Goal: Transaction & Acquisition: Purchase product/service

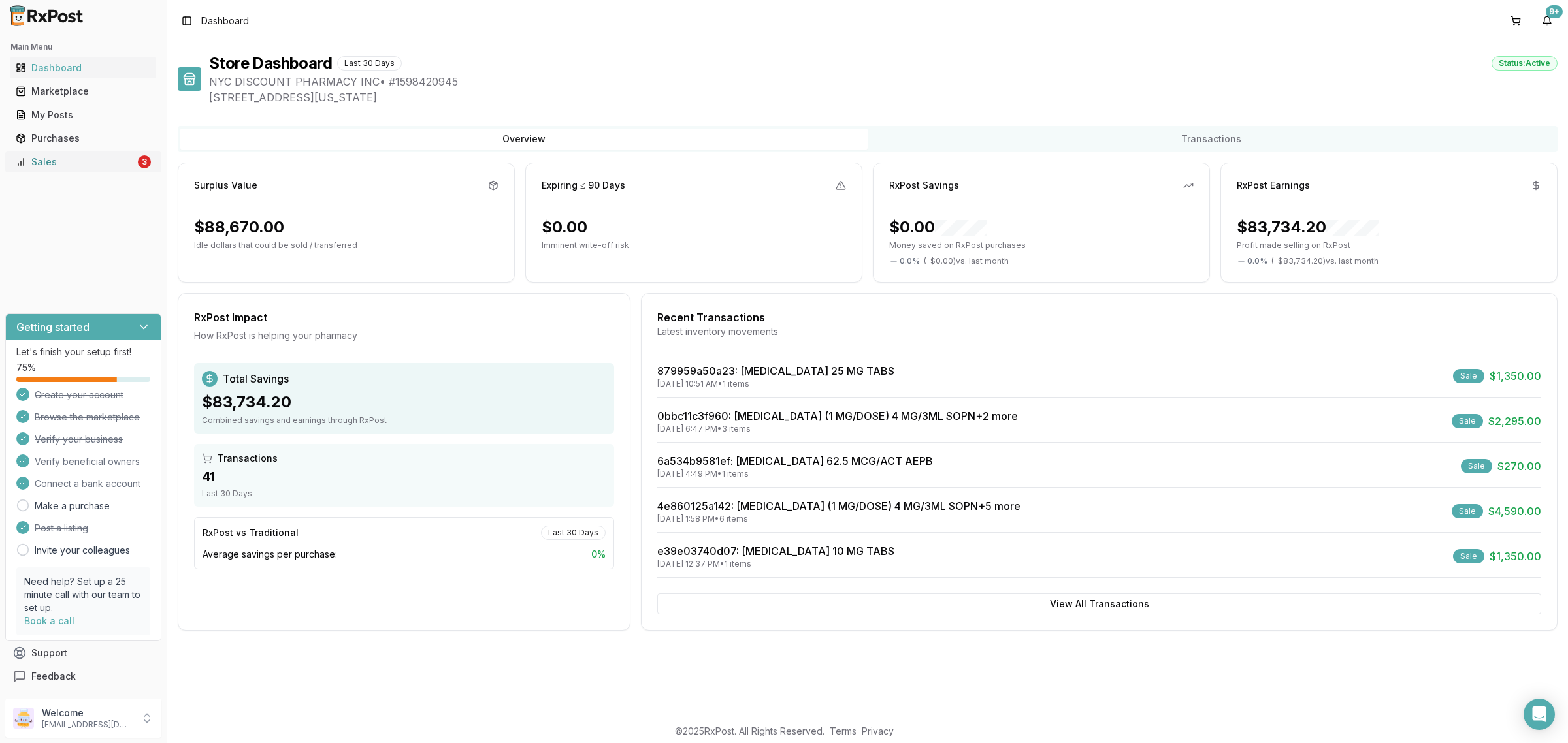
click at [109, 160] on div "Sales" at bounding box center [75, 161] width 119 height 13
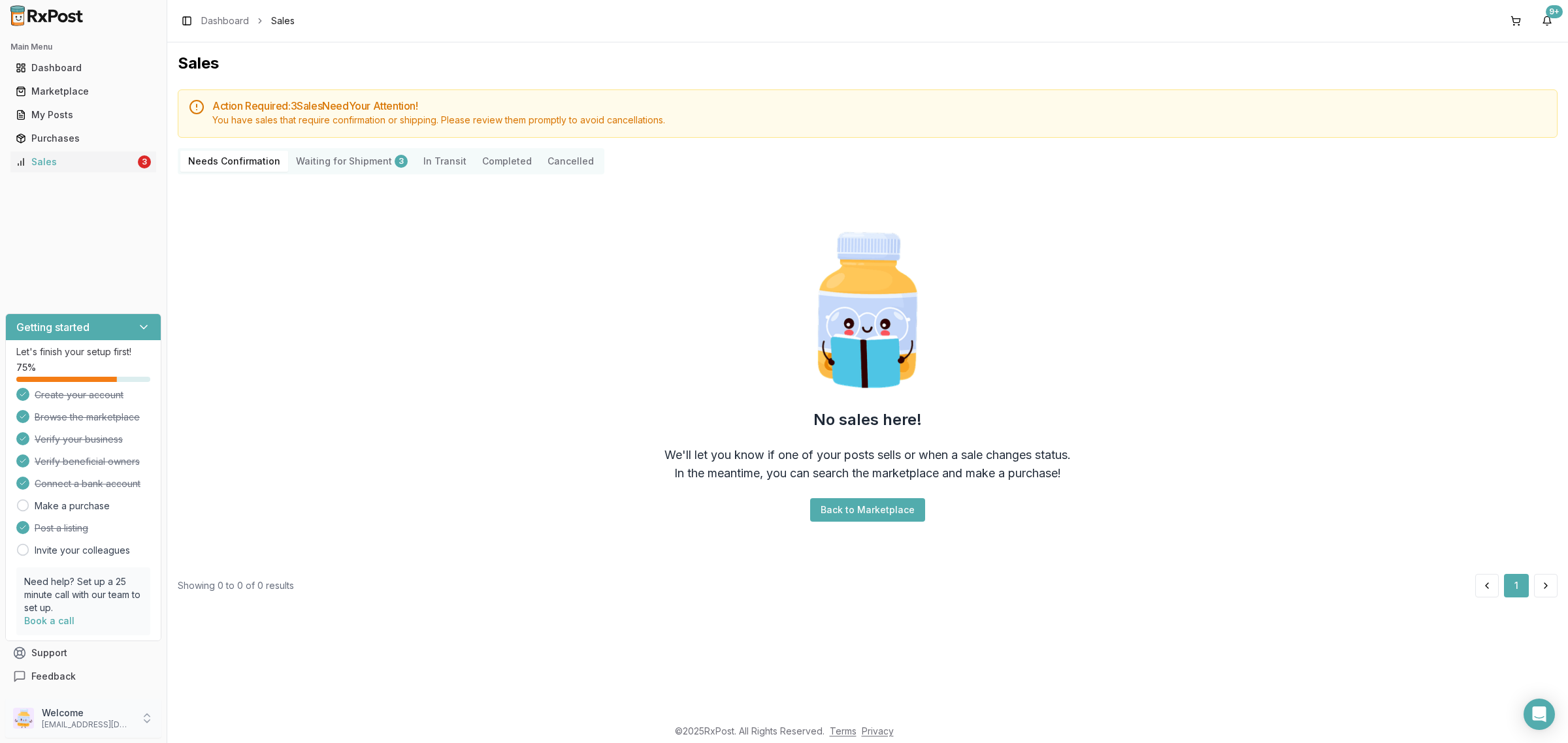
click at [65, 706] on div "Welcome nycdiscountpharma2@gmail.com" at bounding box center [83, 718] width 156 height 39
click at [235, 725] on span "Sign Out" at bounding box center [237, 721] width 124 height 13
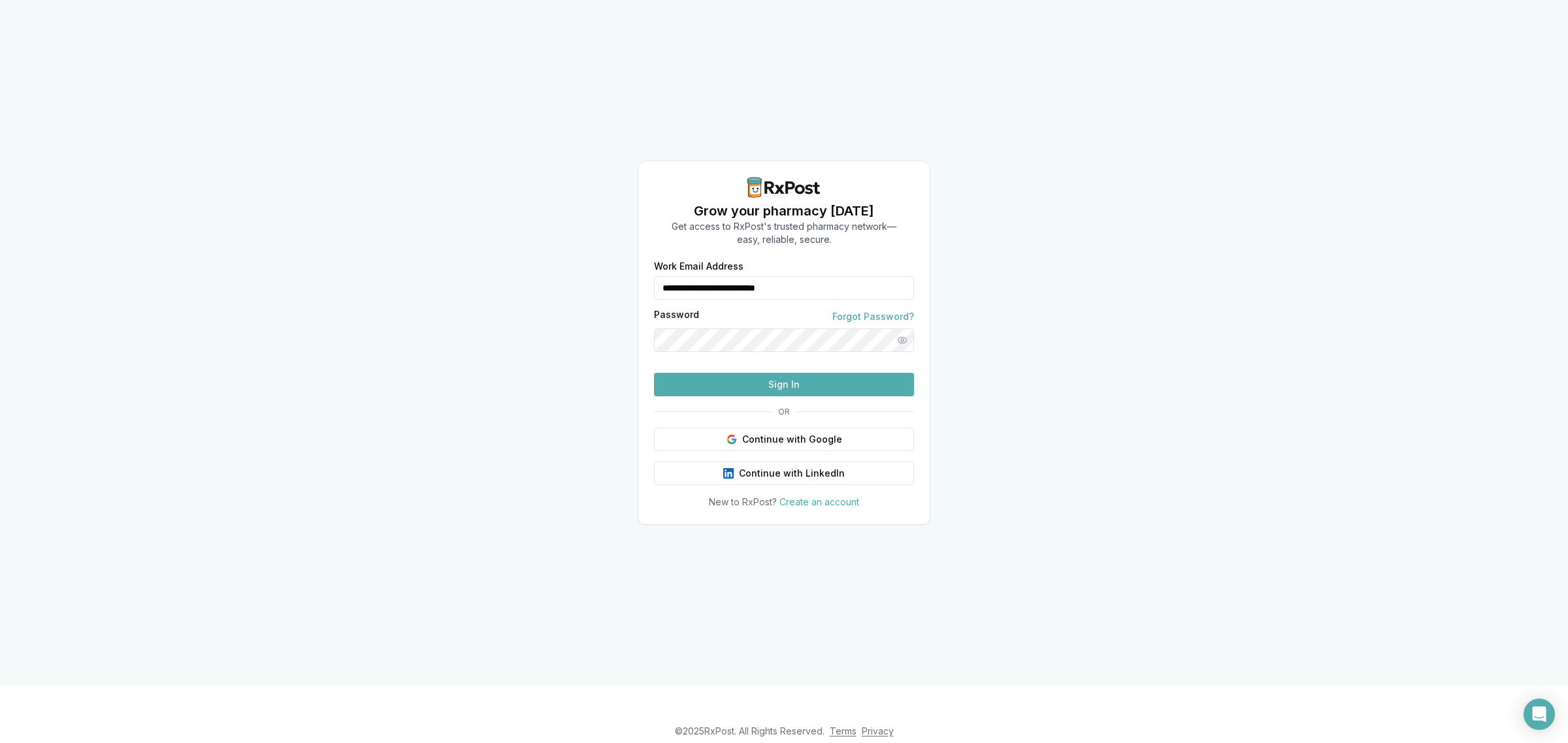
drag, startPoint x: 727, startPoint y: 265, endPoint x: 640, endPoint y: 270, distance: 87.1
click at [640, 270] on div "**********" at bounding box center [783, 384] width 291 height 247
type input "**********"
click at [781, 396] on button "Sign In" at bounding box center [784, 384] width 260 height 24
click at [905, 329] on button "Show password" at bounding box center [902, 340] width 24 height 24
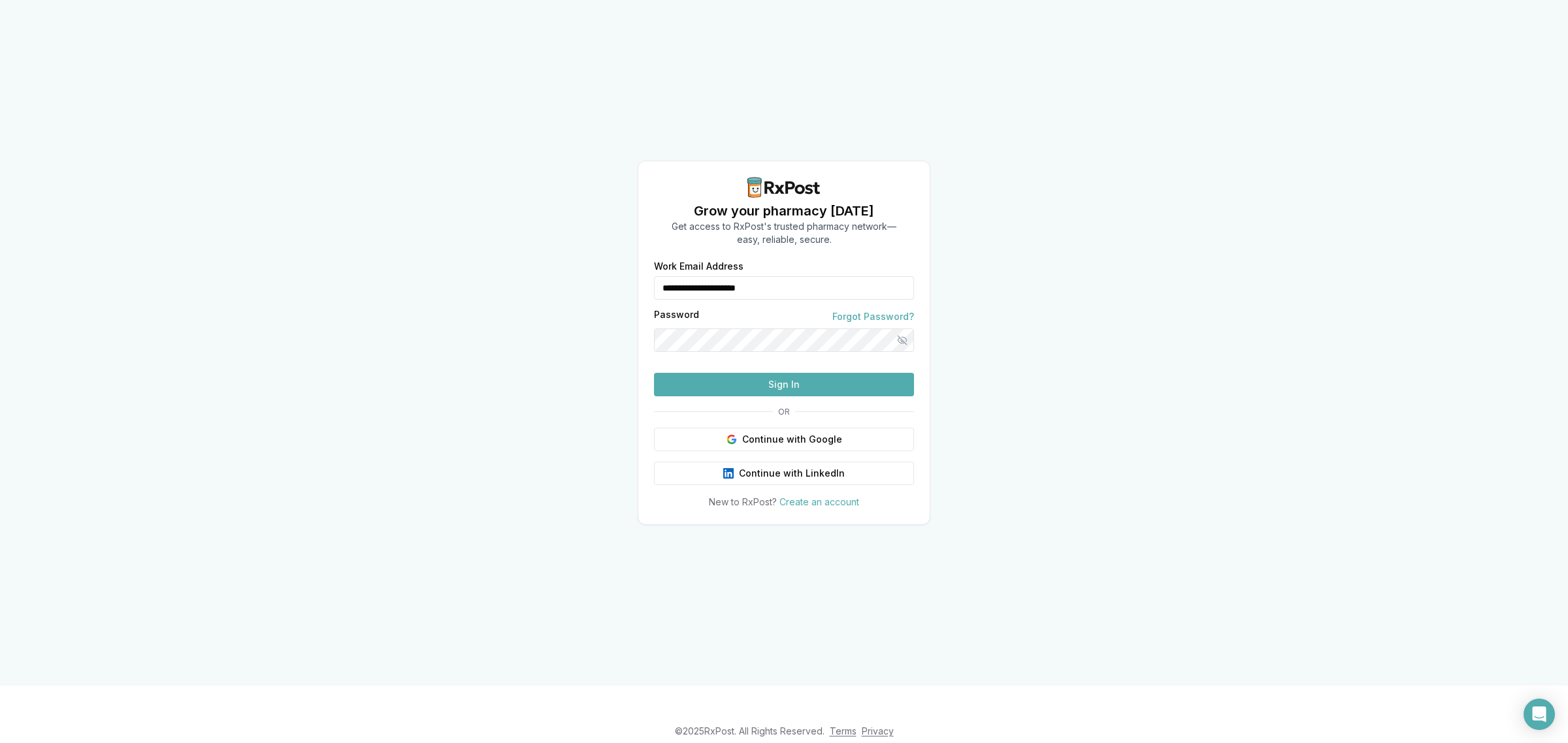
click at [773, 396] on button "Sign In" at bounding box center [784, 384] width 260 height 24
drag, startPoint x: 675, startPoint y: 376, endPoint x: 307, endPoint y: 358, distance: 368.4
click at [594, 335] on div "**********" at bounding box center [784, 342] width 1568 height 686
click at [654, 373] on button "Sign In" at bounding box center [784, 384] width 260 height 24
click at [1144, 340] on div "**********" at bounding box center [784, 342] width 1568 height 686
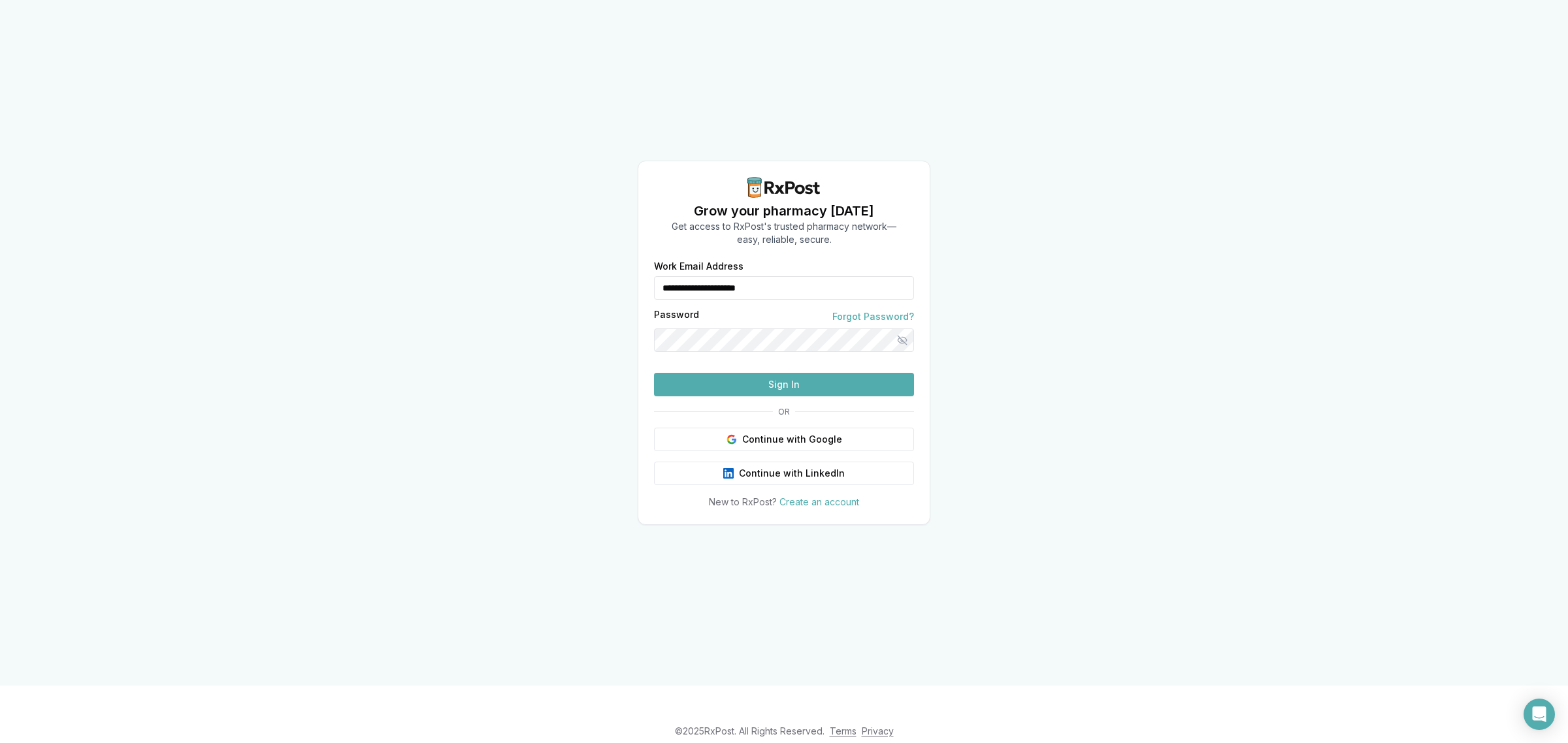
click at [779, 396] on button "Sign In" at bounding box center [784, 384] width 260 height 24
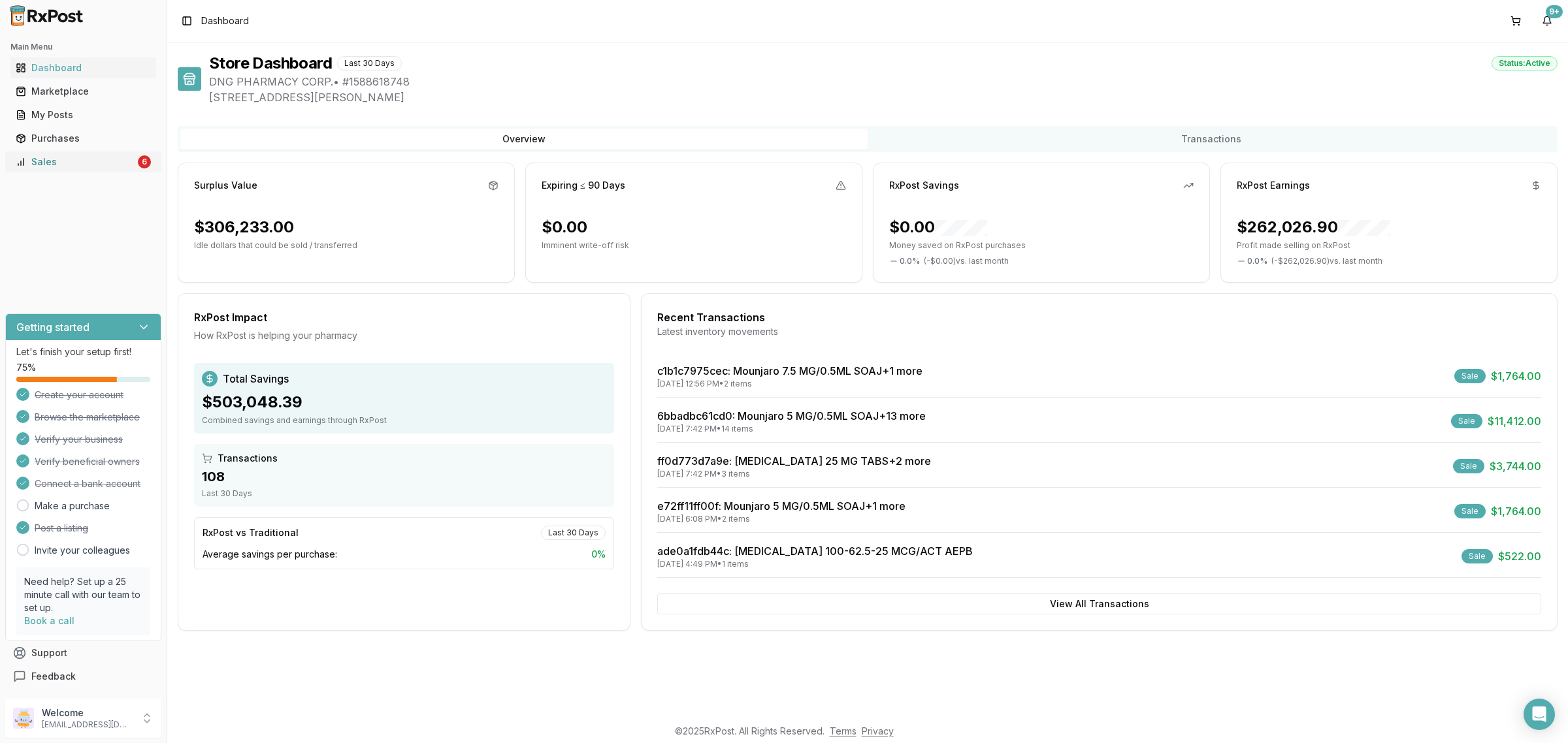
click at [112, 157] on div "Sales" at bounding box center [75, 161] width 119 height 13
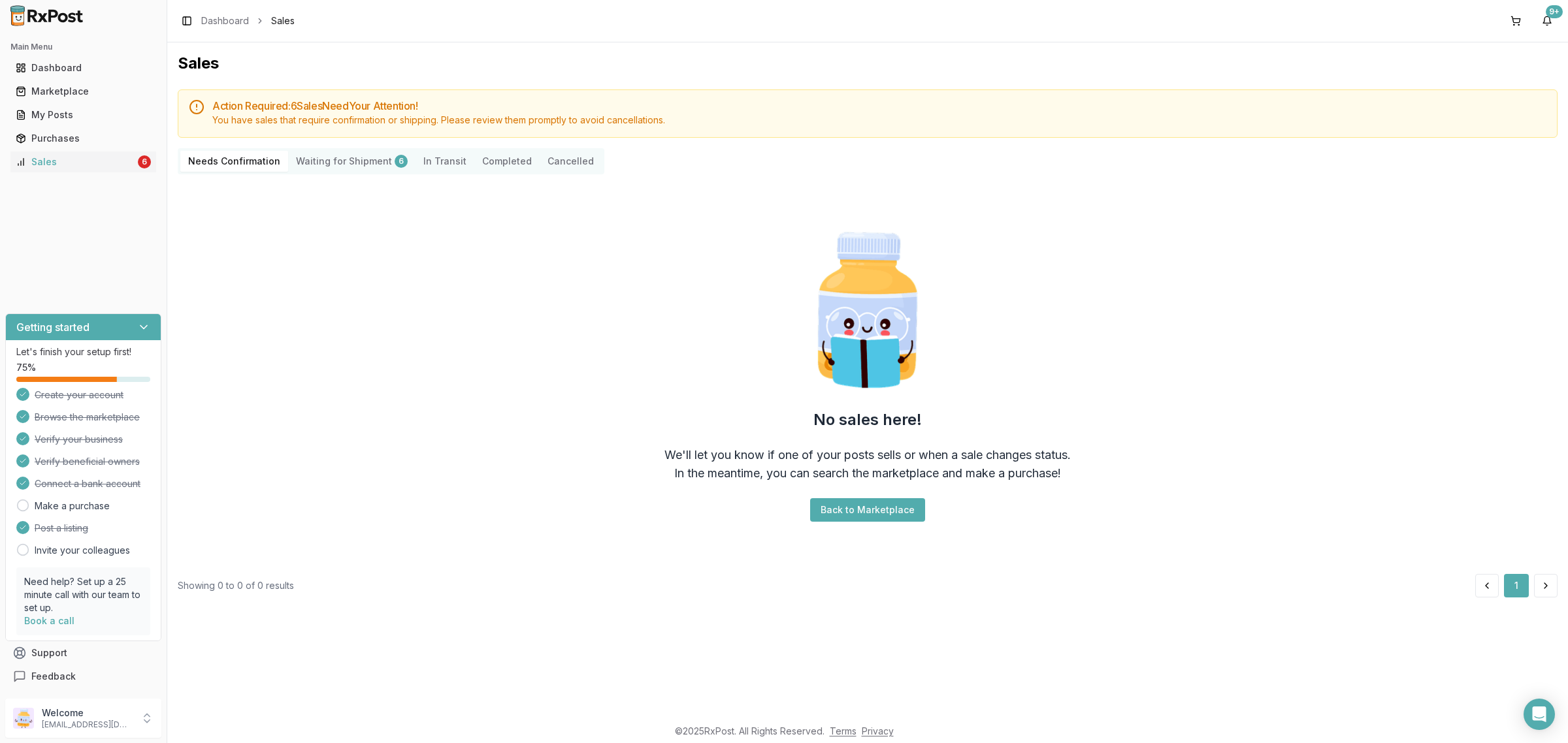
click at [366, 162] on Shipment "Waiting for Shipment 6" at bounding box center [352, 161] width 128 height 21
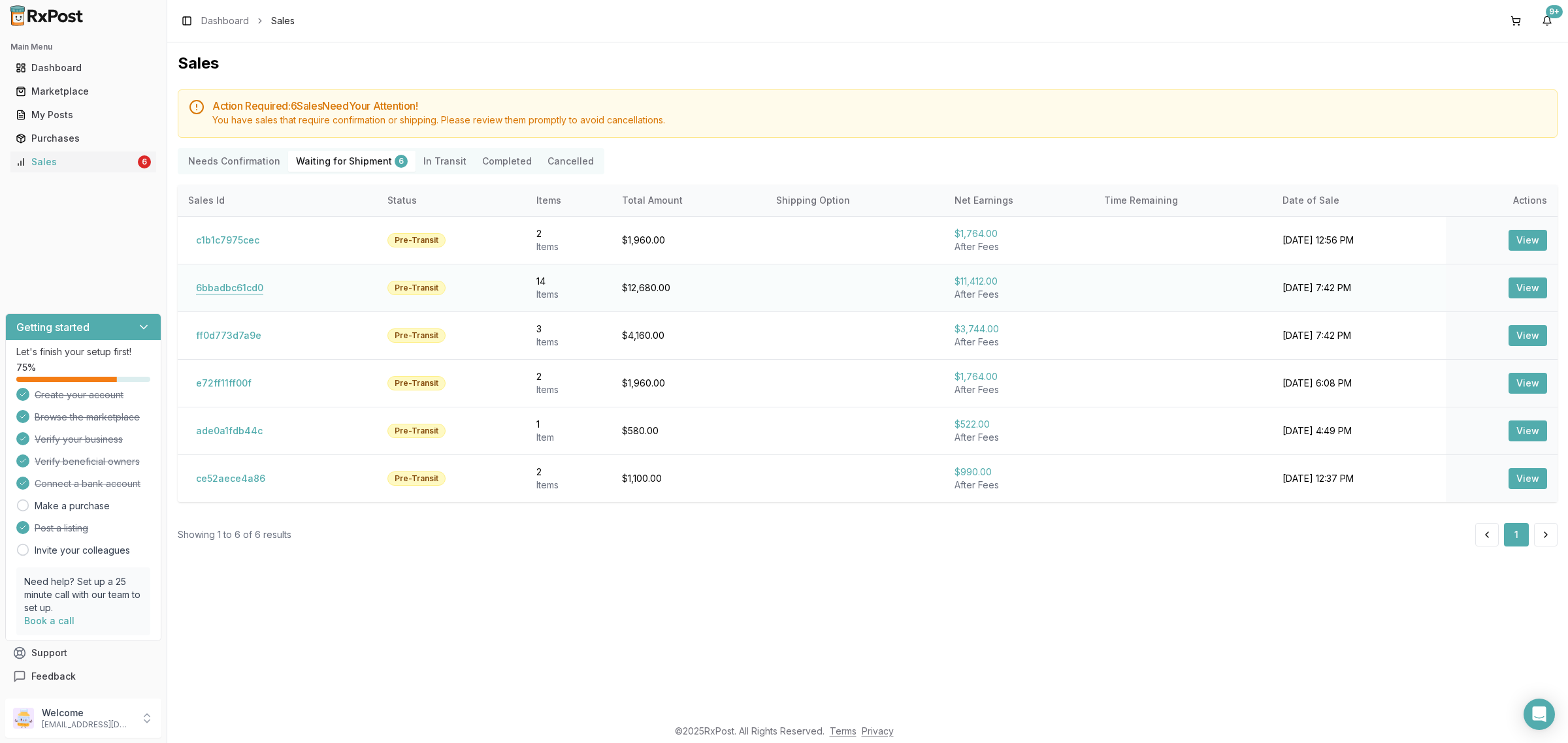
click at [245, 288] on button "6bbadbc61cd0" at bounding box center [229, 287] width 83 height 21
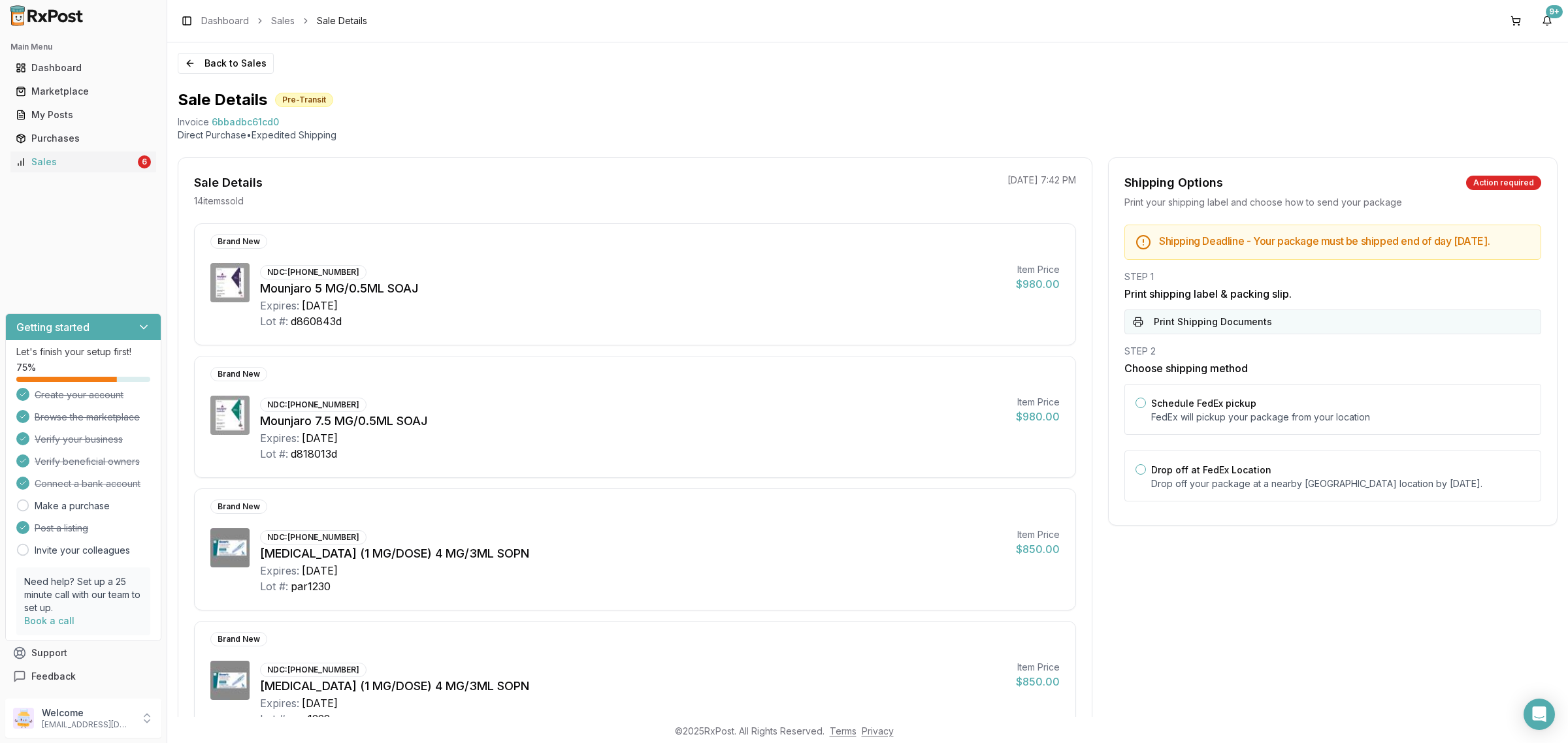
click at [1300, 324] on button "Print Shipping Documents" at bounding box center [1332, 322] width 417 height 24
click at [207, 70] on button "Back to Sales" at bounding box center [226, 63] width 96 height 21
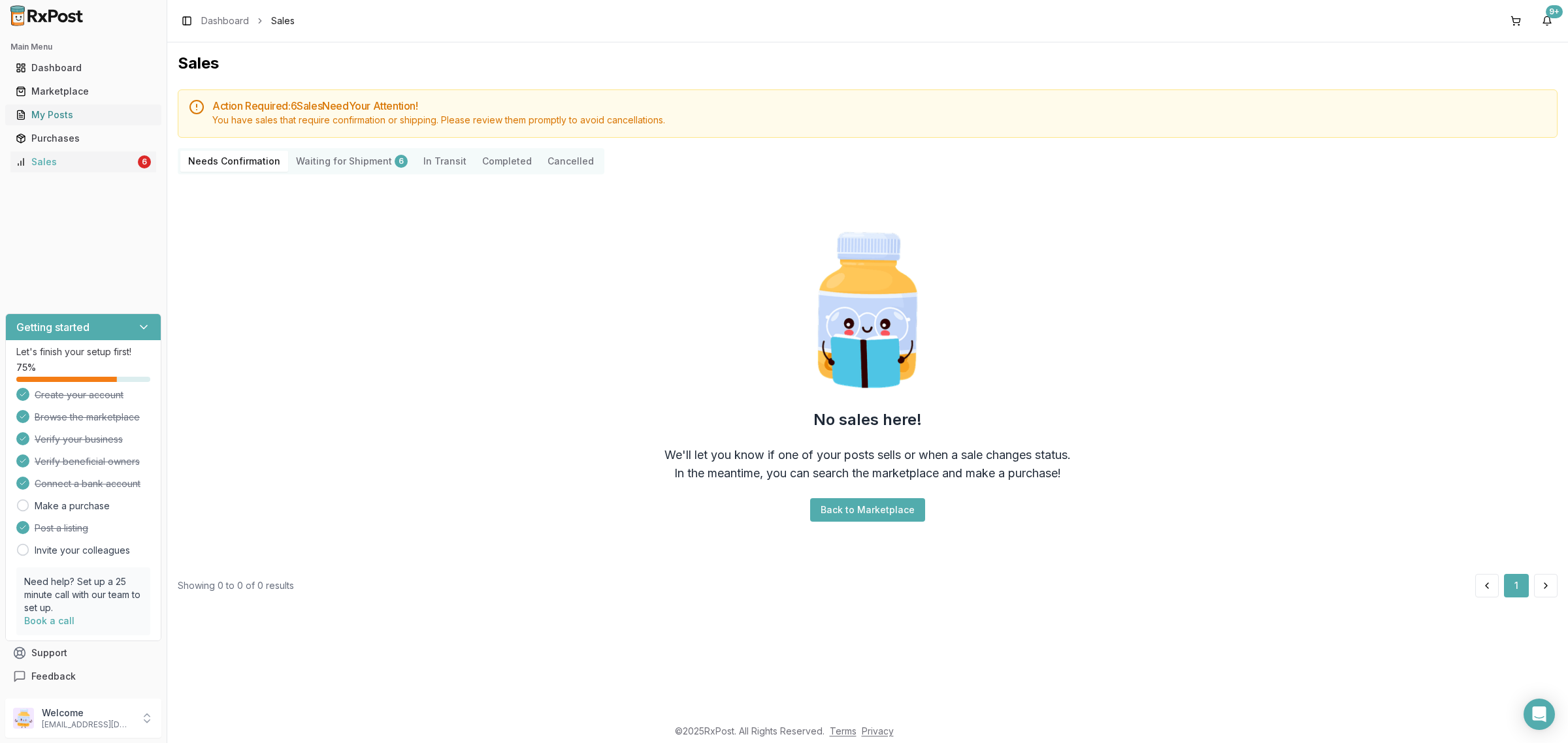
click at [92, 113] on div "My Posts" at bounding box center [83, 115] width 135 height 13
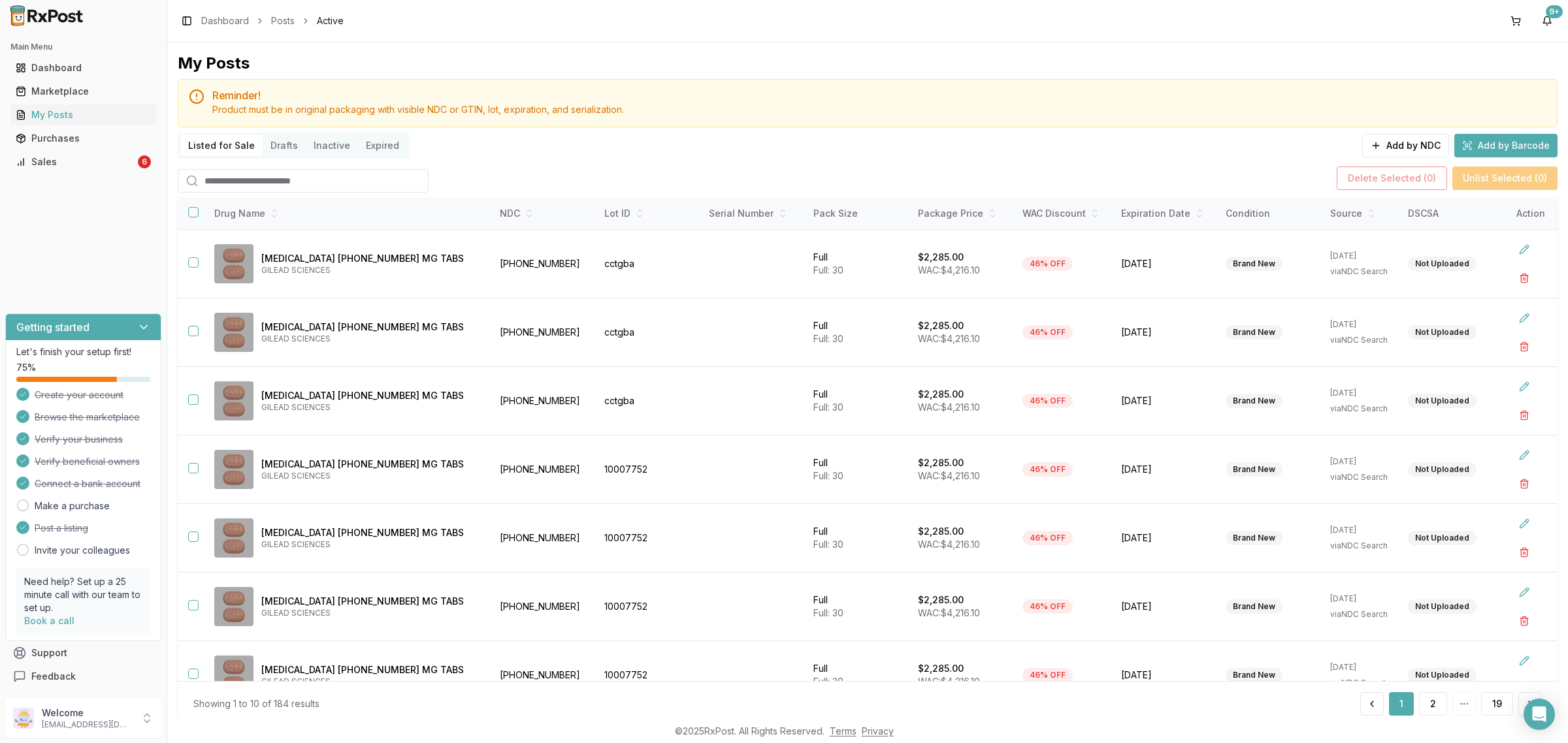
click at [294, 187] on input "search" at bounding box center [303, 180] width 251 height 24
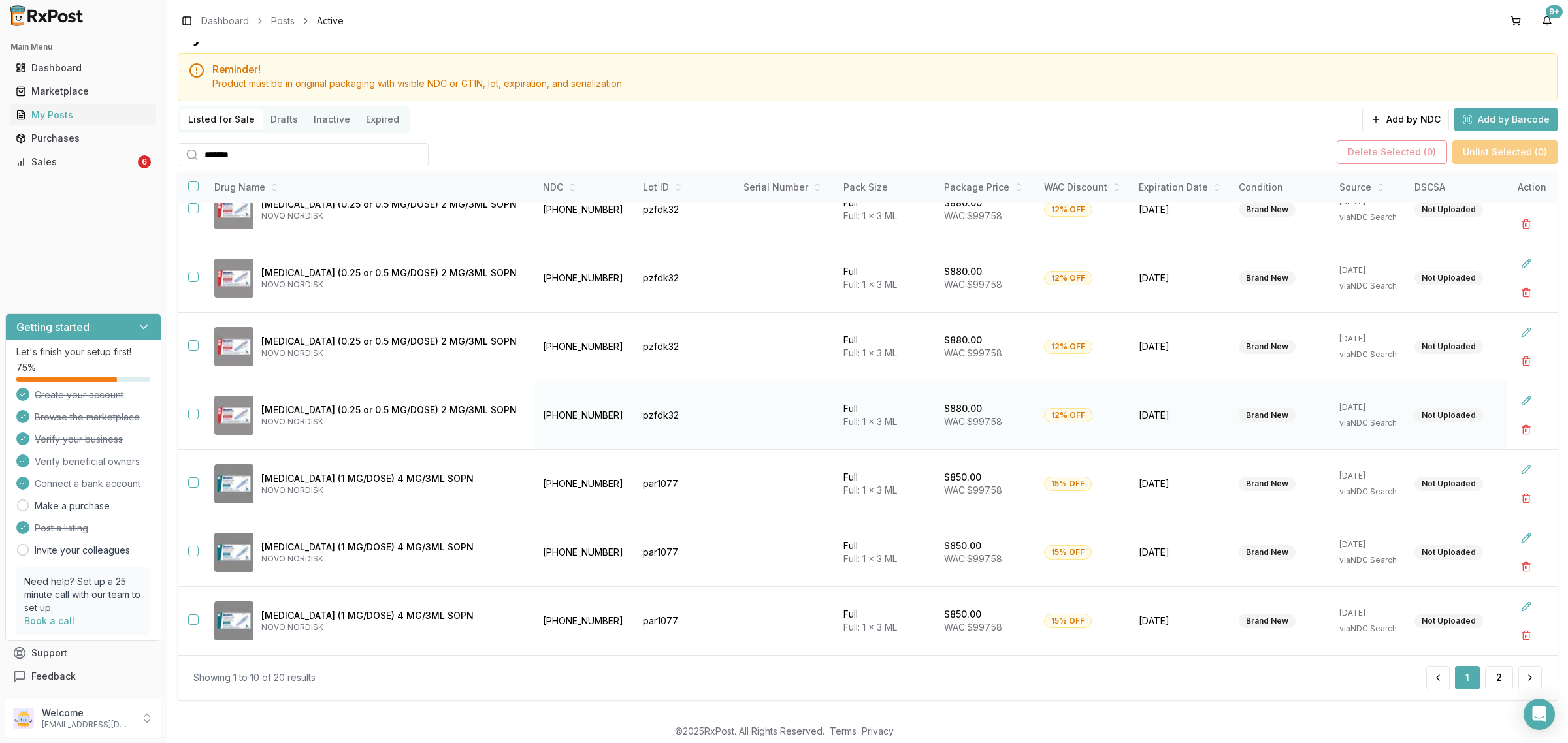
scroll to position [41, 0]
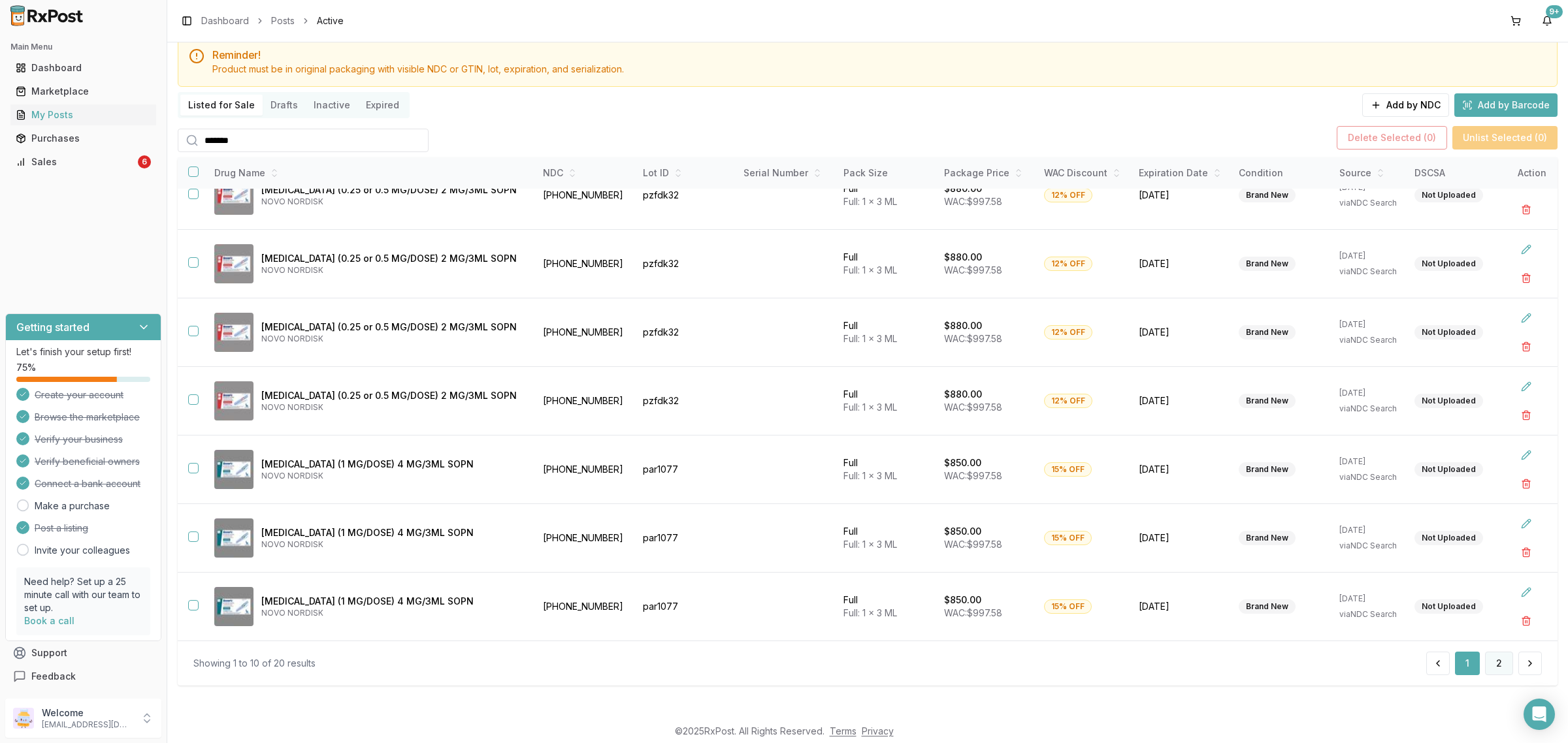
type input "*******"
click at [1498, 660] on button "2" at bounding box center [1498, 663] width 28 height 24
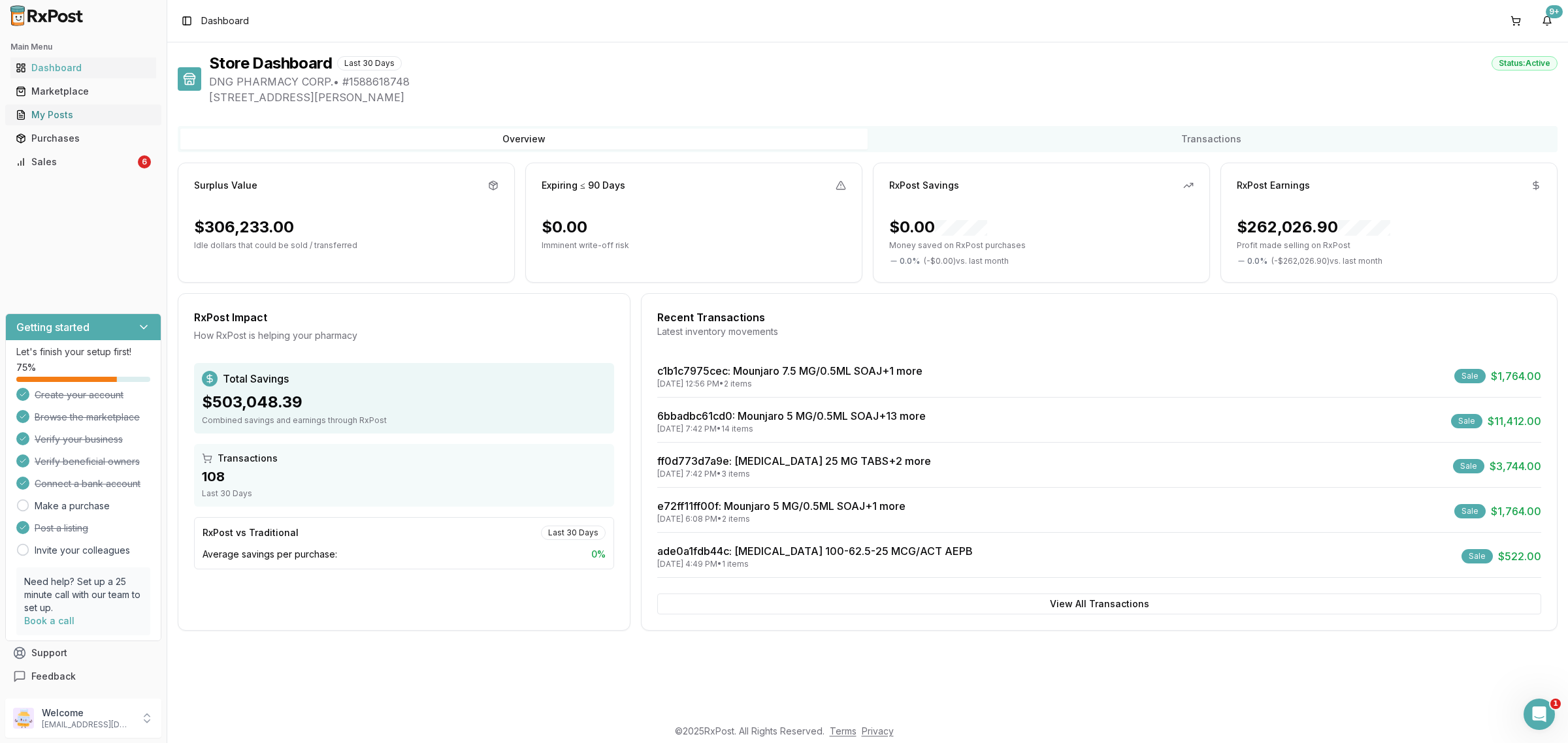
click at [89, 111] on div "My Posts" at bounding box center [83, 115] width 135 height 13
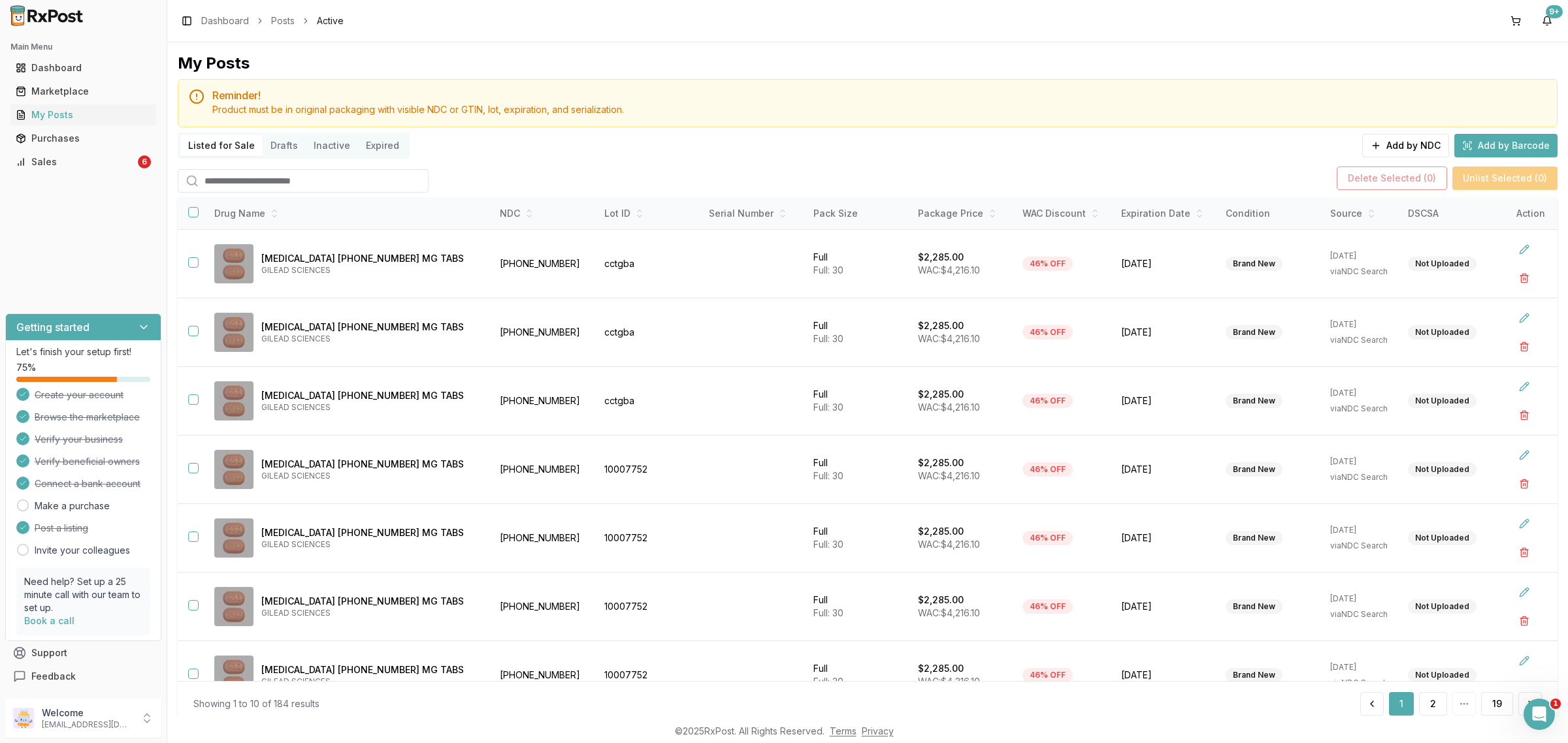
click at [335, 190] on input "search" at bounding box center [303, 180] width 251 height 24
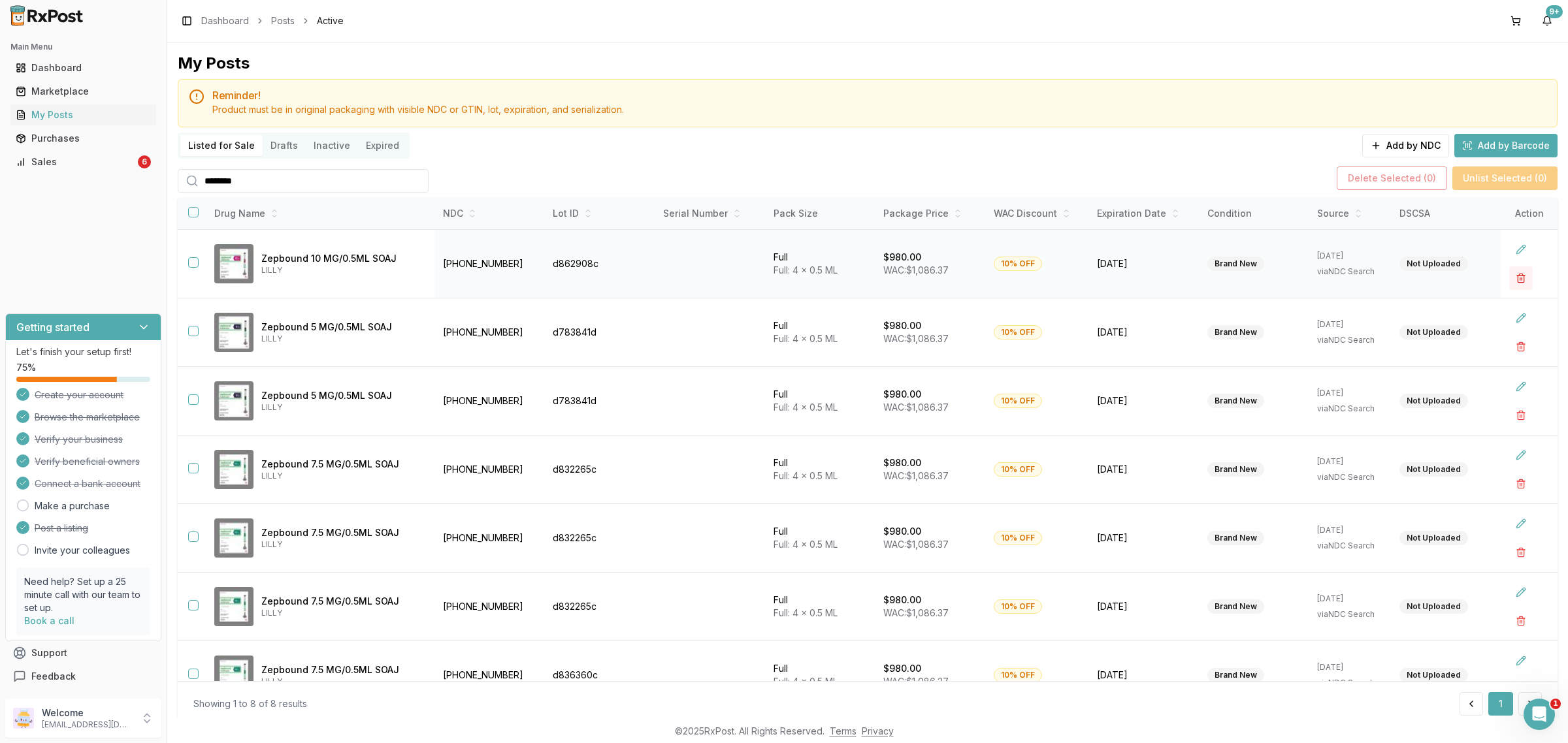
click at [1518, 271] on button "button" at bounding box center [1521, 277] width 24 height 24
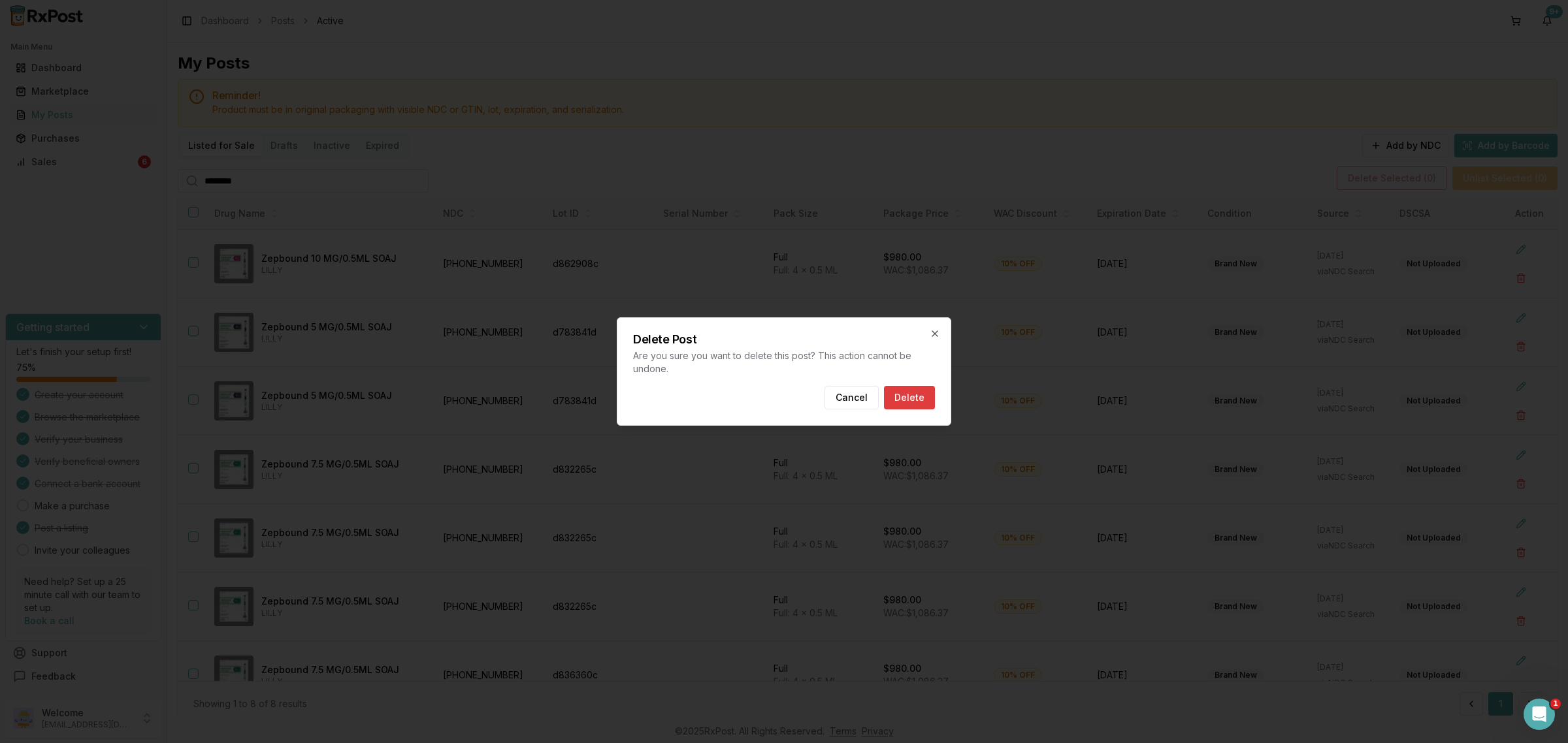
click at [910, 403] on button "Delete" at bounding box center [909, 397] width 51 height 24
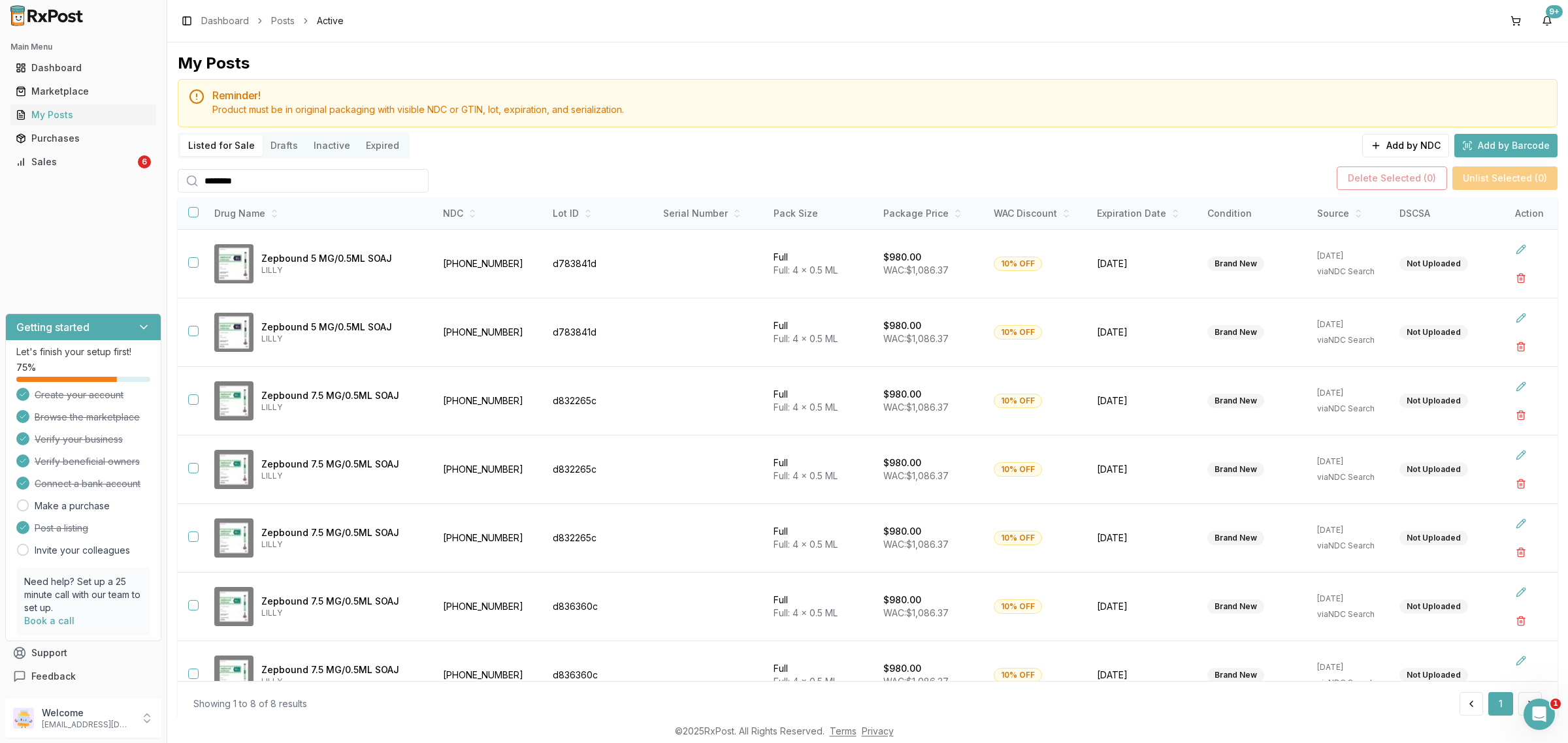
click at [285, 178] on input "********" at bounding box center [303, 180] width 251 height 24
type input "********"
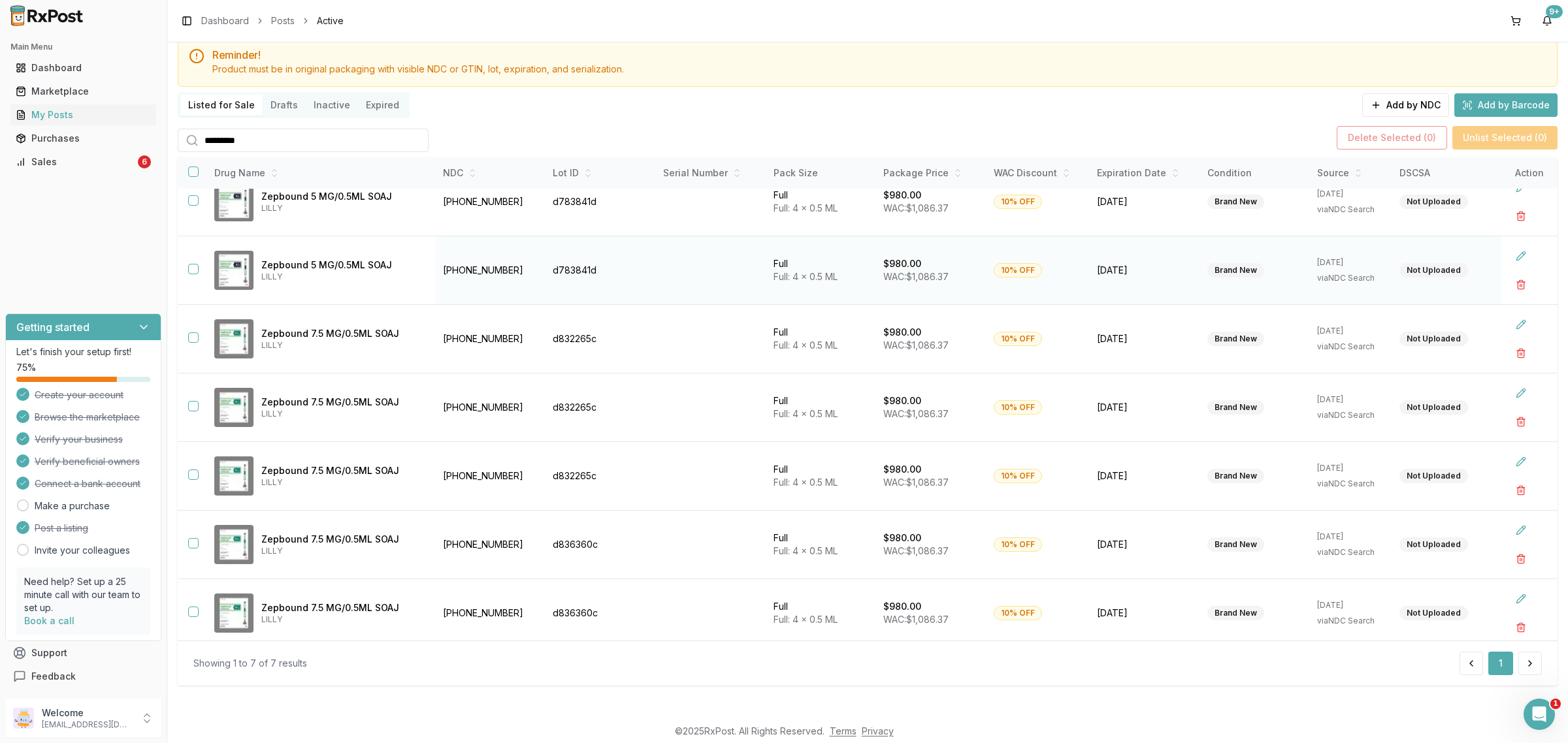
scroll to position [28, 0]
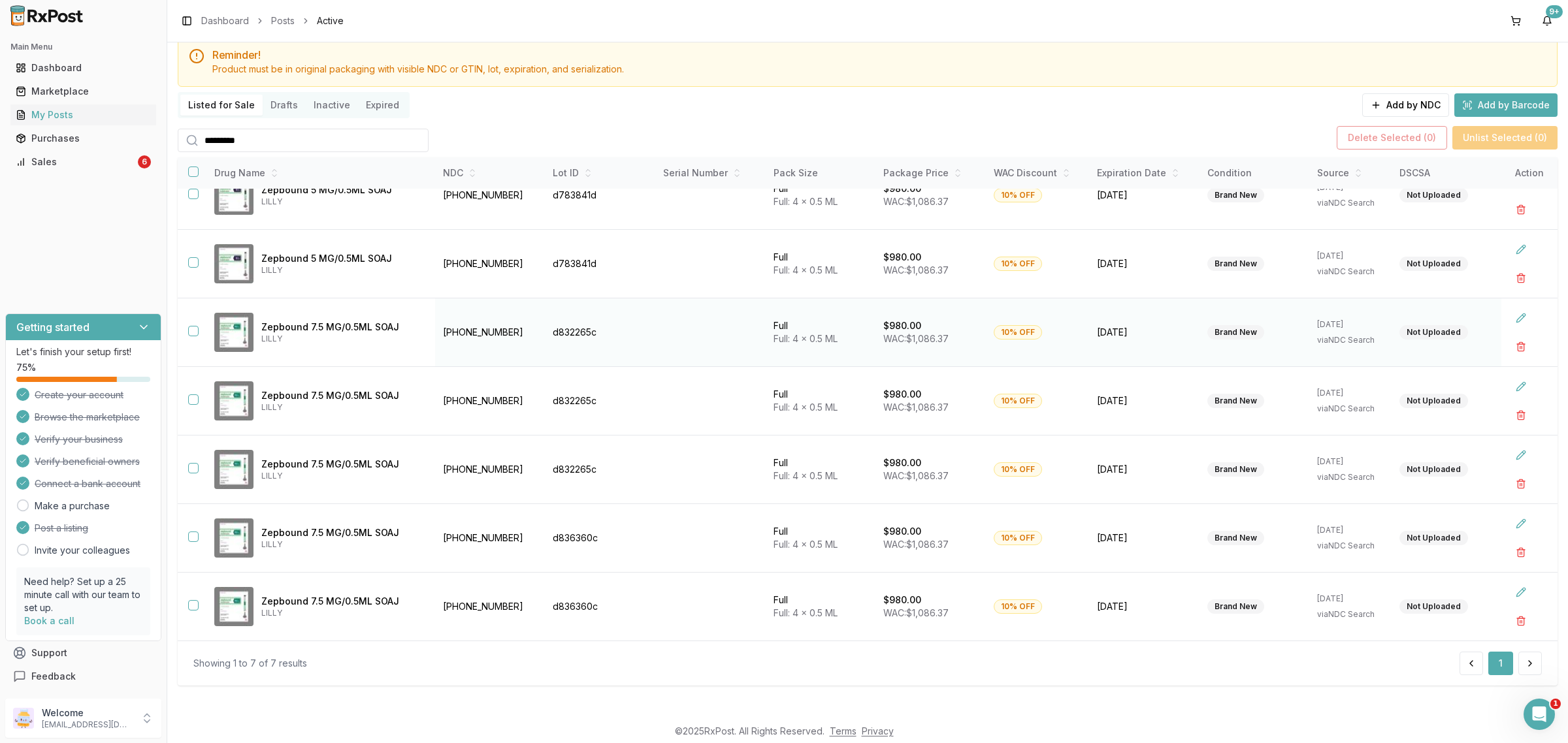
click at [184, 329] on td at bounding box center [190, 332] width 26 height 69
drag, startPoint x: 190, startPoint y: 329, endPoint x: 190, endPoint y: 338, distance: 9.0
click at [190, 330] on button "button" at bounding box center [194, 331] width 11 height 11
click at [190, 410] on td at bounding box center [190, 401] width 26 height 69
click at [190, 400] on button "button" at bounding box center [194, 400] width 11 height 11
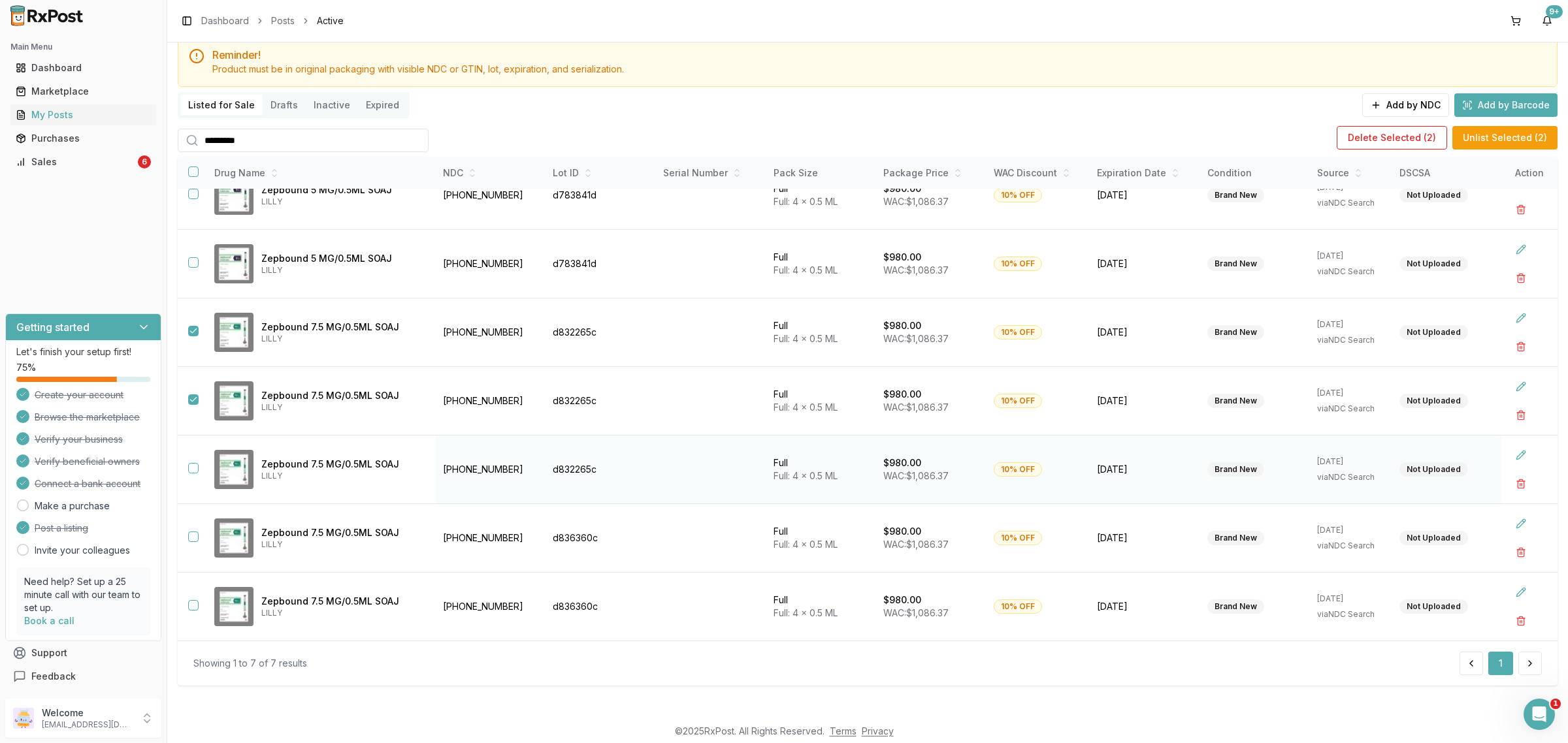
click at [198, 468] on button "button" at bounding box center [194, 469] width 11 height 11
click at [197, 537] on button "button" at bounding box center [194, 537] width 11 height 11
click at [1399, 138] on button "Delete Selected ( 4 )" at bounding box center [1391, 138] width 111 height 24
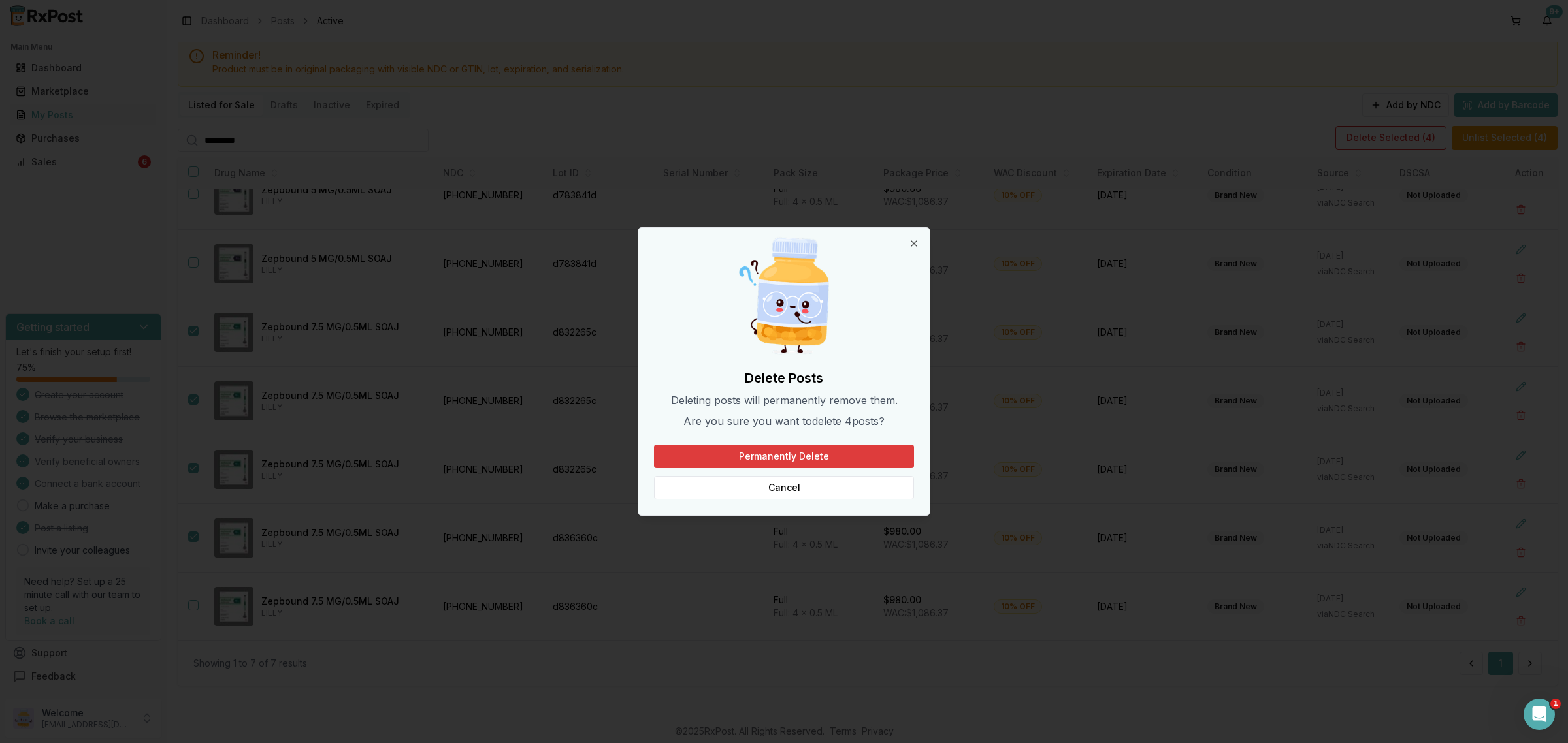
click at [843, 466] on button "Permanently Delete" at bounding box center [784, 456] width 260 height 24
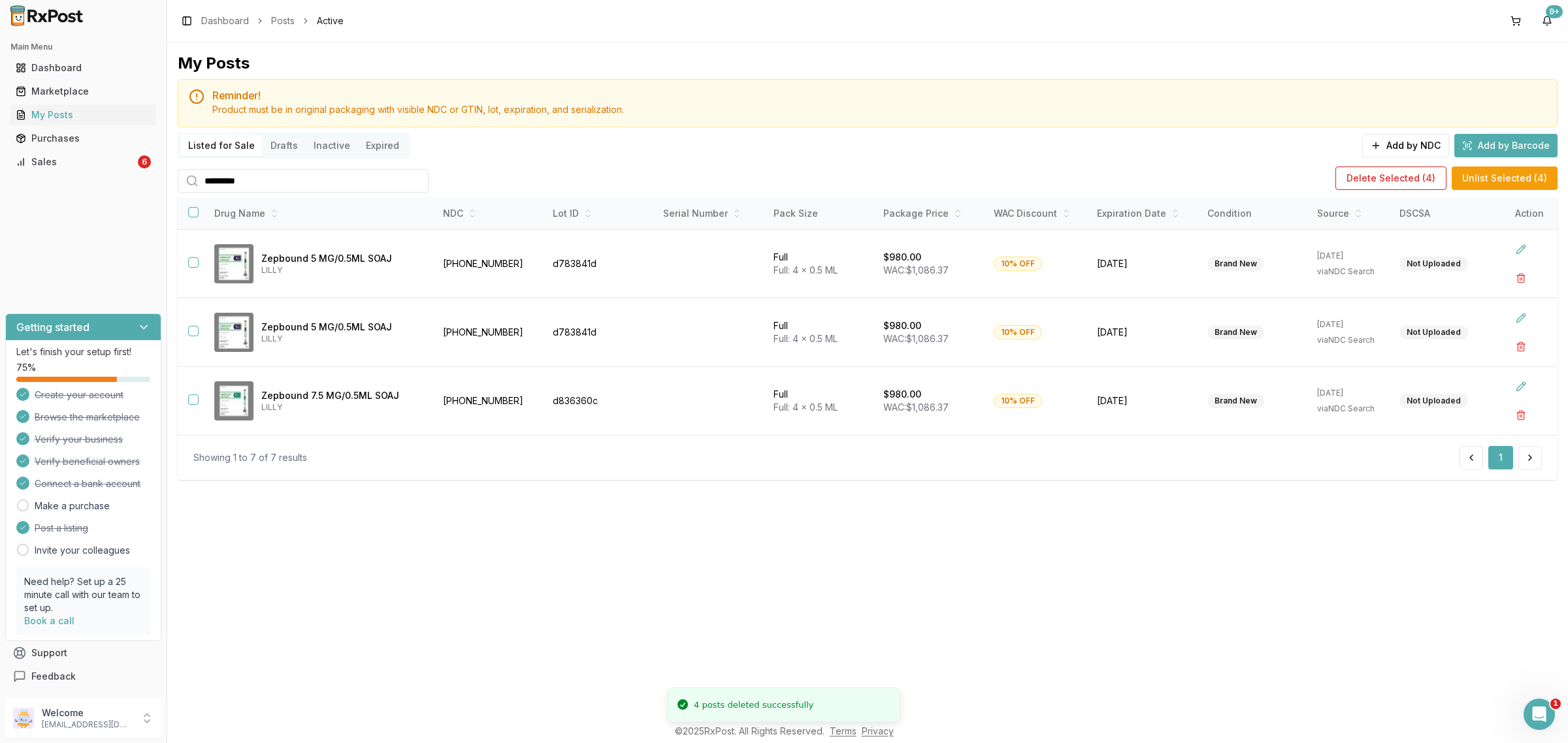
click at [278, 190] on input "********" at bounding box center [303, 180] width 251 height 24
click at [88, 118] on div "My Posts" at bounding box center [83, 115] width 135 height 13
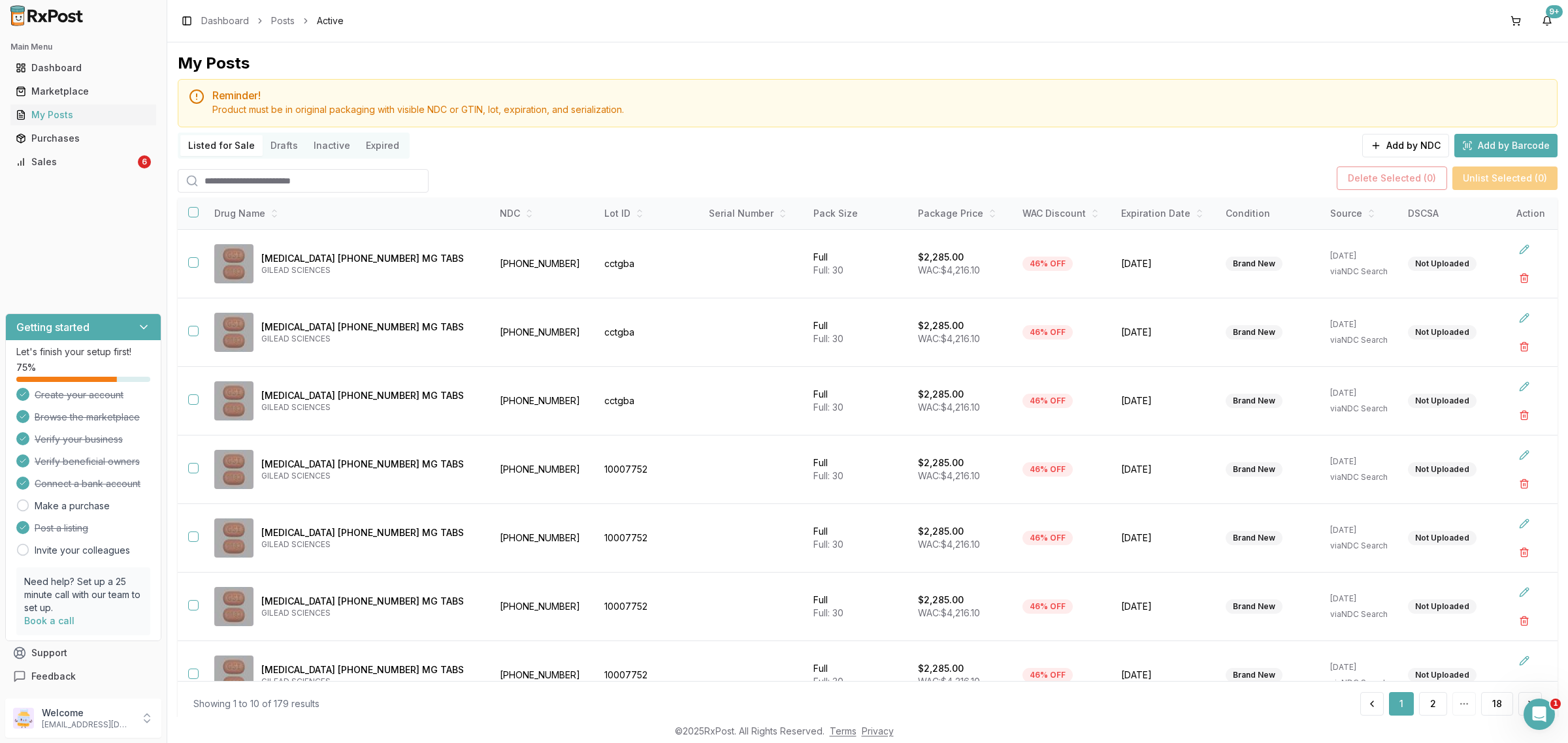
click at [321, 180] on input "search" at bounding box center [303, 180] width 251 height 24
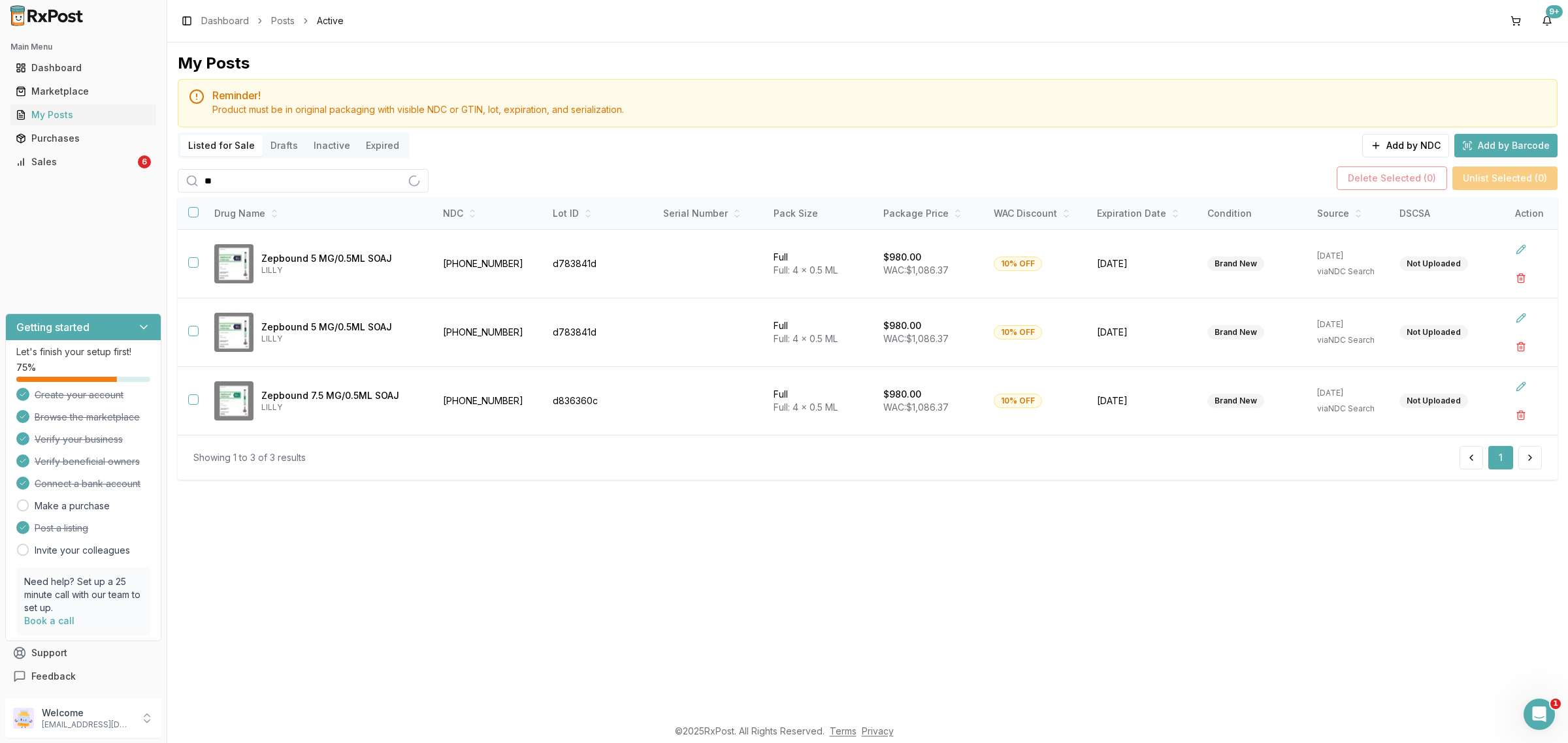
type input "*"
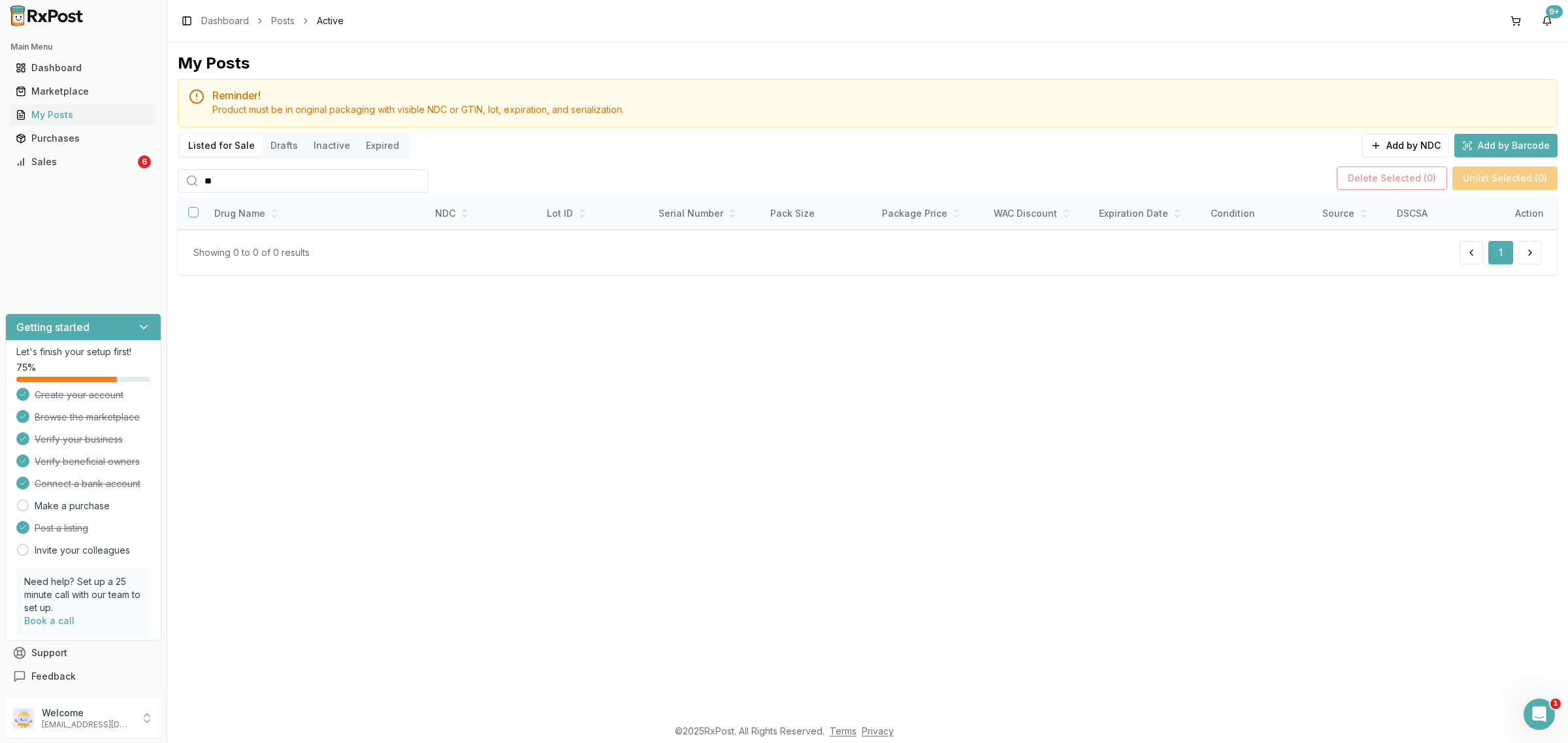
type input "*"
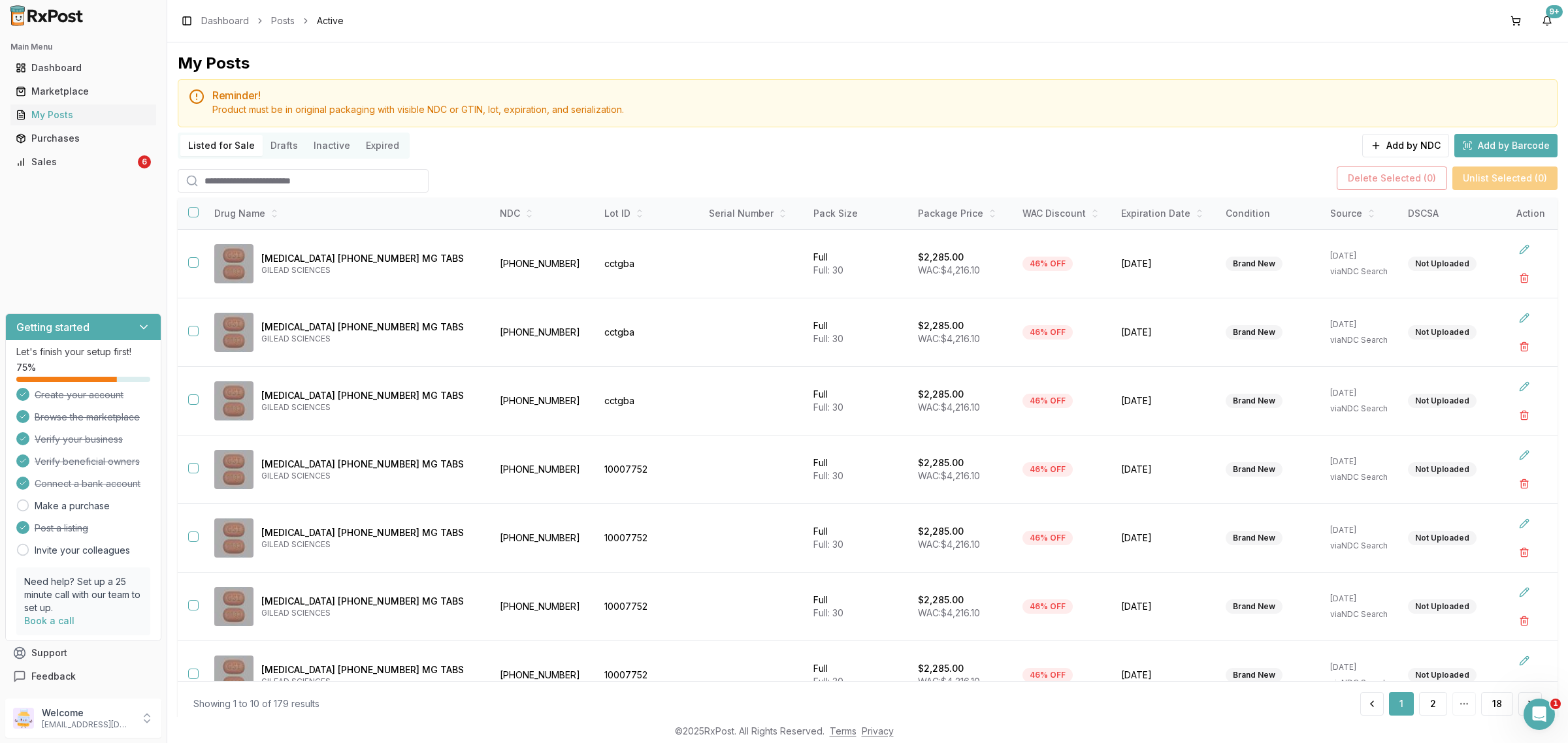
click at [72, 21] on img at bounding box center [47, 15] width 83 height 21
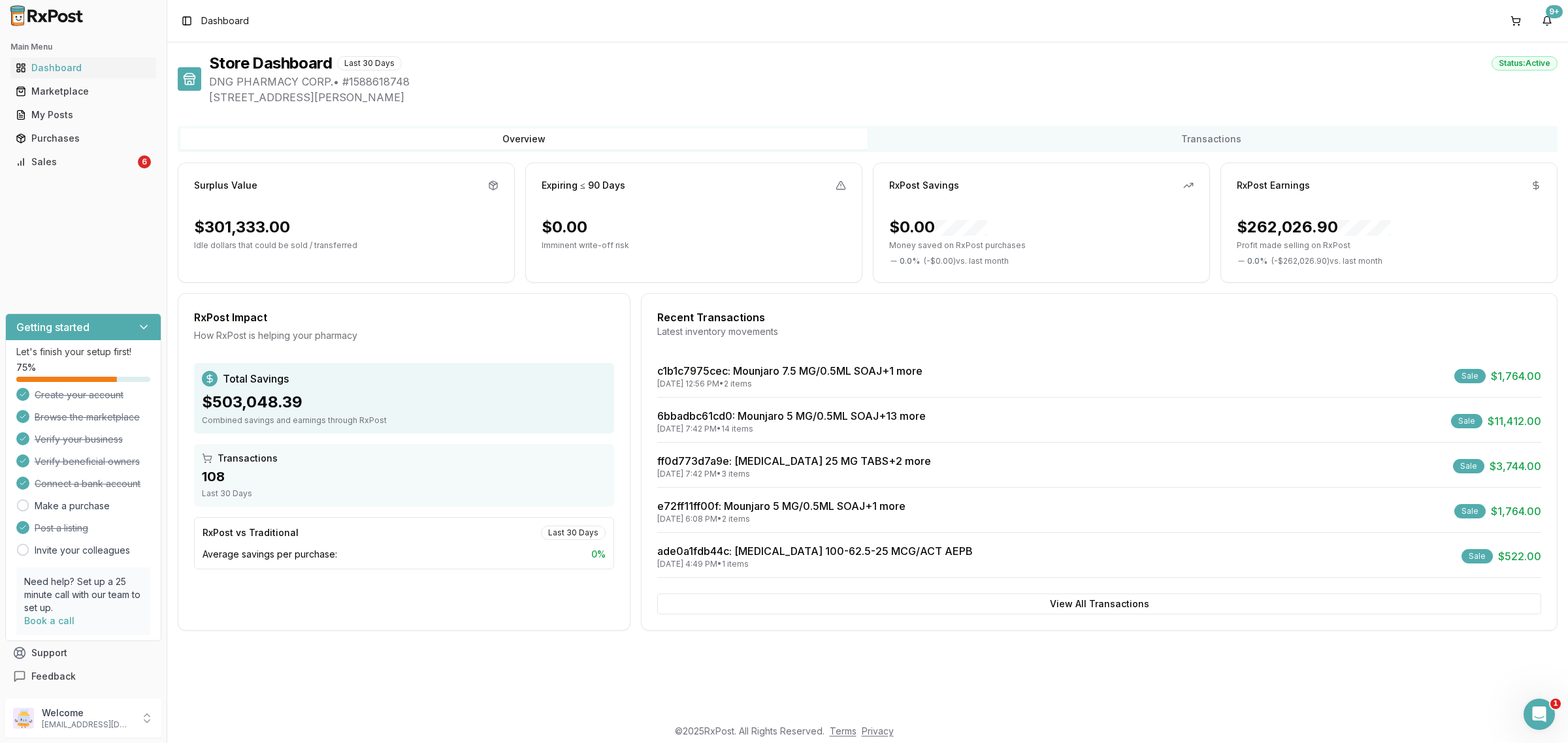
click at [124, 173] on div "Main Menu Dashboard Marketplace My Posts Purchases Sales 6" at bounding box center [83, 104] width 167 height 146
click at [126, 165] on div "Sales" at bounding box center [75, 161] width 119 height 13
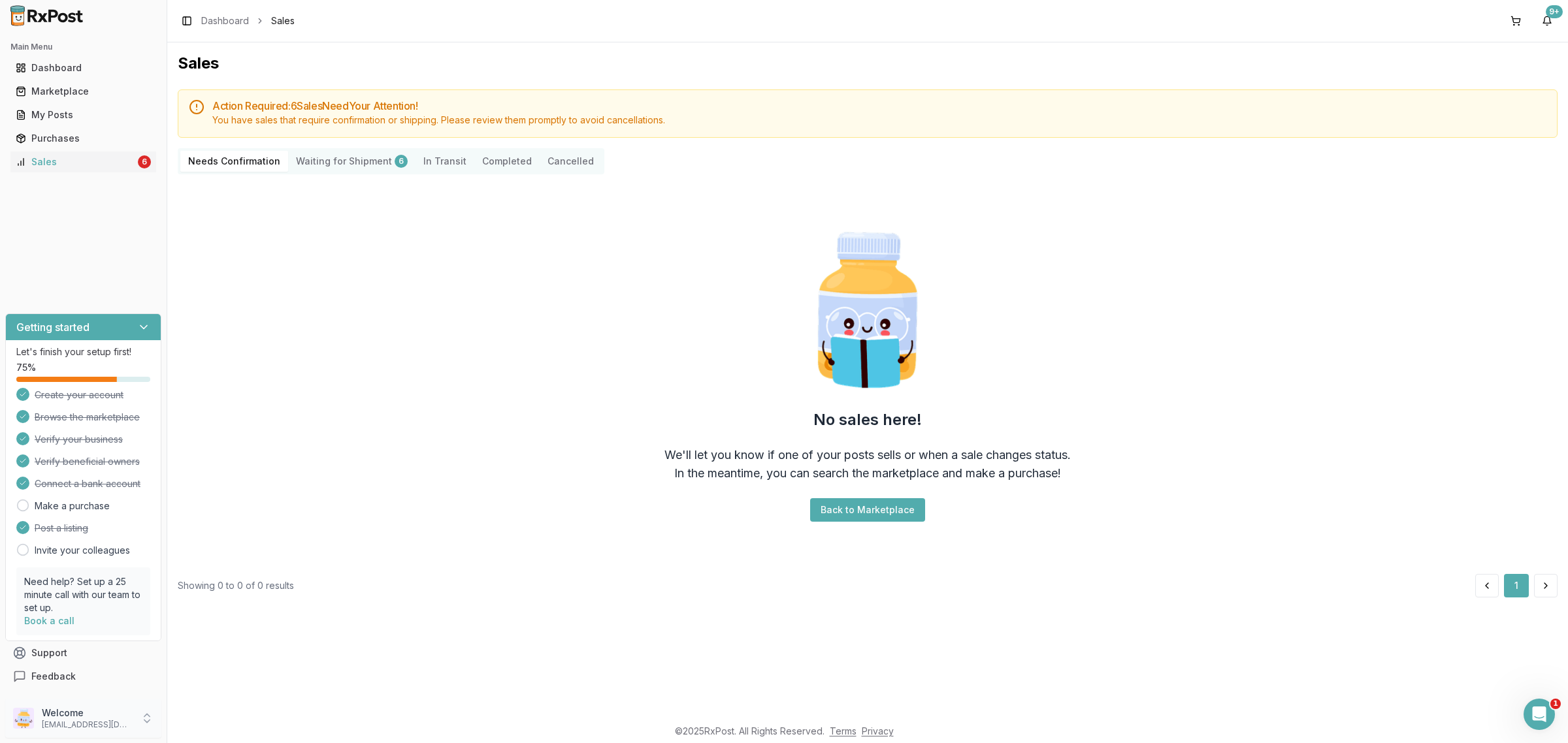
click at [99, 709] on div "Welcome dngpharmacy2@gmail.com" at bounding box center [83, 718] width 156 height 39
click at [100, 709] on p "Welcome" at bounding box center [87, 712] width 91 height 13
click at [80, 720] on p "dngpharmacy2@gmail.com" at bounding box center [87, 725] width 91 height 11
click at [220, 726] on span "Sign Out" at bounding box center [237, 721] width 124 height 13
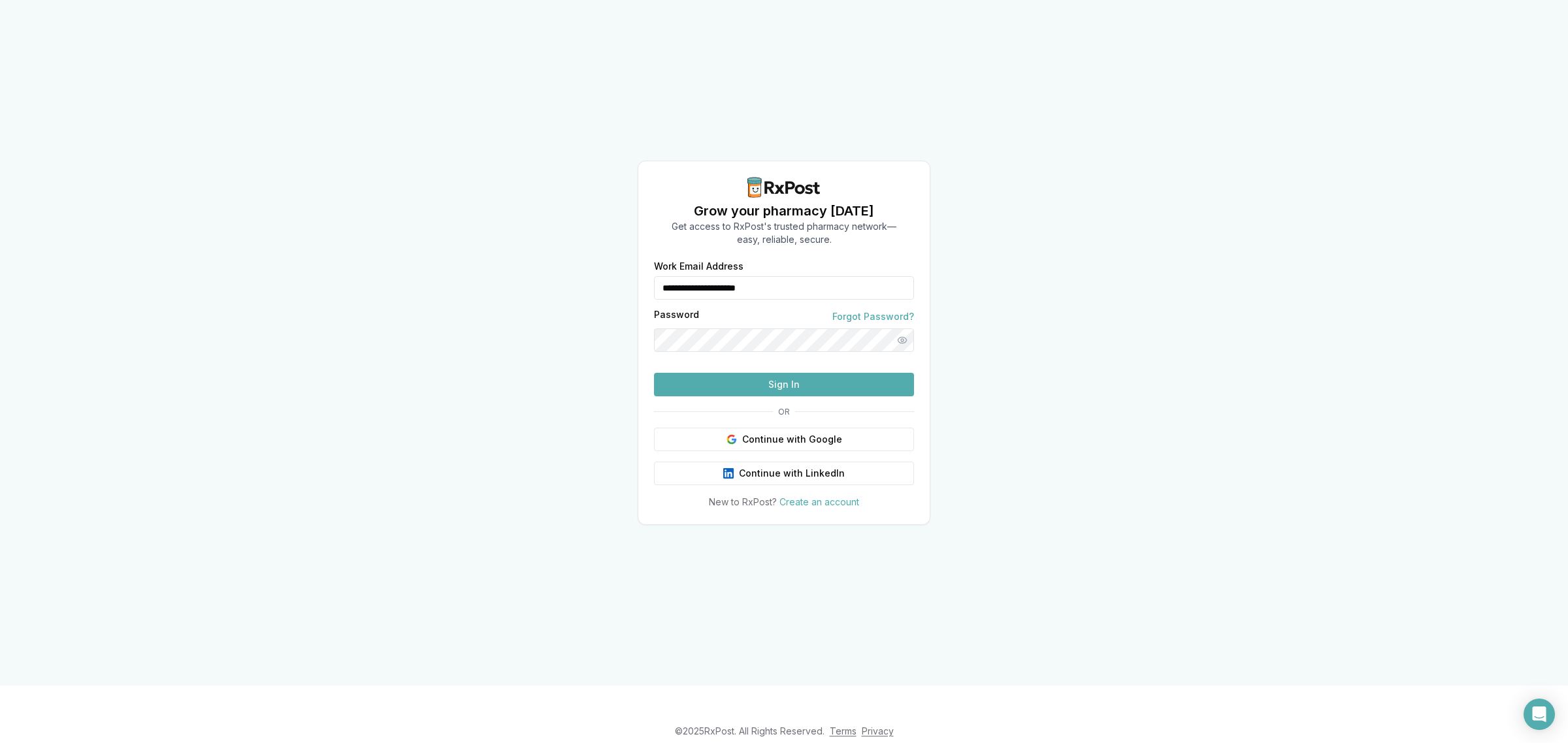
drag, startPoint x: 779, startPoint y: 272, endPoint x: 397, endPoint y: 326, distance: 385.8
click at [399, 326] on div "**********" at bounding box center [784, 342] width 1568 height 686
type input "**********"
click at [686, 396] on button "Sign In" at bounding box center [784, 384] width 260 height 24
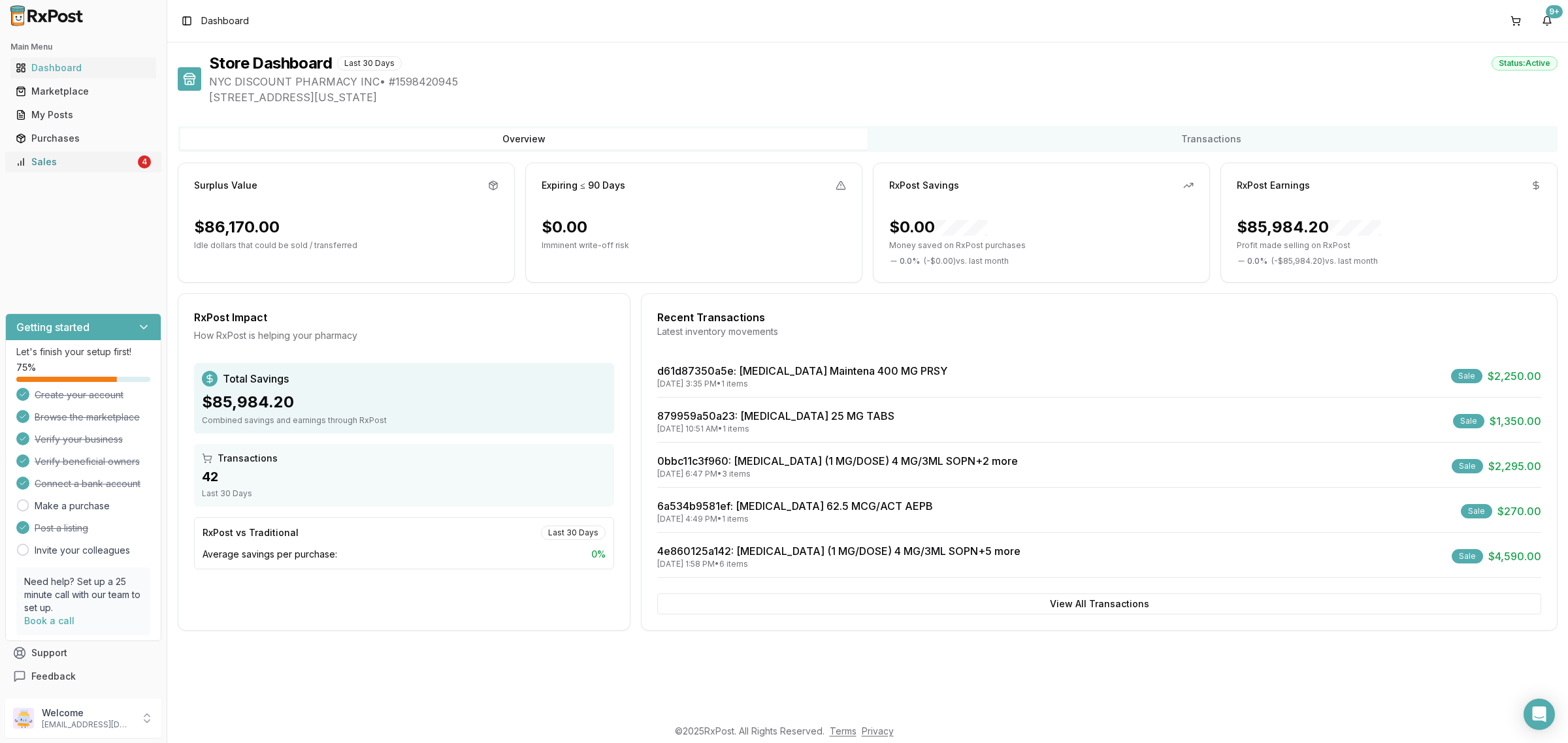
click at [93, 164] on div "Sales" at bounding box center [75, 161] width 119 height 13
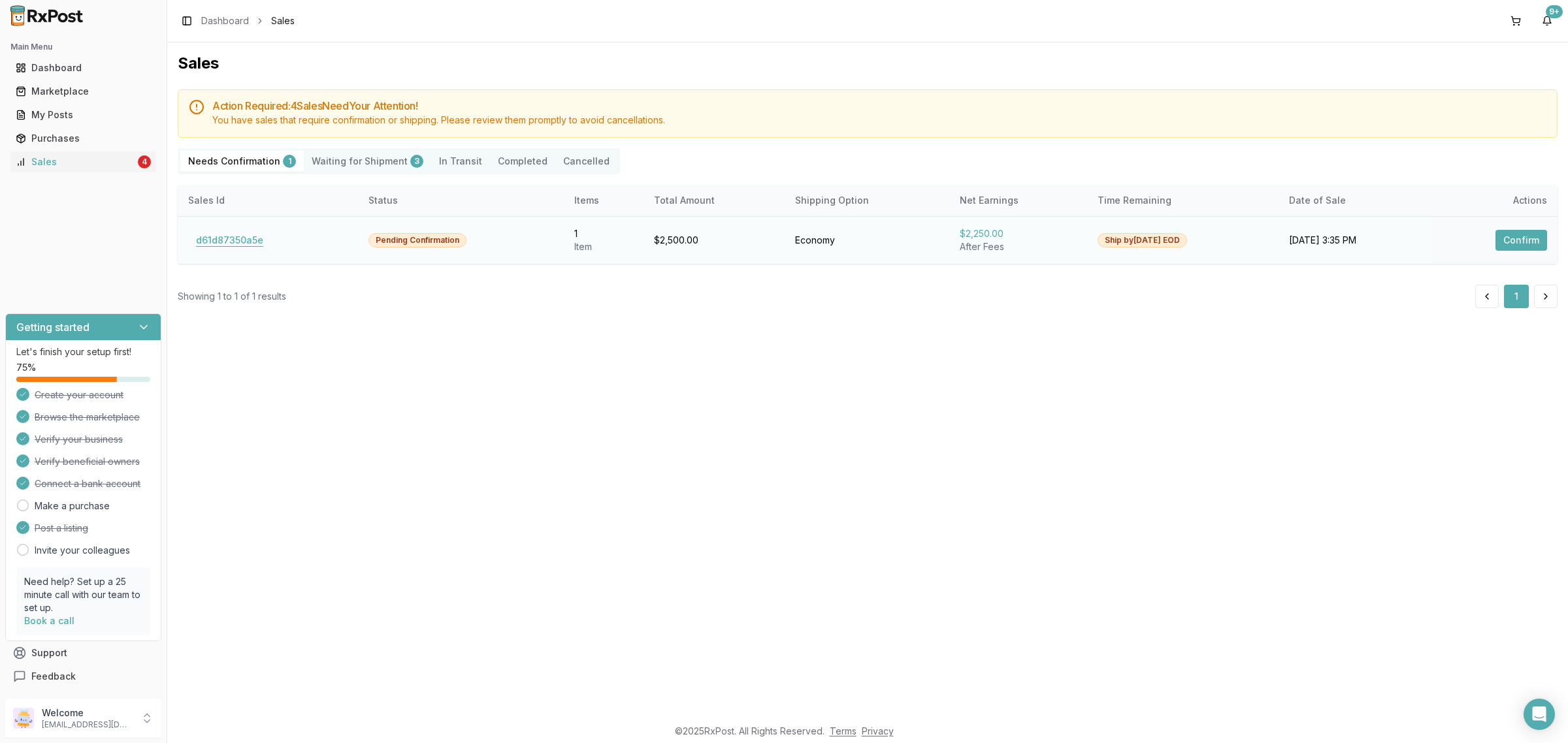
click at [210, 243] on button "d61d87350a5e" at bounding box center [229, 240] width 83 height 21
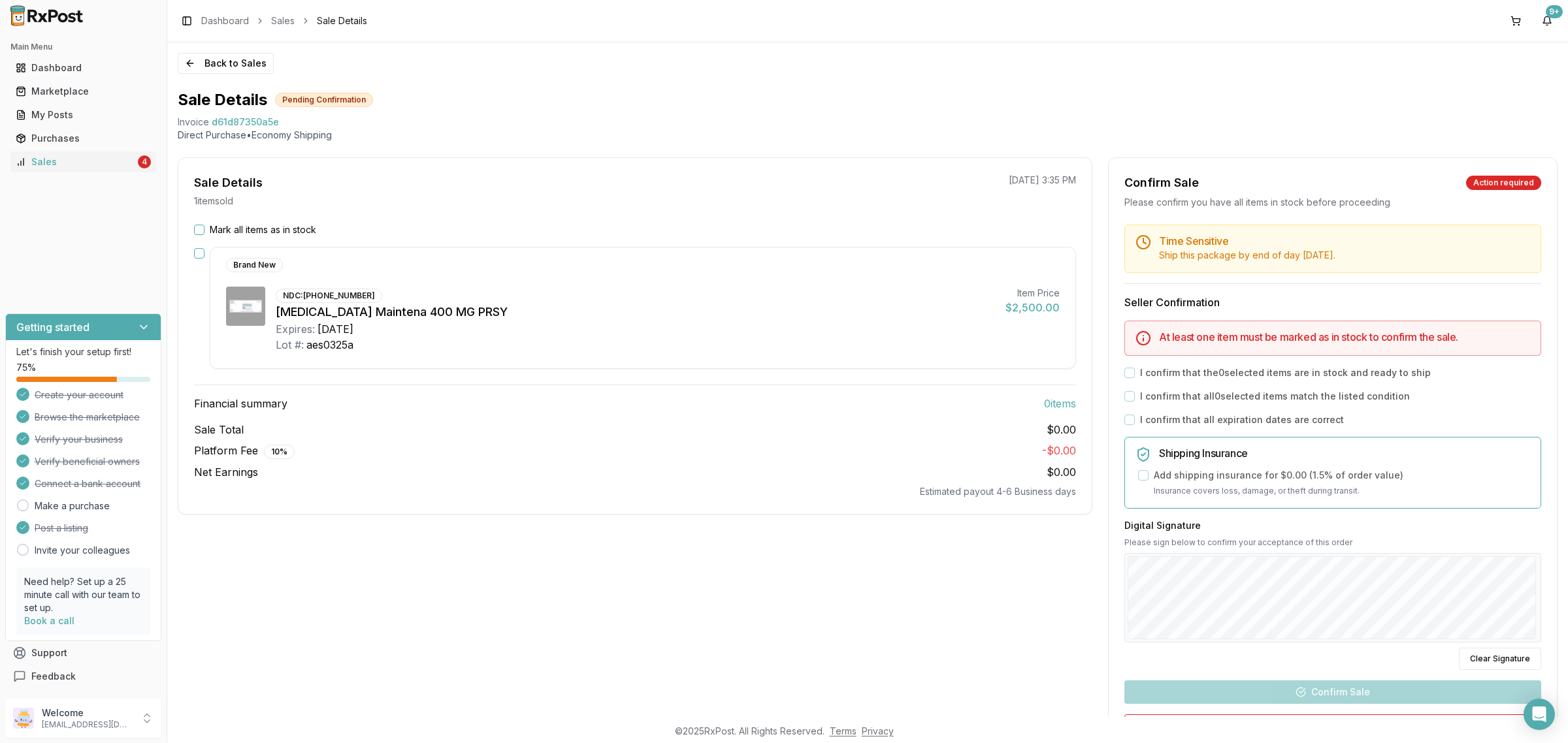
drag, startPoint x: 200, startPoint y: 230, endPoint x: 239, endPoint y: 235, distance: 39.3
click at [200, 230] on button "Mark all items as in stock" at bounding box center [200, 230] width 11 height 11
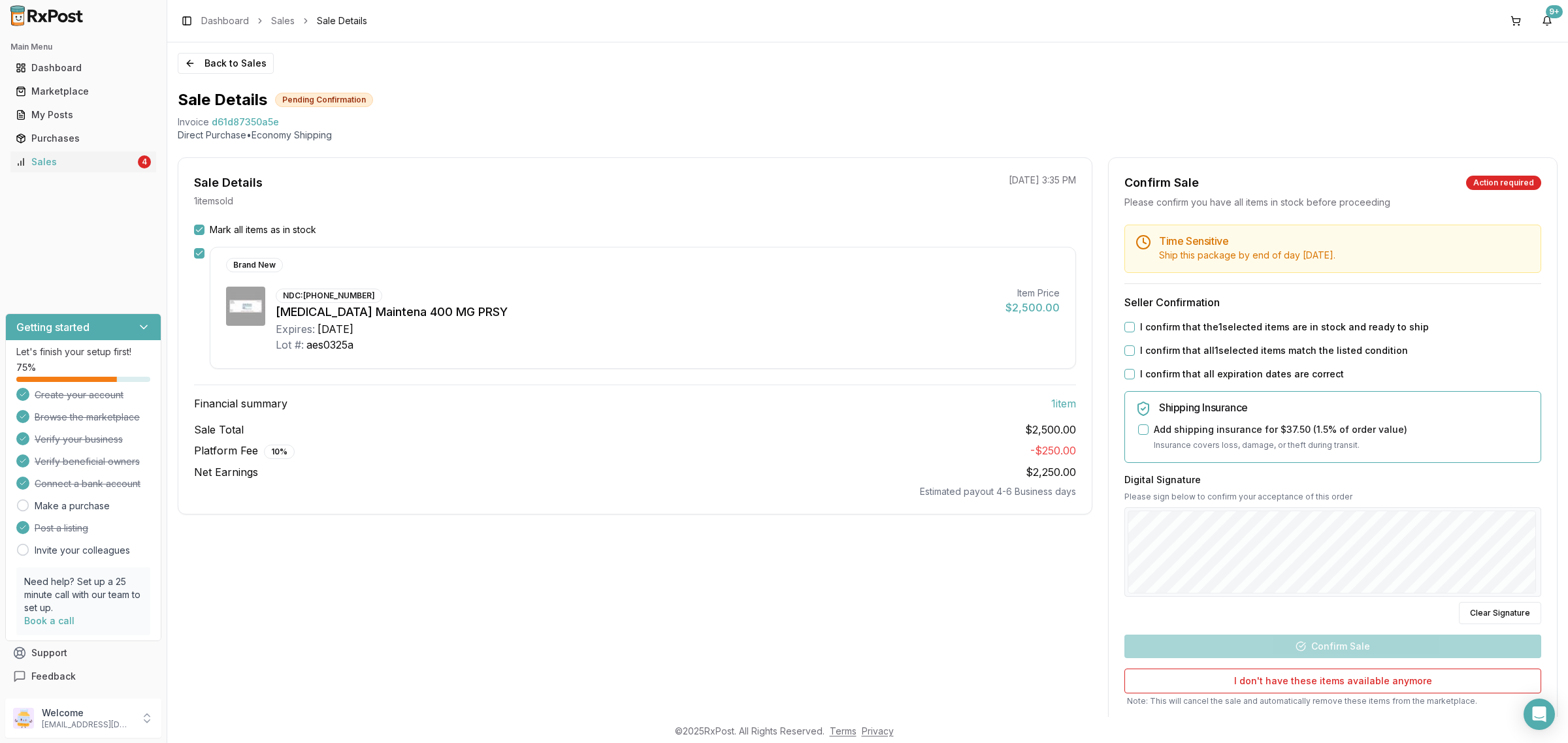
click at [1124, 327] on button "I confirm that the 1 selected items are in stock and ready to ship" at bounding box center [1130, 327] width 11 height 11
click at [1125, 348] on button "I confirm that all 1 selected items match the listed condition" at bounding box center [1130, 351] width 11 height 11
click at [1128, 374] on button "I confirm that all expiration dates are correct" at bounding box center [1130, 375] width 11 height 11
click at [1294, 638] on button "Confirm Sale" at bounding box center [1332, 646] width 417 height 24
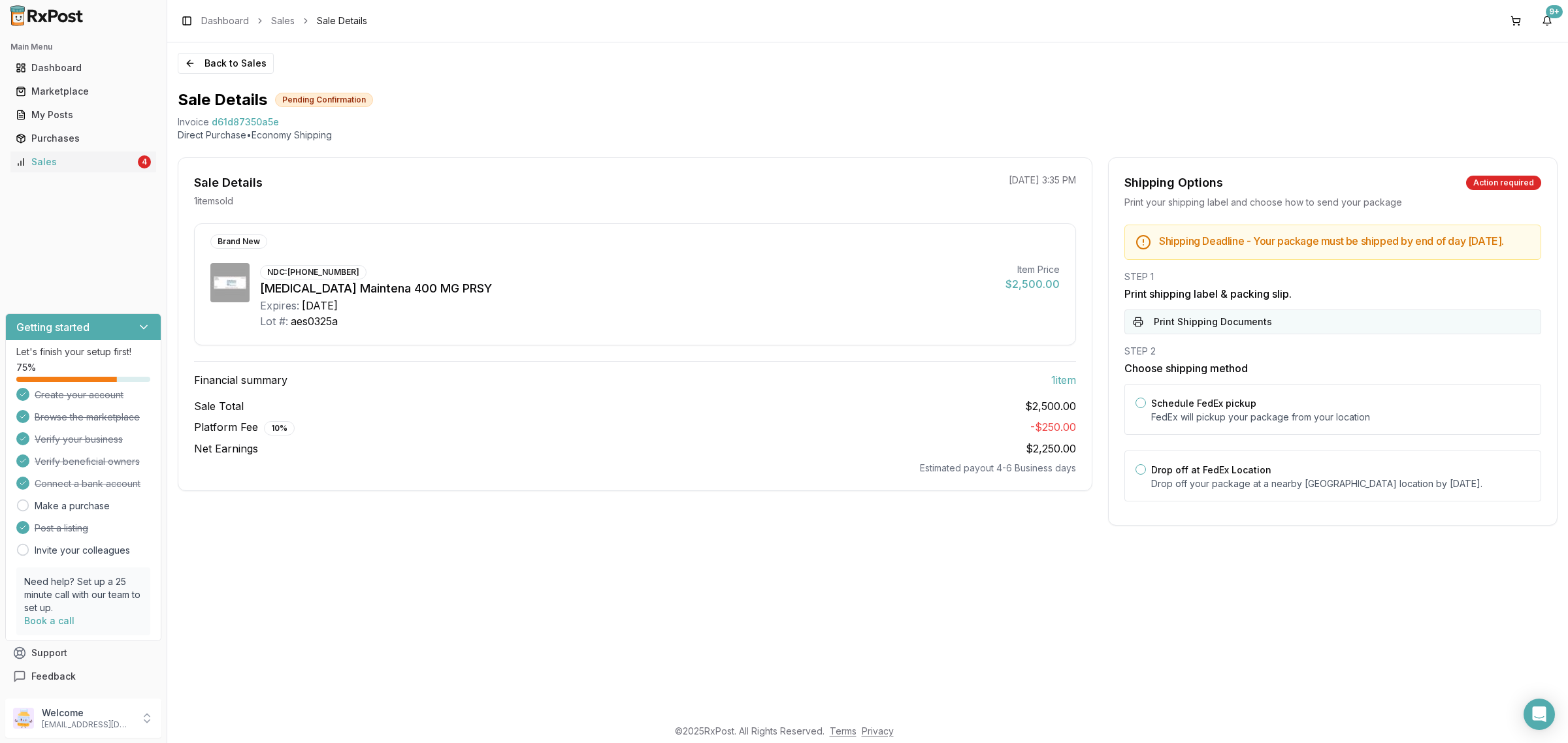
click at [1251, 334] on button "Print Shipping Documents" at bounding box center [1332, 322] width 417 height 24
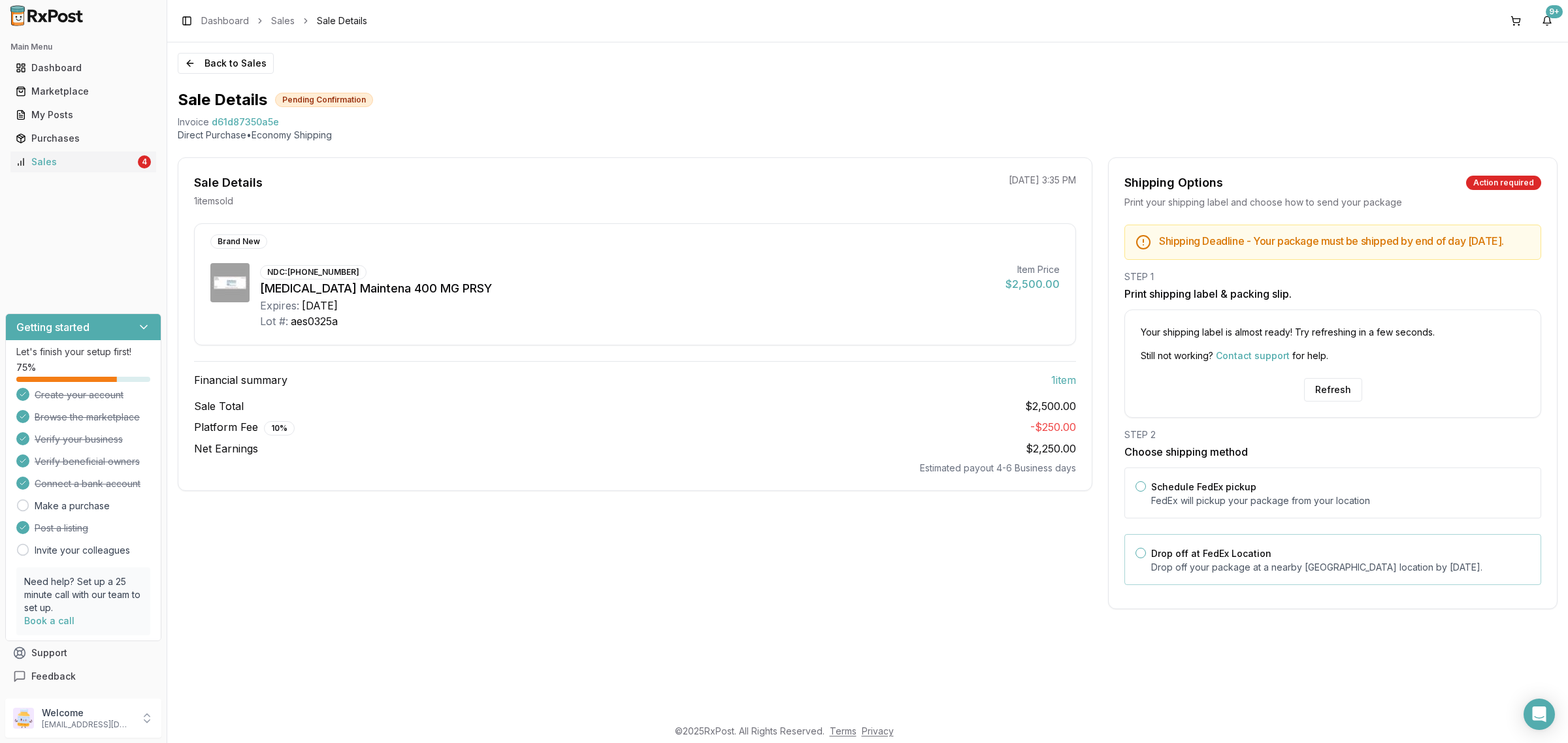
click at [1304, 585] on div "Drop off at FedEx Location Drop off your package at a nearby FedEx location by …" at bounding box center [1332, 560] width 417 height 51
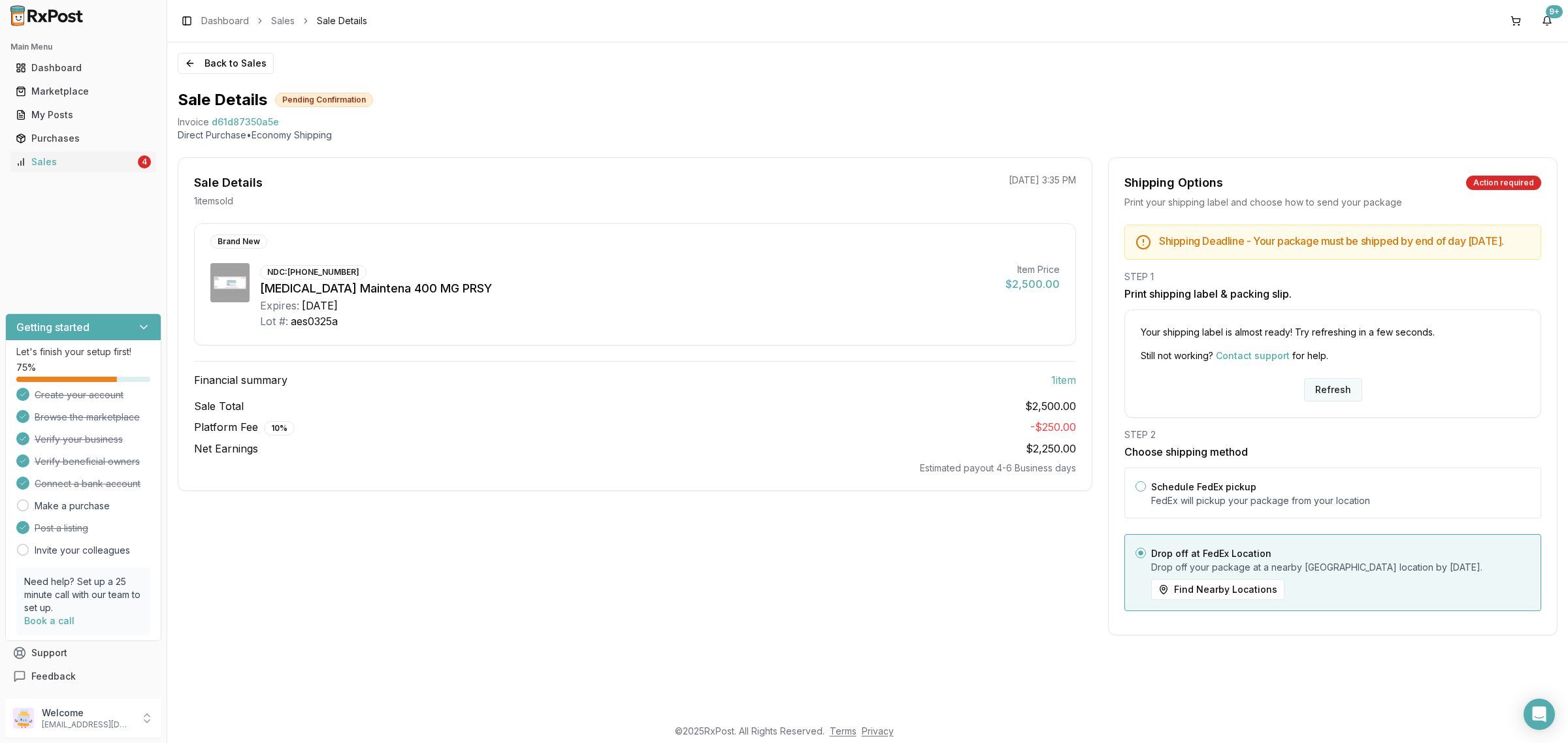
click at [1331, 398] on button "Refresh" at bounding box center [1333, 390] width 58 height 24
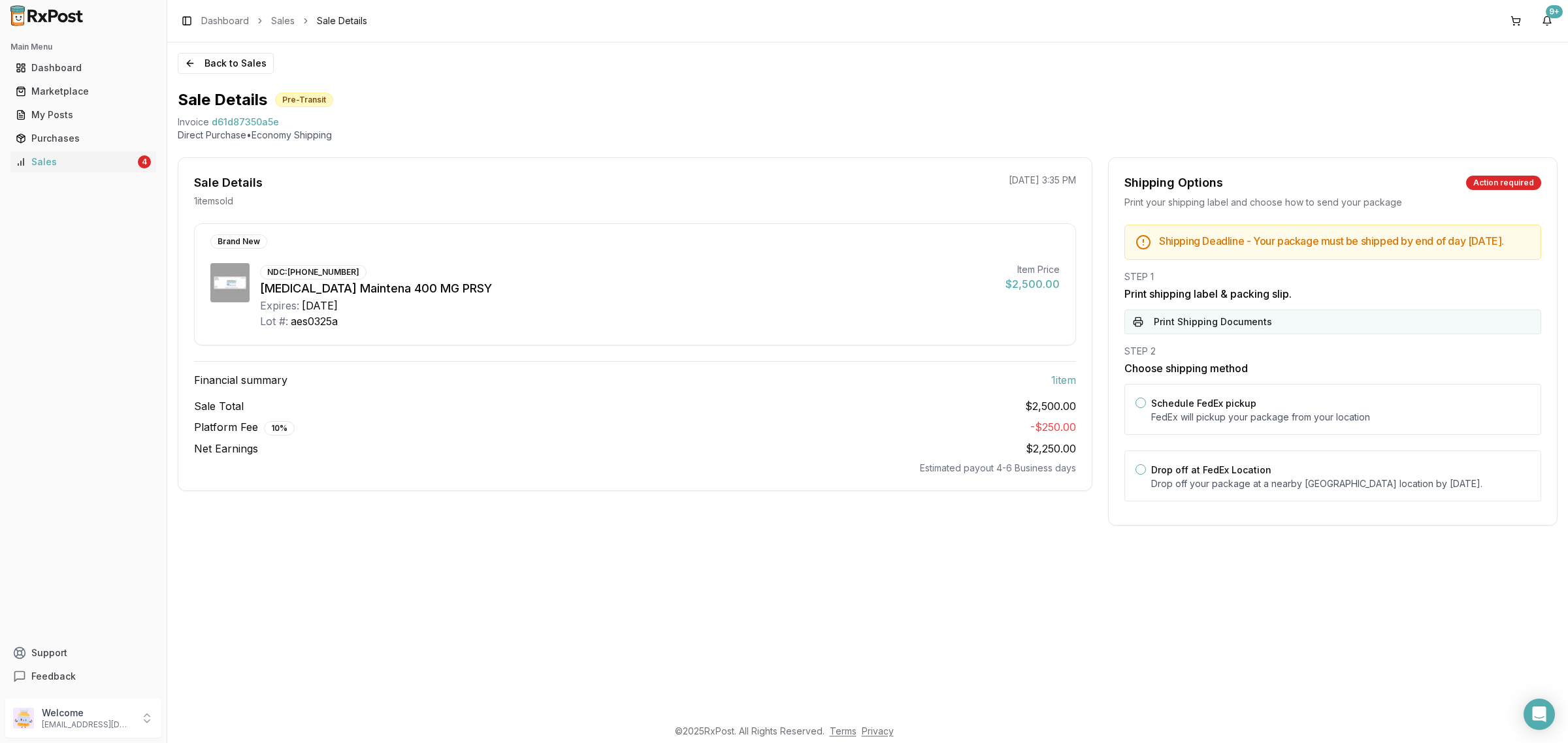
click at [1230, 334] on button "Print Shipping Documents" at bounding box center [1332, 322] width 417 height 24
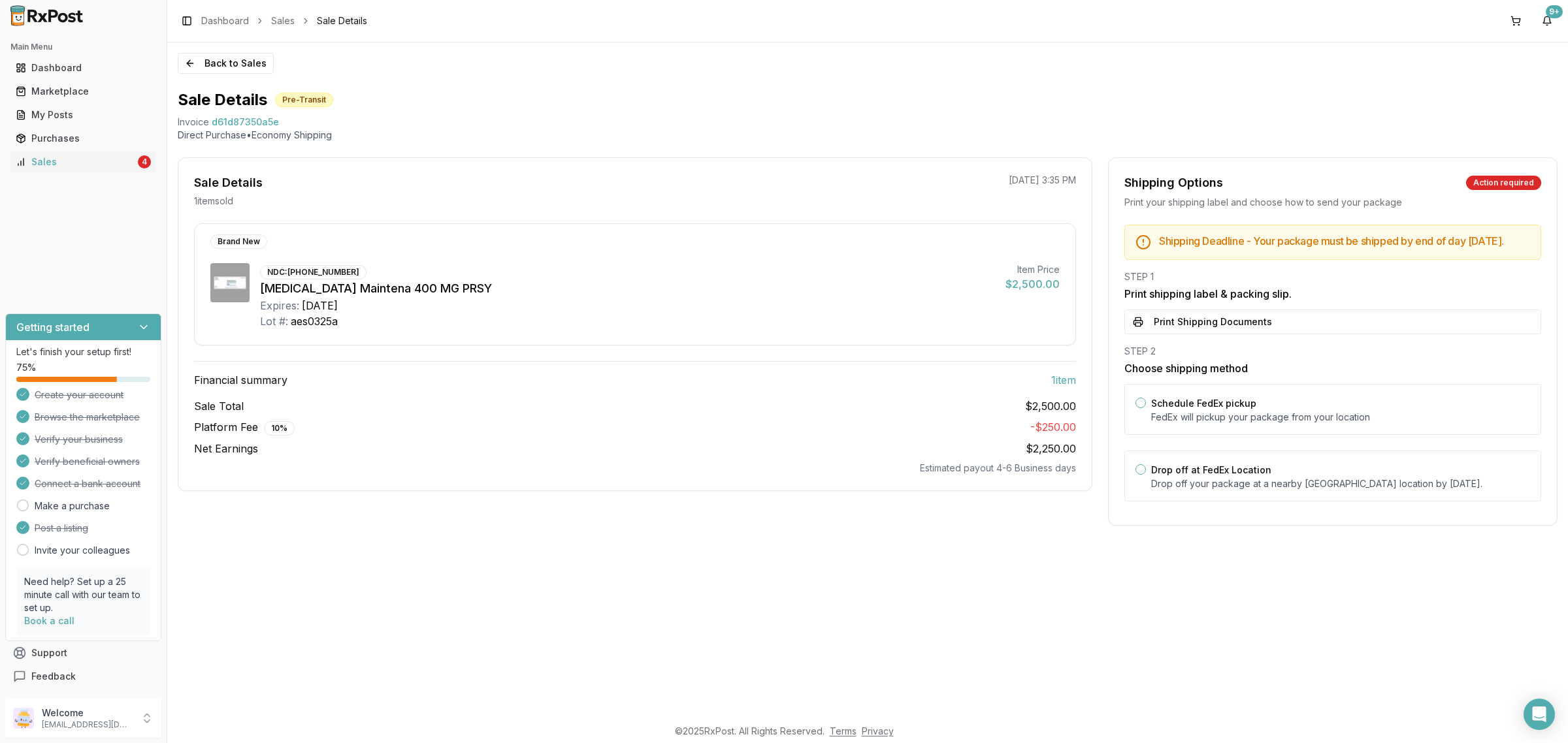
click at [46, 18] on img at bounding box center [47, 15] width 83 height 21
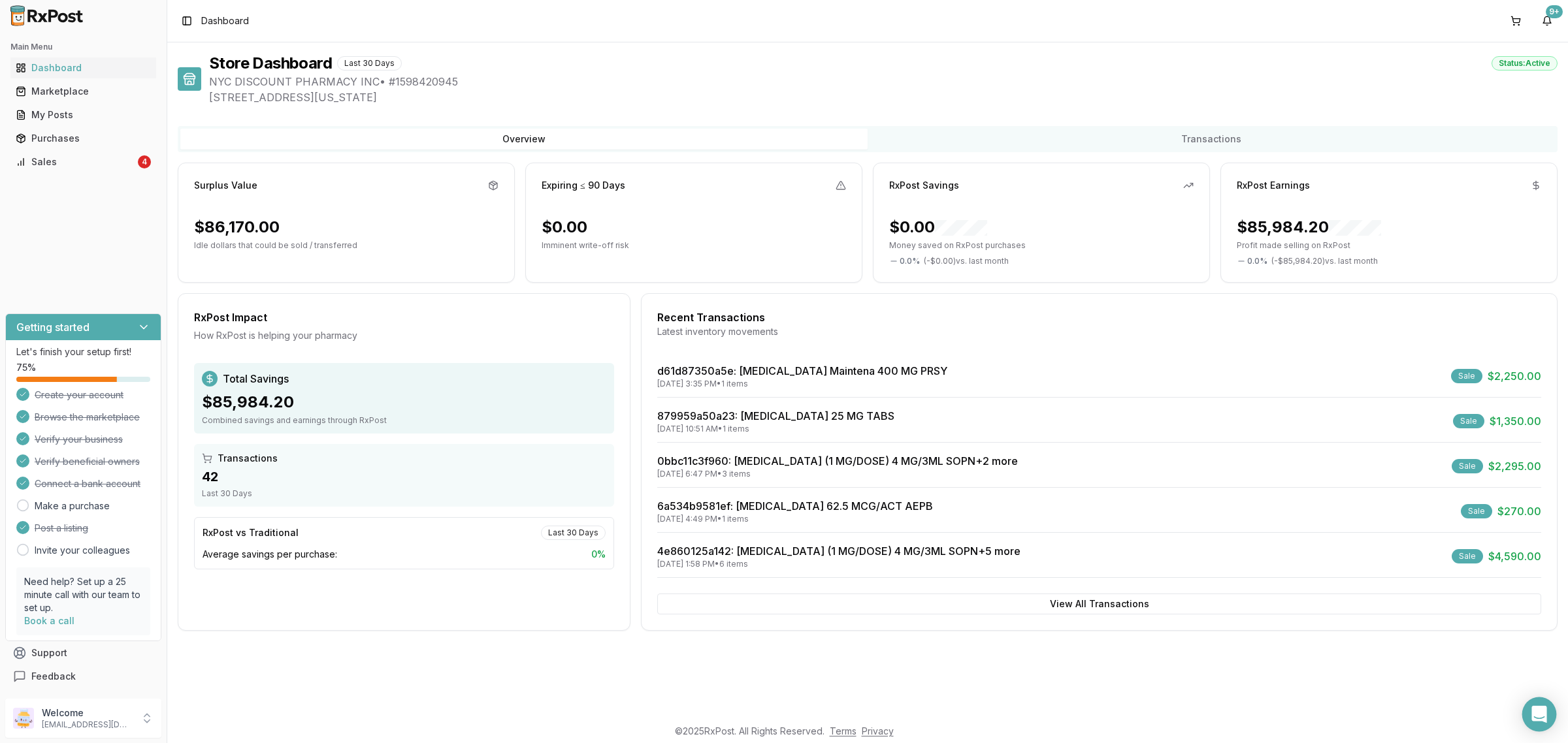
click at [1539, 717] on icon "Open Intercom Messenger" at bounding box center [1539, 714] width 15 height 17
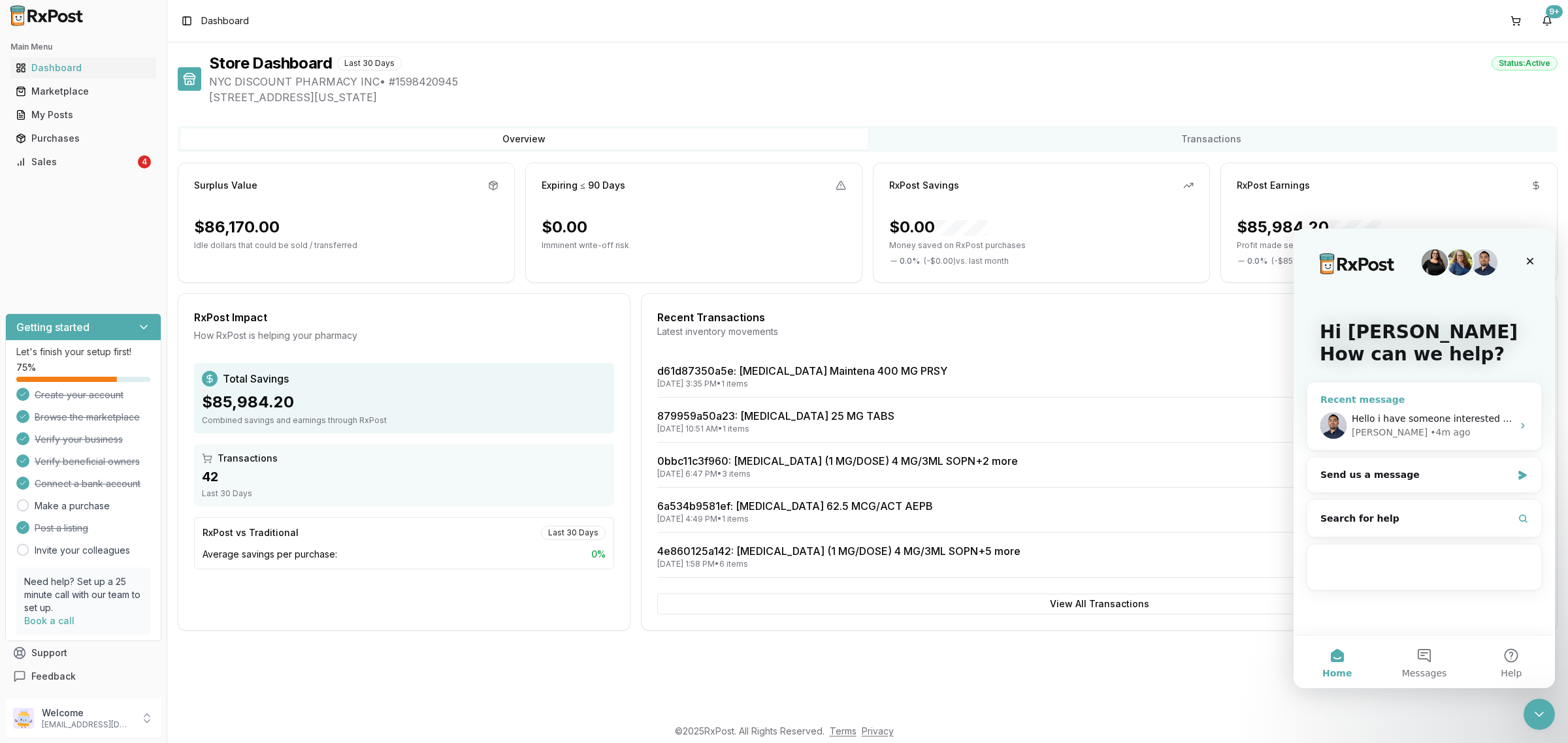
click at [1415, 421] on span "Hello i have someone interested in the [MEDICAL_DATA] 400 you have posted are y…" at bounding box center [1583, 419] width 462 height 11
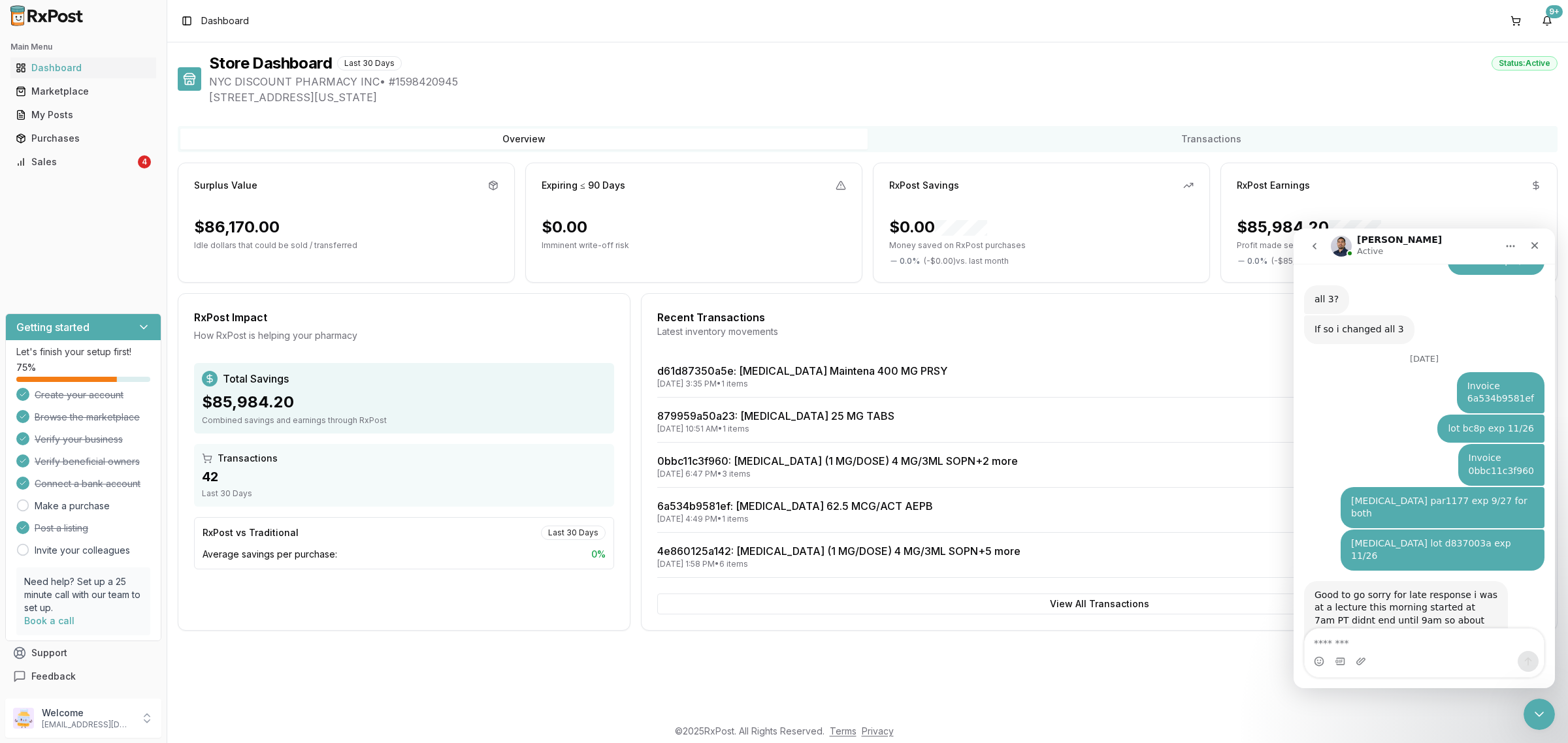
scroll to position [1179, 0]
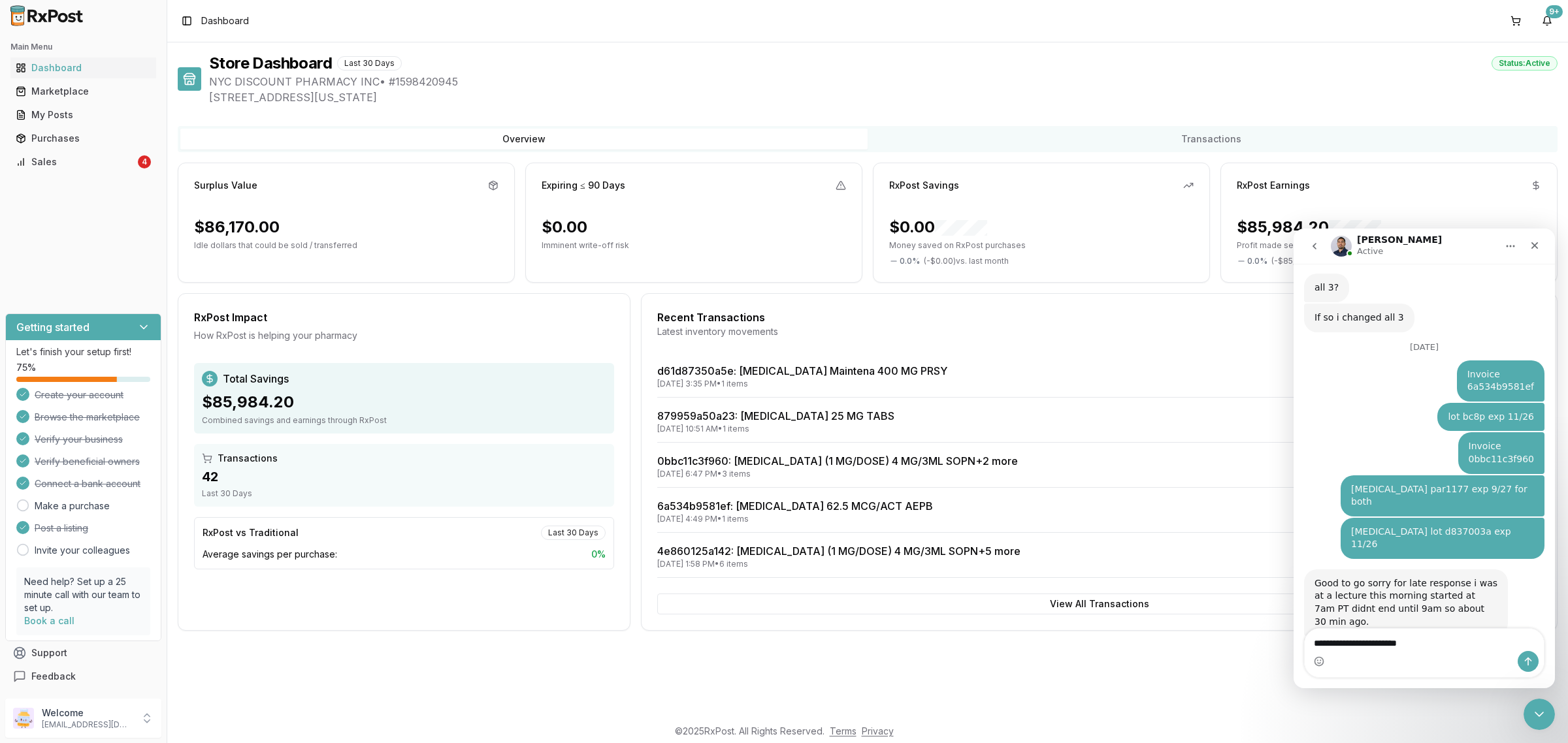
type textarea "**********"
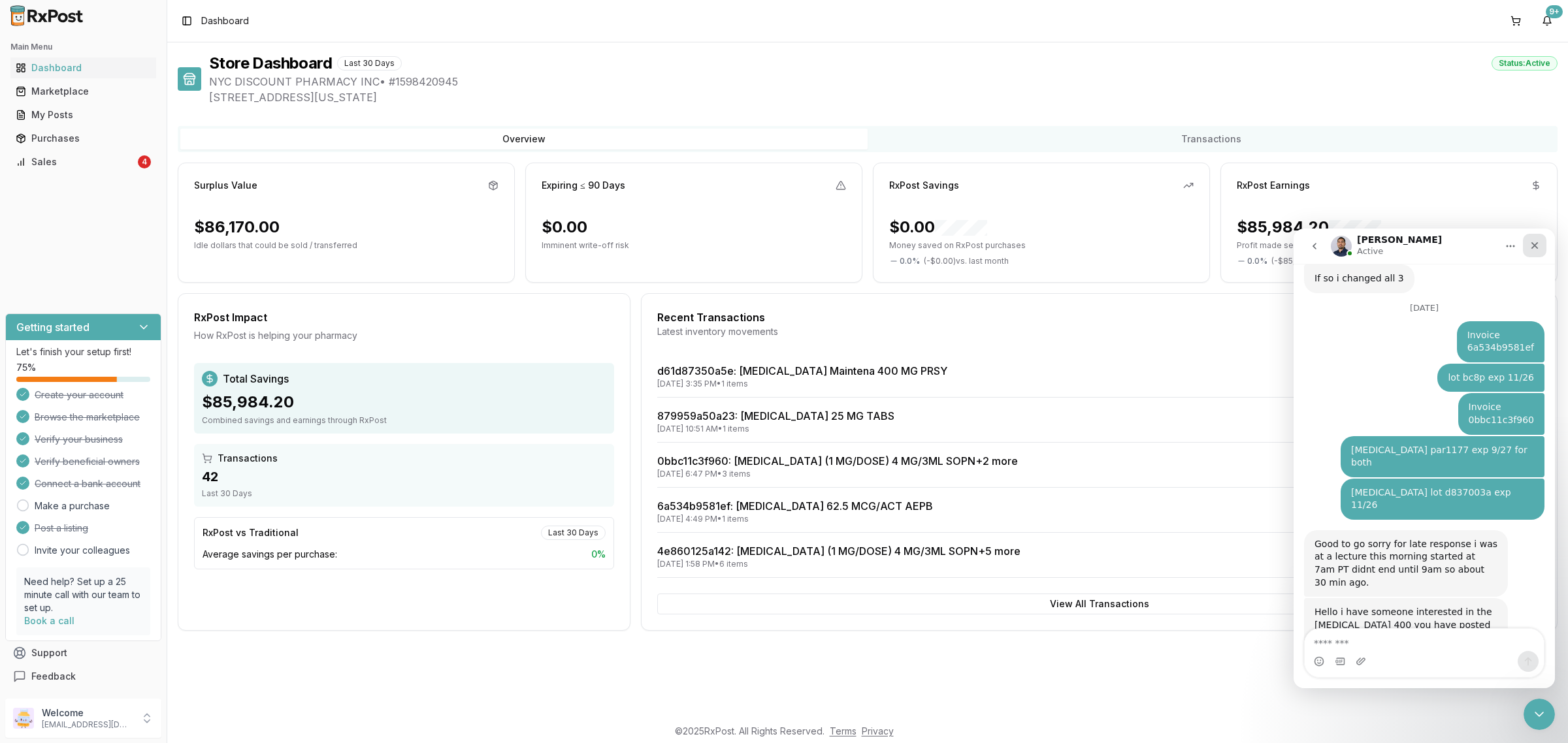
click at [1533, 248] on icon "Close" at bounding box center [1534, 245] width 11 height 11
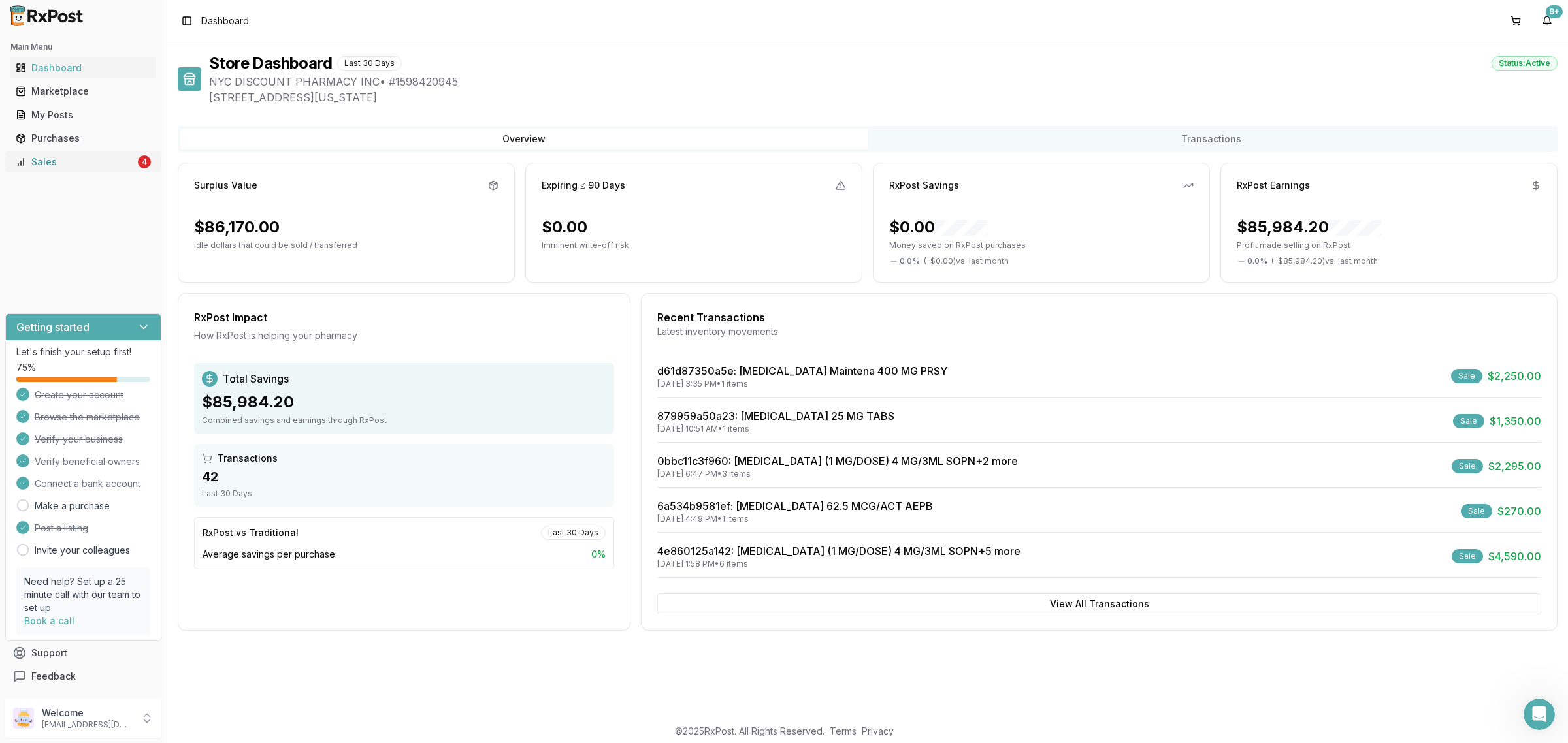
click at [36, 168] on link "Sales 4" at bounding box center [83, 161] width 145 height 24
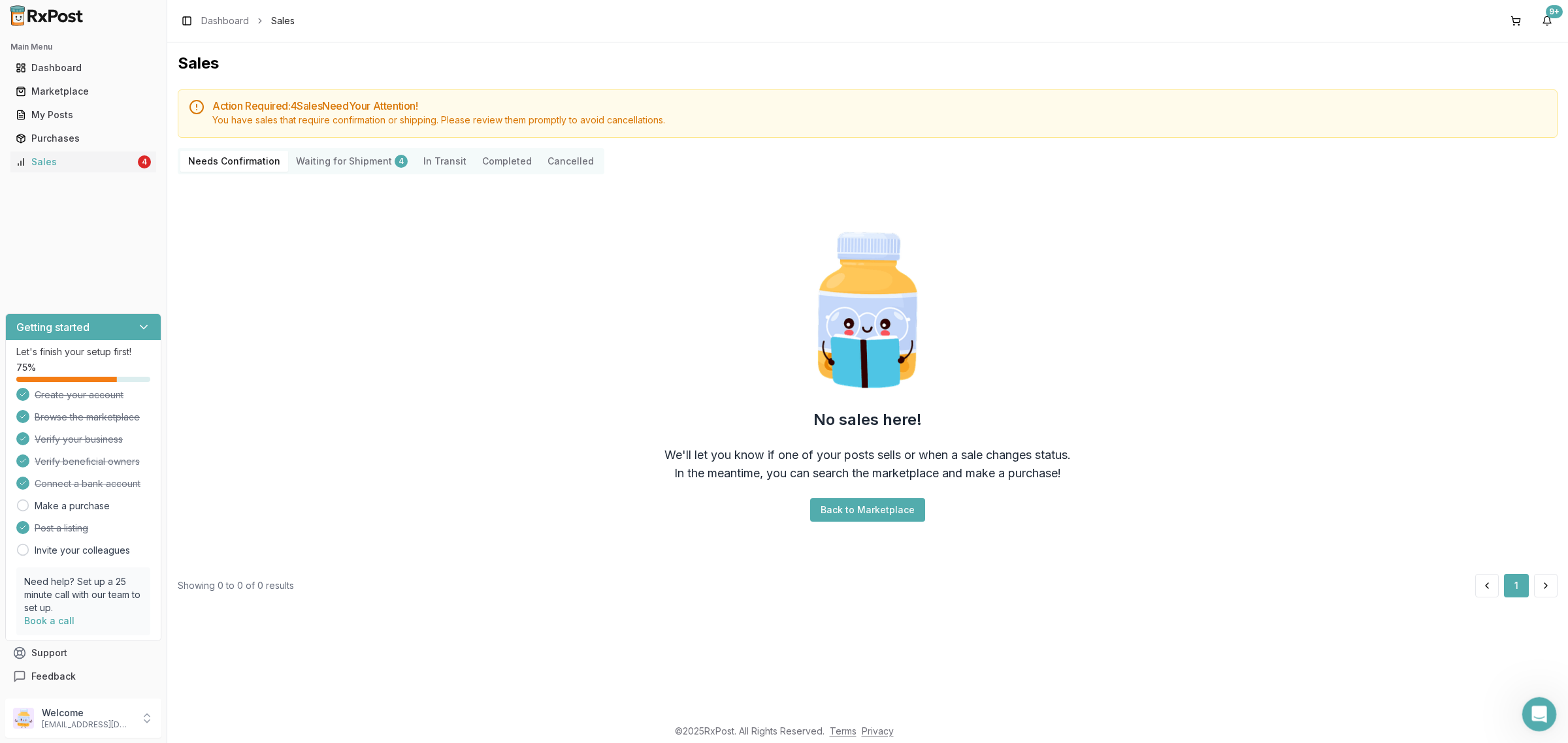
click at [1538, 708] on icon "Open Intercom Messenger" at bounding box center [1537, 712] width 21 height 21
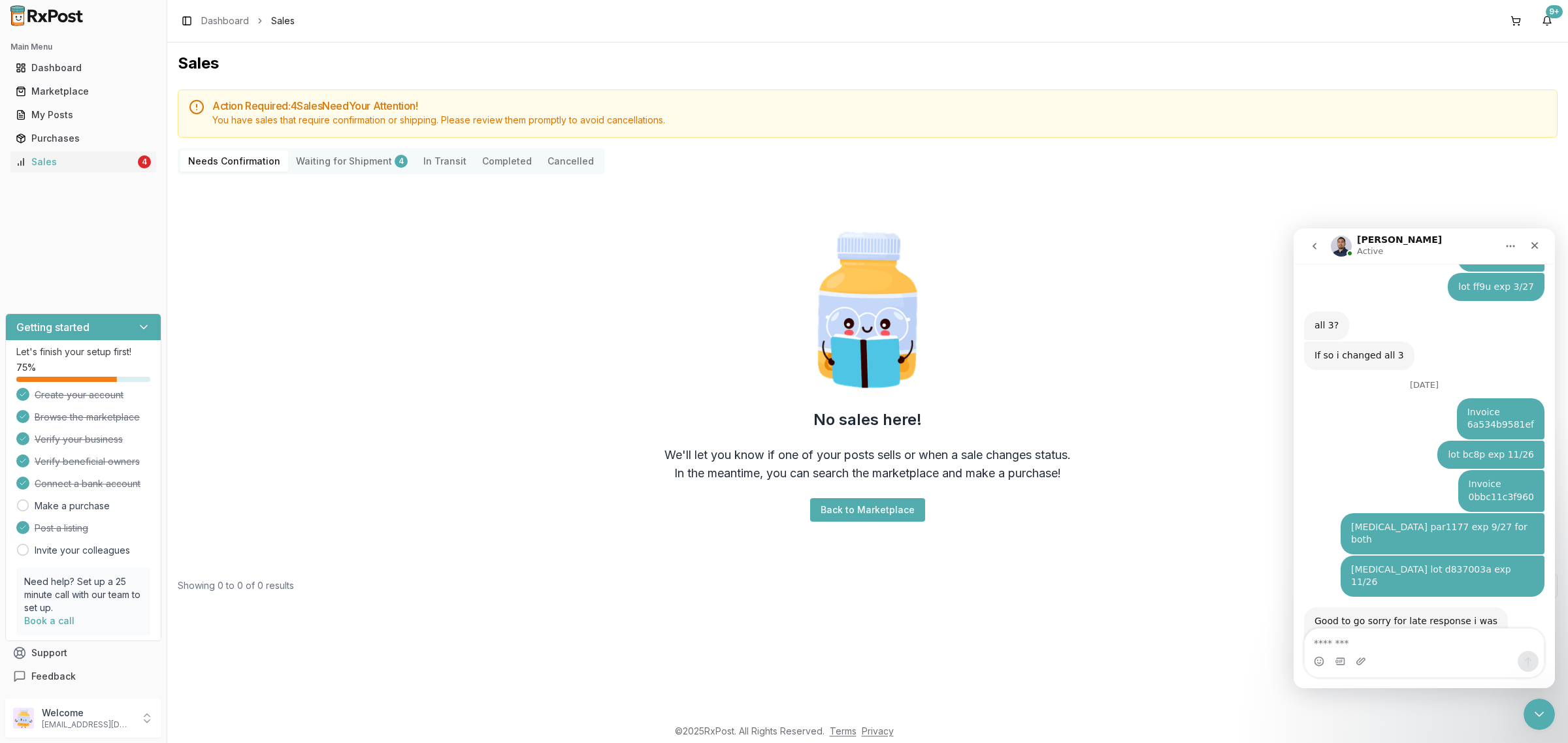
scroll to position [1218, 0]
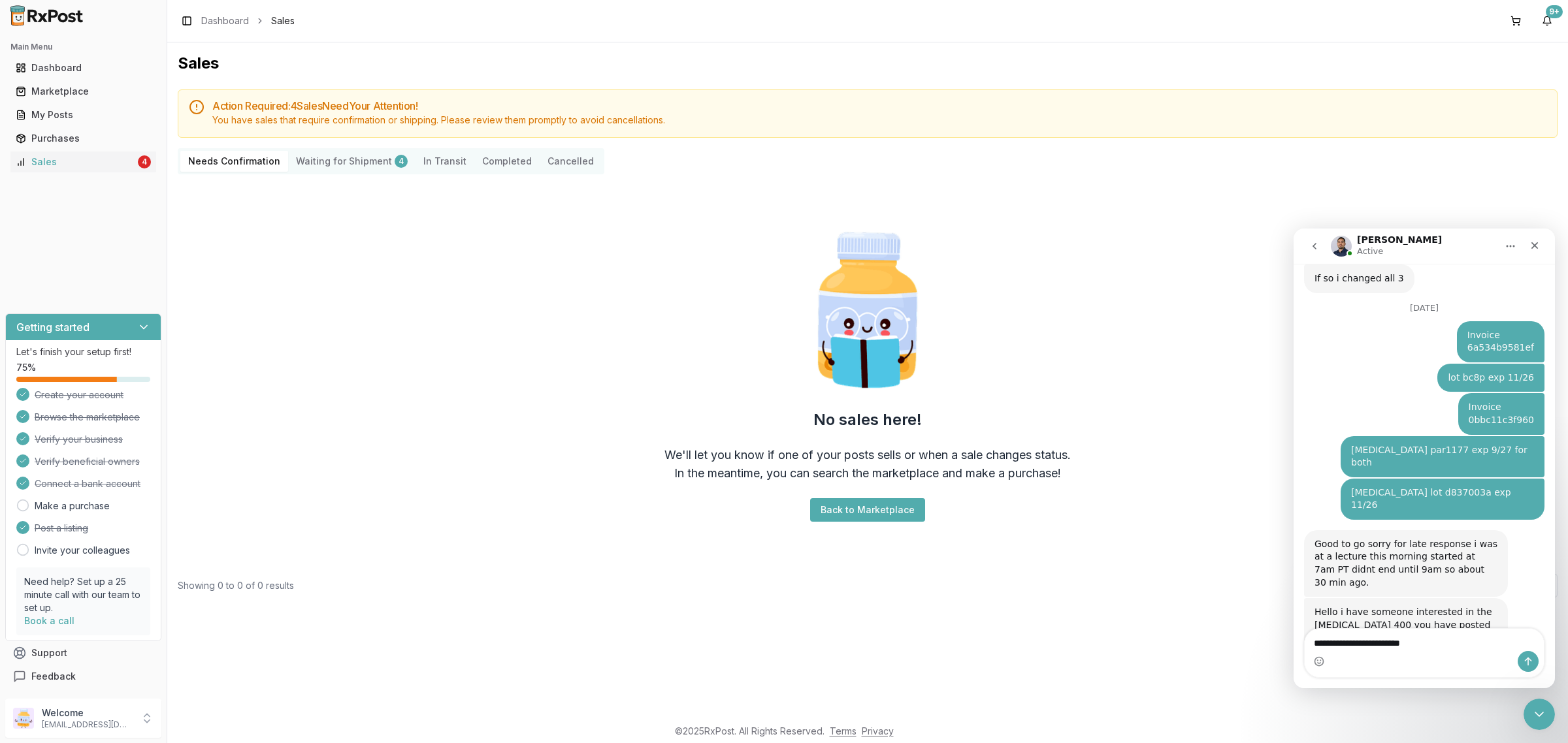
type textarea "**********"
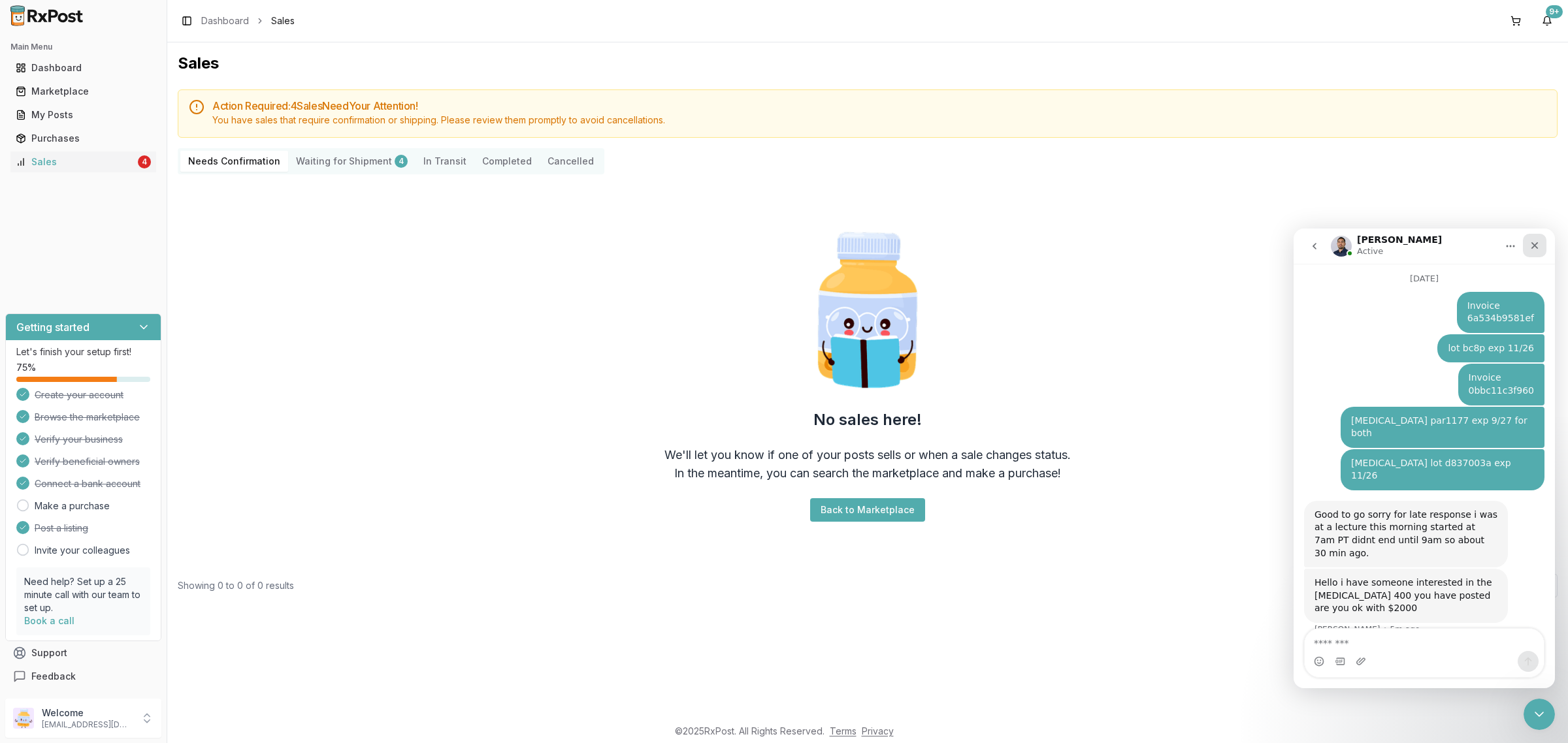
click at [1524, 245] on div "Close" at bounding box center [1534, 245] width 24 height 24
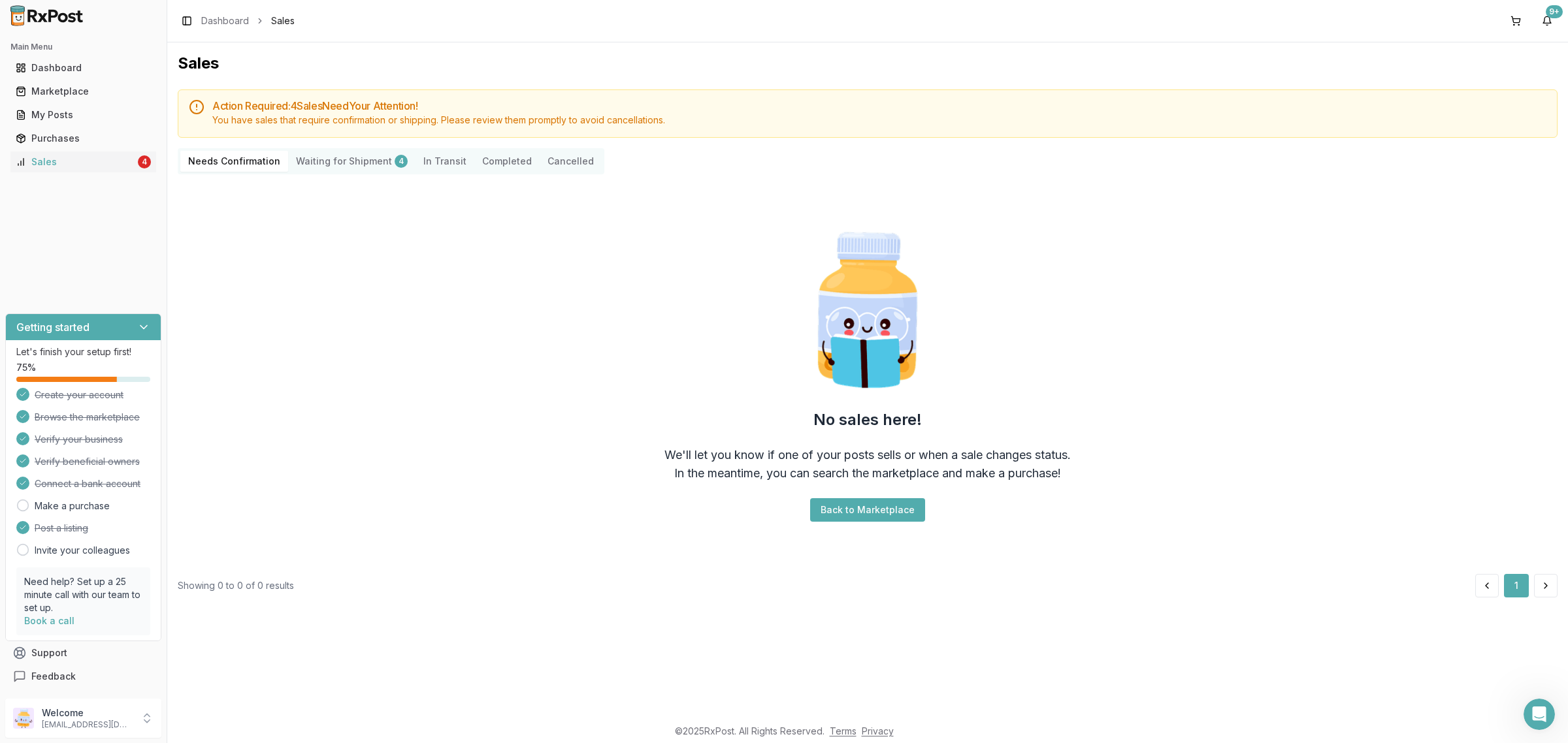
scroll to position [1298, 0]
click at [80, 106] on link "My Posts" at bounding box center [83, 115] width 145 height 24
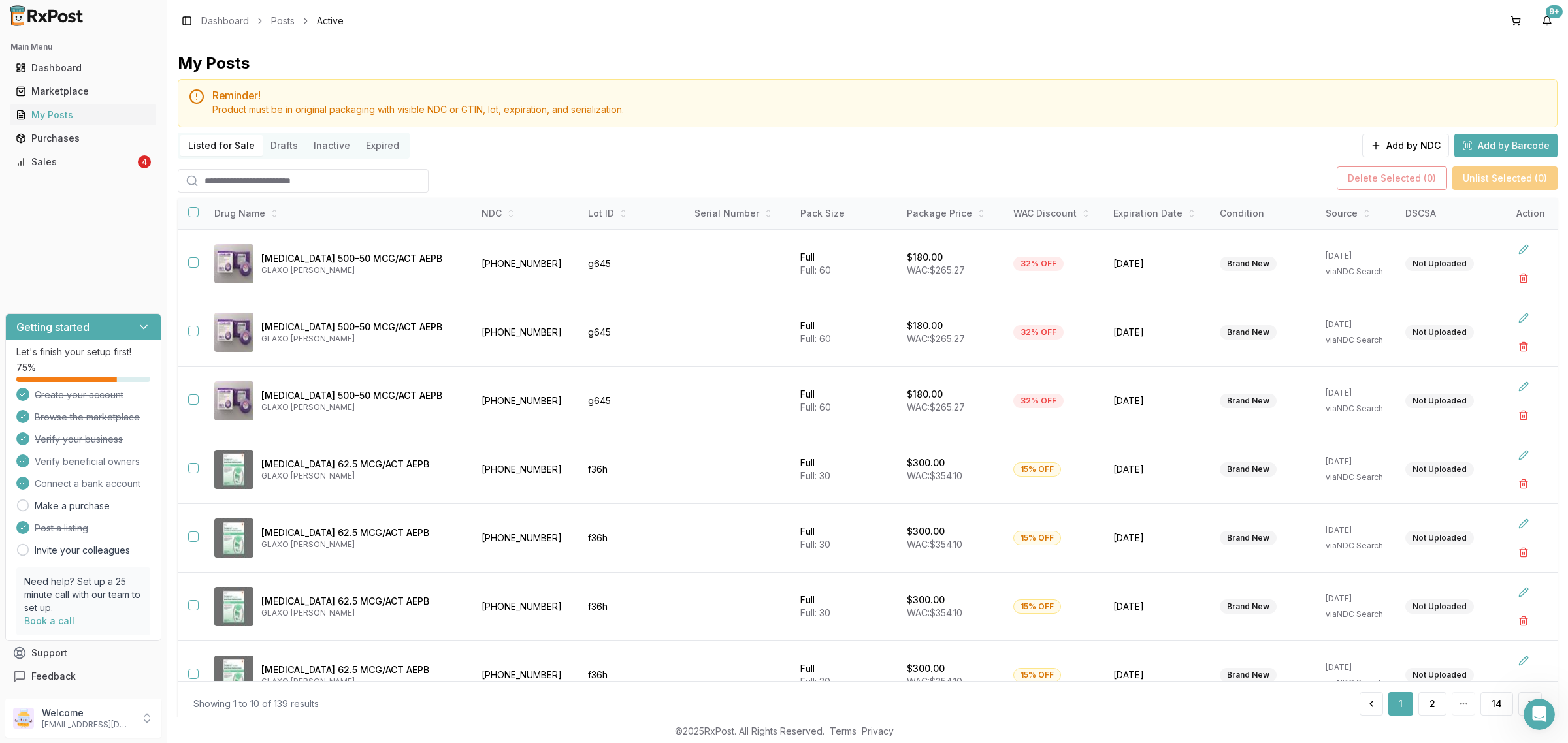
drag, startPoint x: 265, startPoint y: 177, endPoint x: 258, endPoint y: 162, distance: 16.6
click at [265, 177] on input "search" at bounding box center [303, 180] width 251 height 24
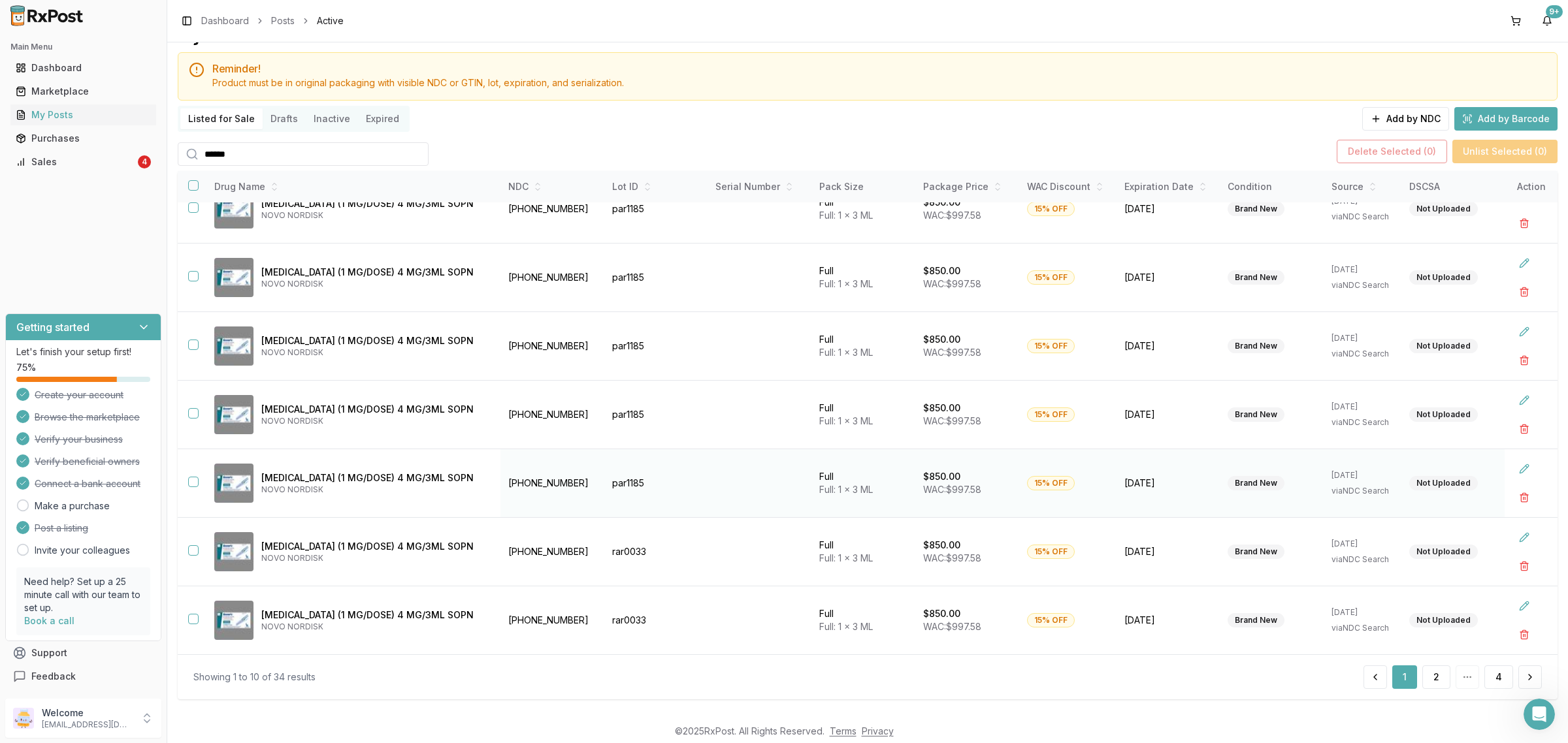
scroll to position [41, 0]
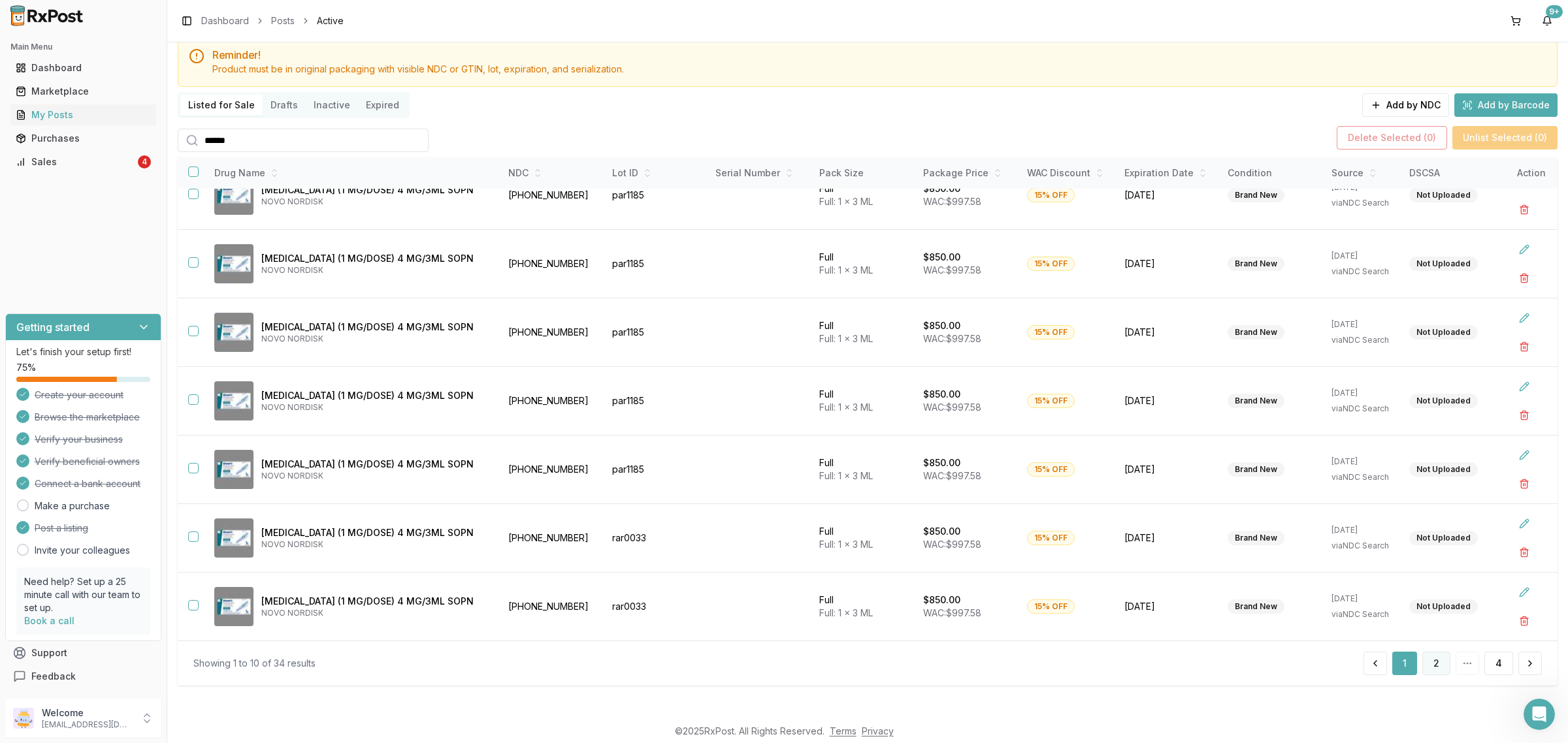
type input "******"
click at [1423, 660] on button "2" at bounding box center [1436, 663] width 28 height 24
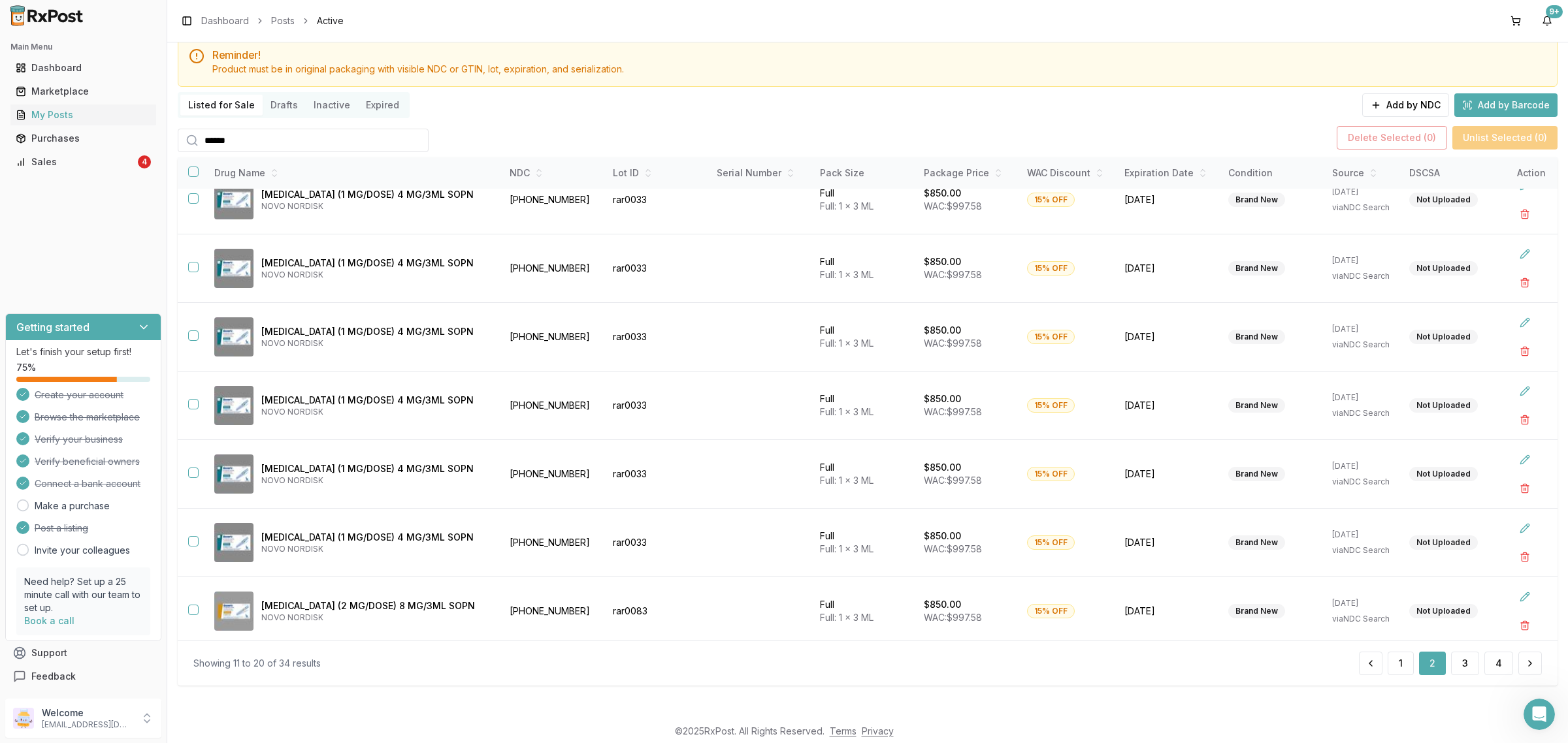
scroll to position [235, 0]
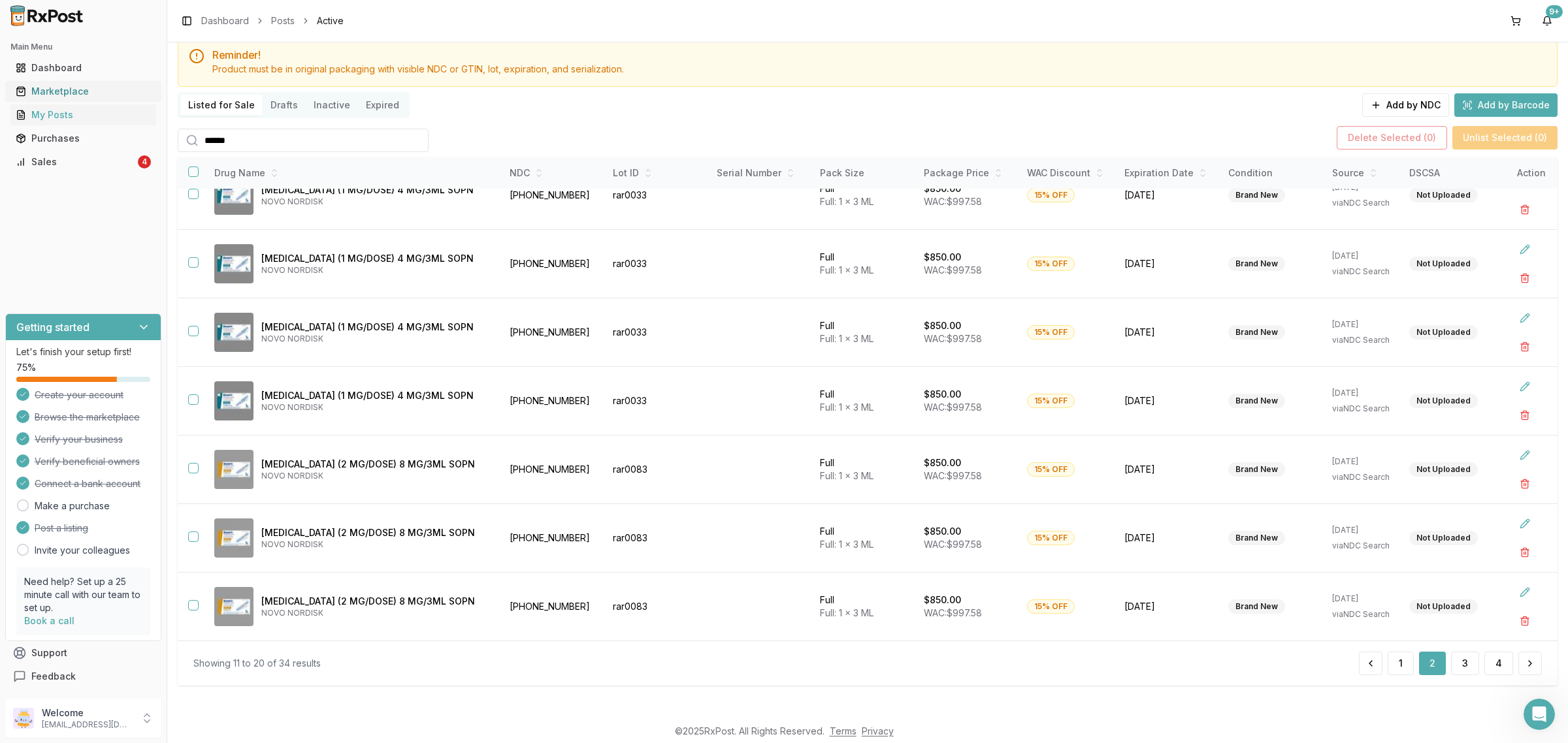
click at [132, 86] on div "Marketplace" at bounding box center [83, 91] width 135 height 13
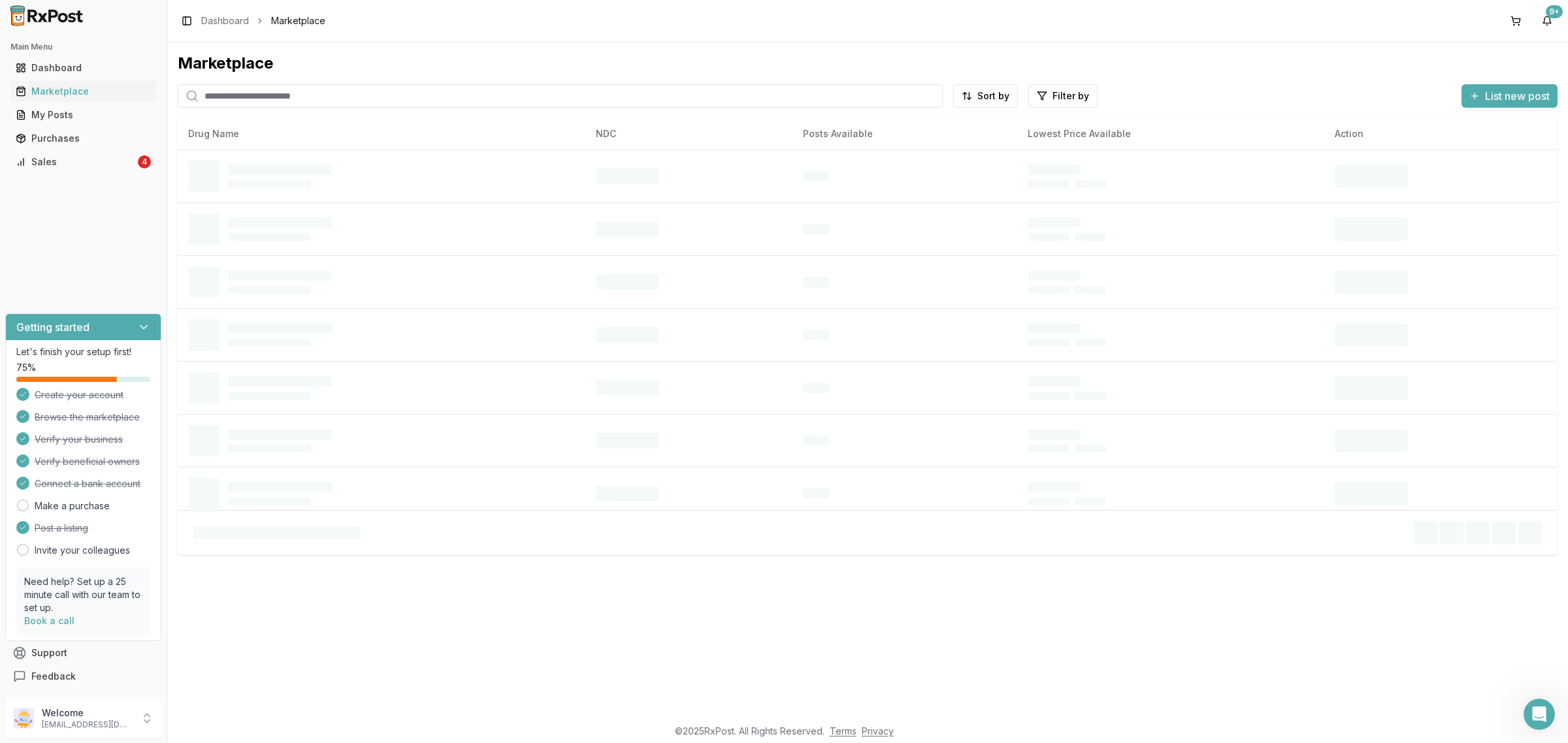
click at [317, 102] on input "search" at bounding box center [560, 96] width 765 height 24
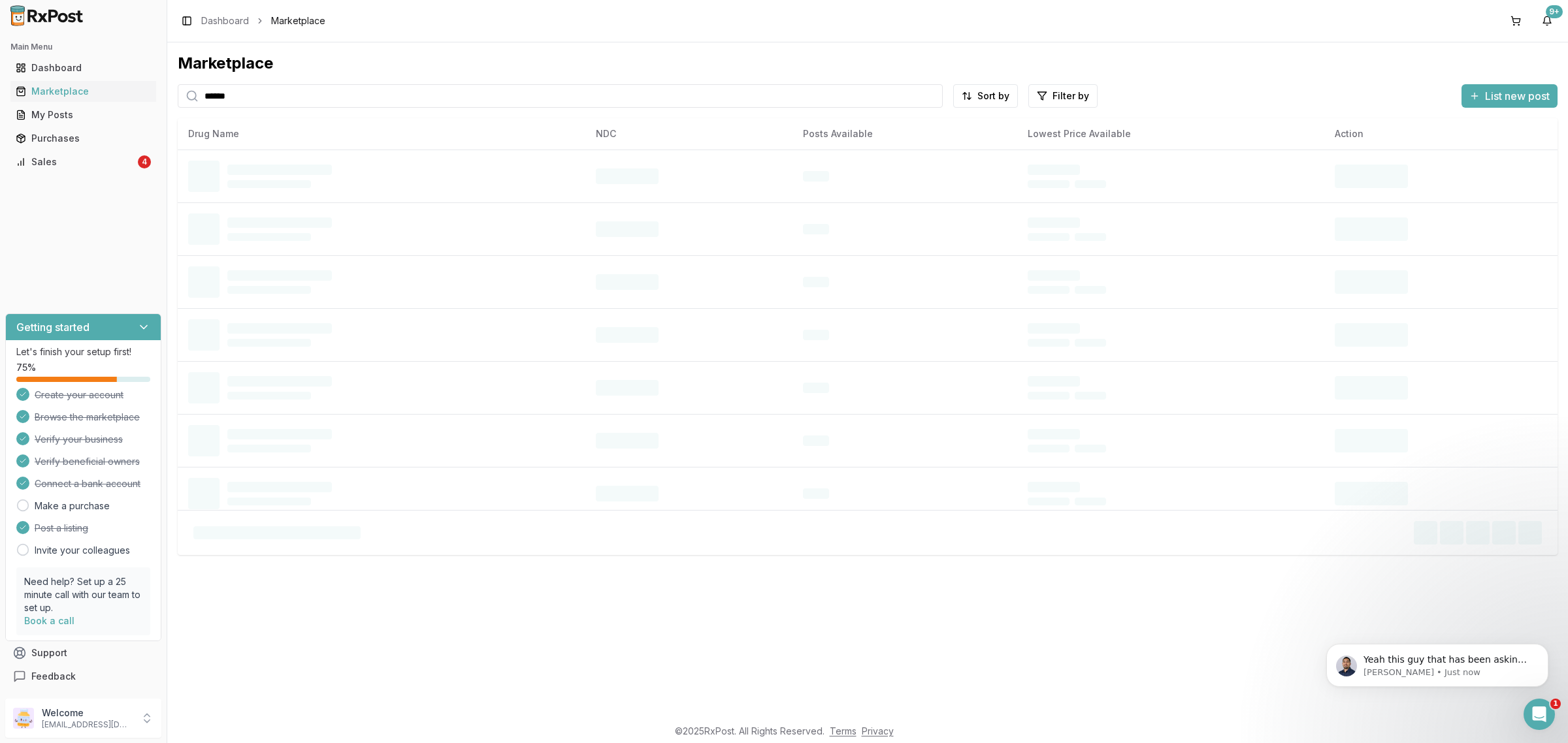
scroll to position [1299, 0]
type input "*******"
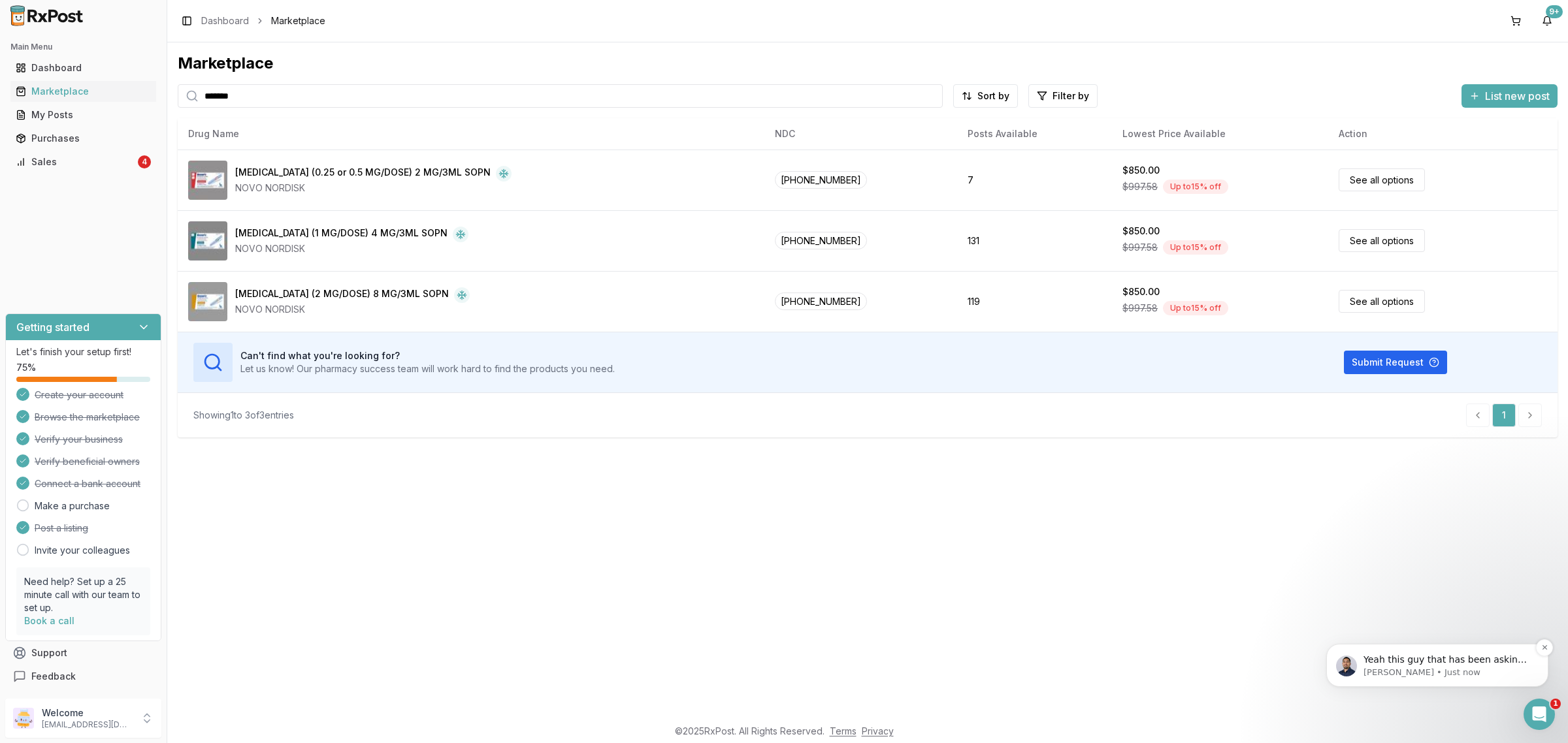
click at [1462, 667] on p "[PERSON_NAME] • Just now" at bounding box center [1447, 672] width 168 height 11
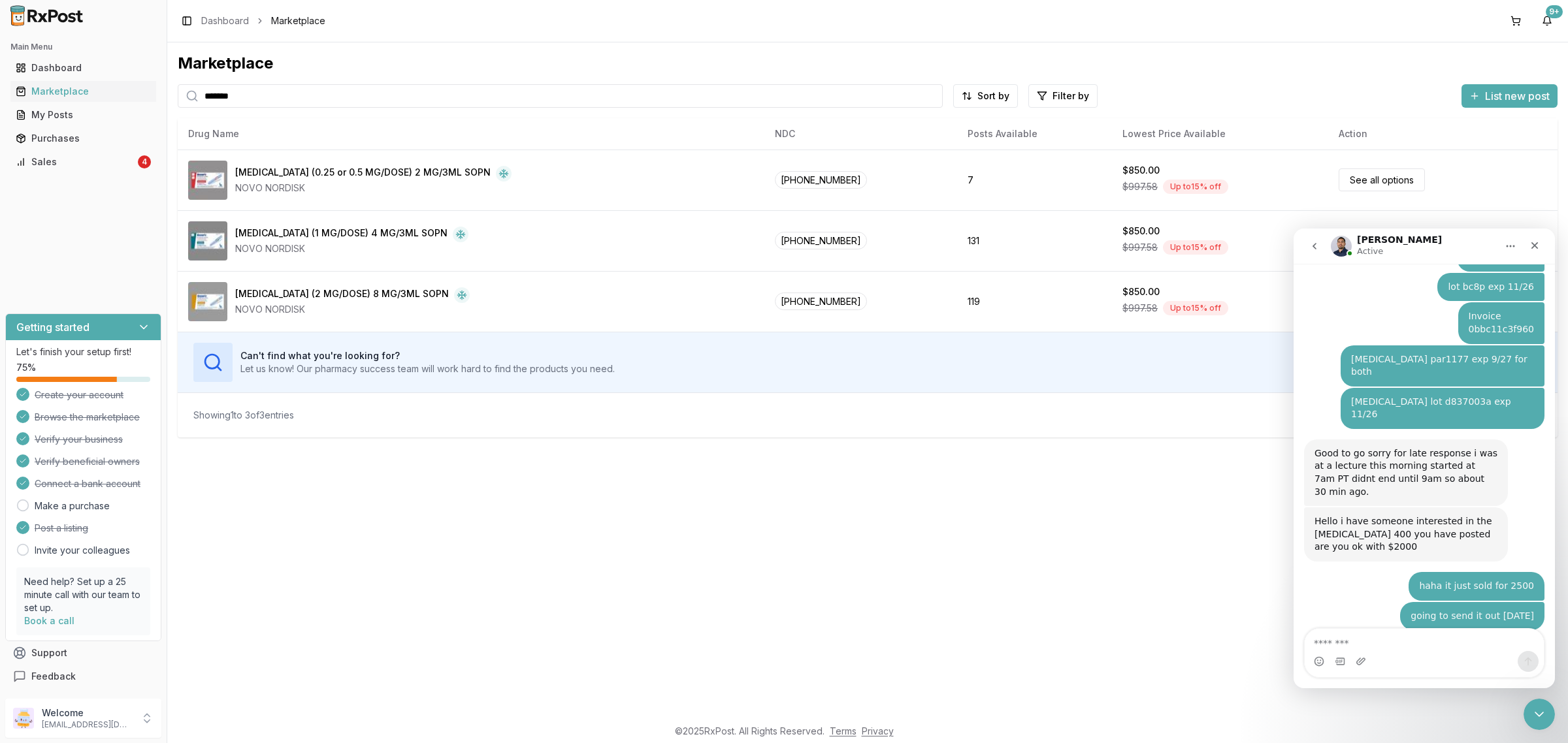
scroll to position [1321, 0]
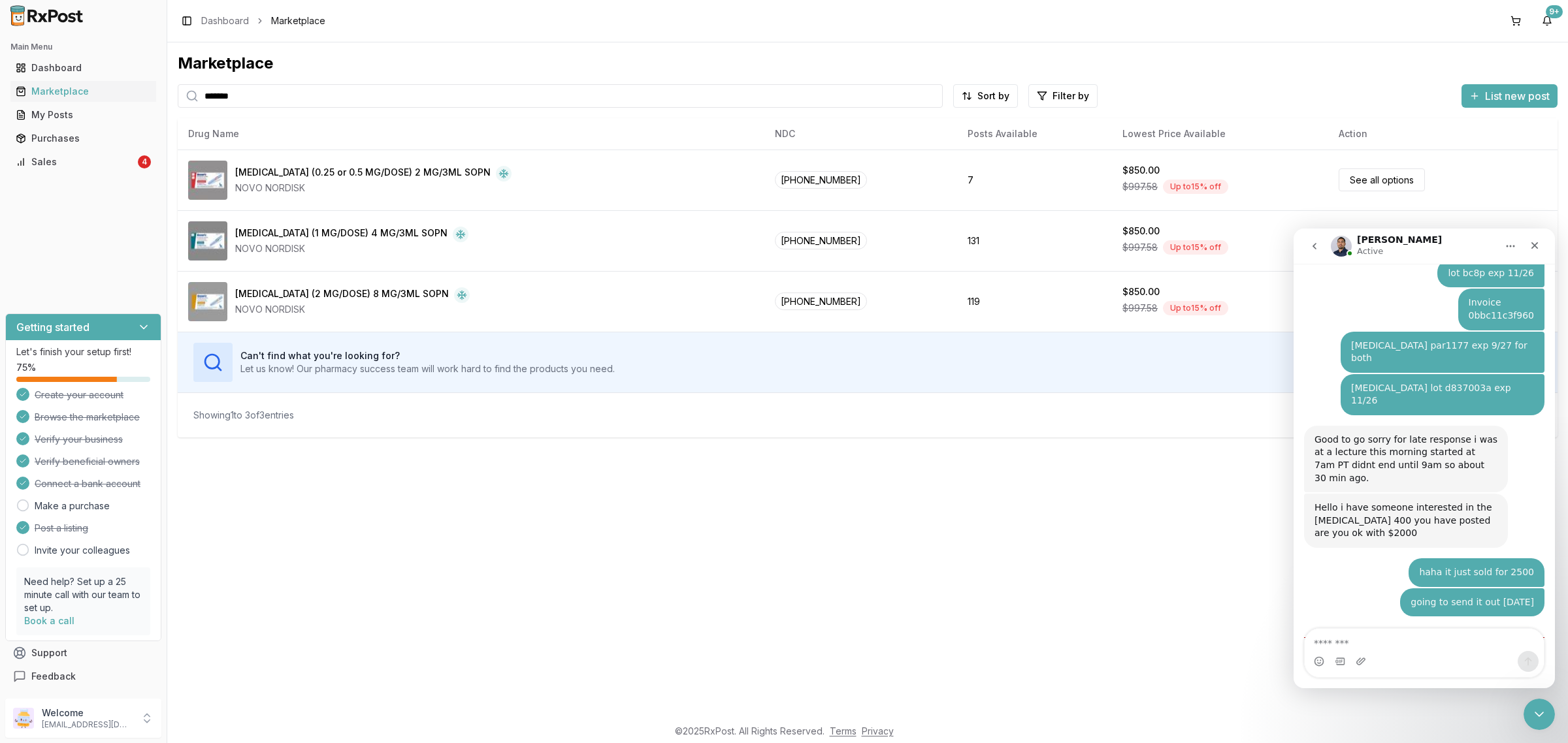
click at [1451, 633] on textarea "Message…" at bounding box center [1424, 639] width 239 height 22
type textarea "**********"
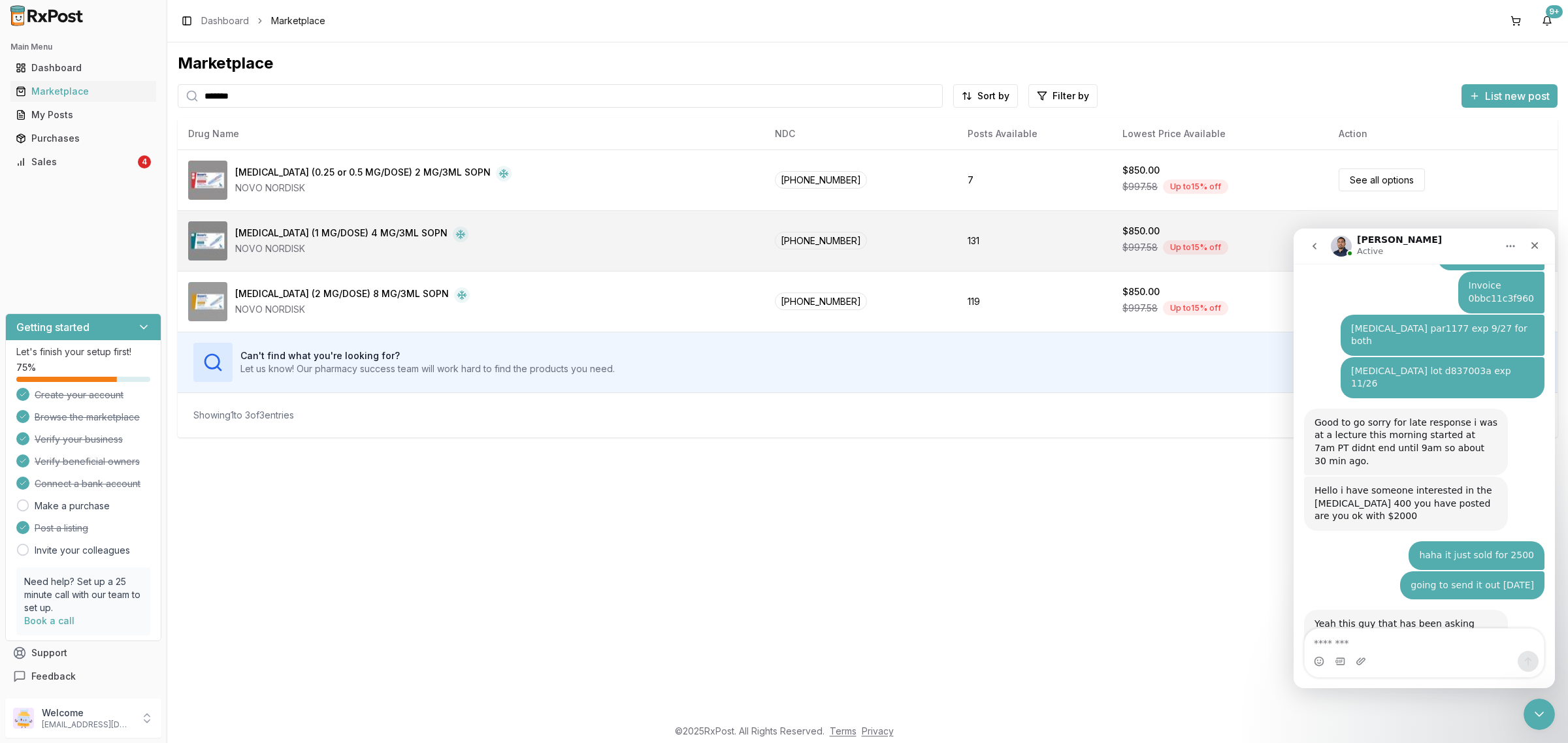
click at [916, 256] on td "[PHONE_NUMBER]" at bounding box center [860, 240] width 193 height 60
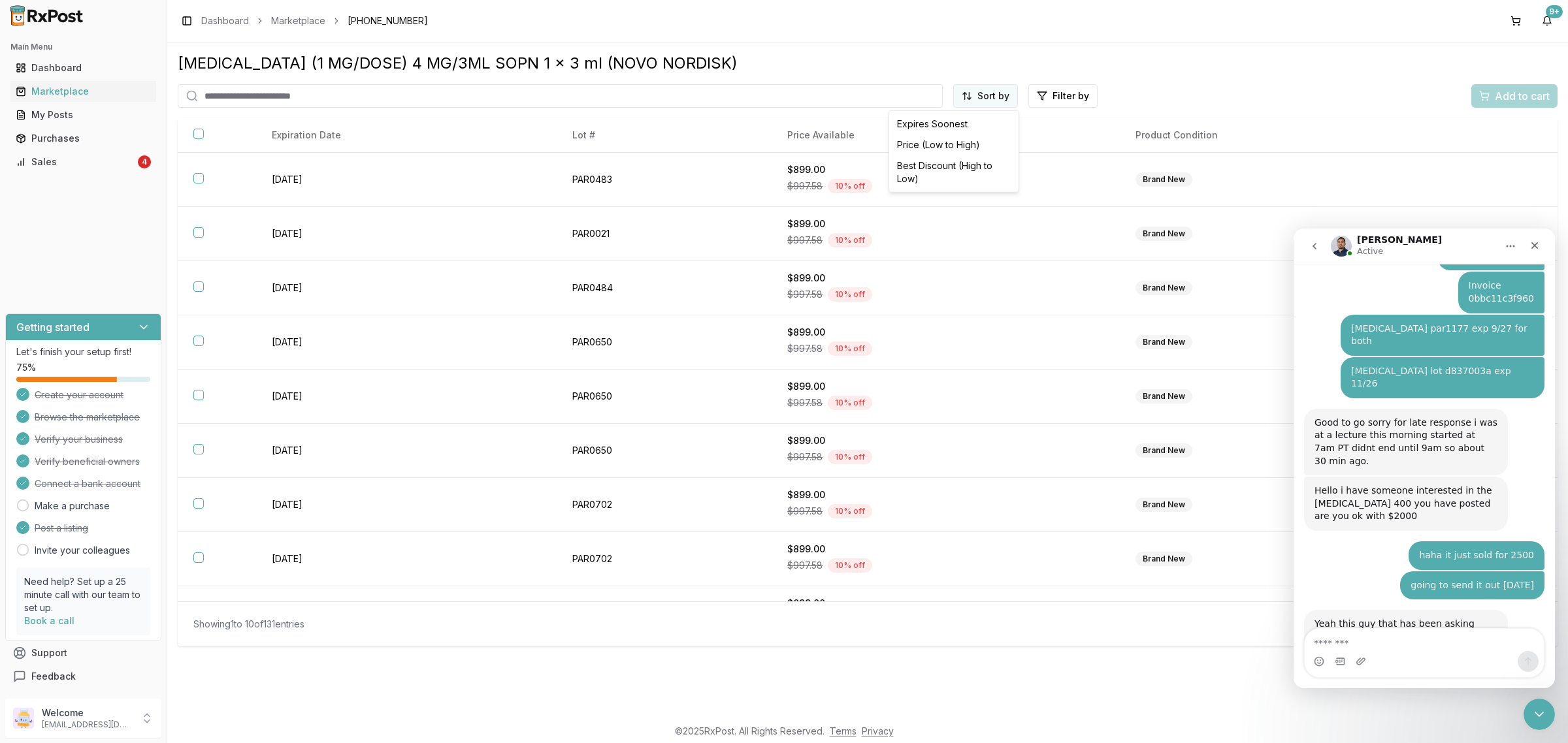
click at [991, 98] on html "Main Menu Dashboard Marketplace My Posts Purchases Sales 4 Getting started Let'…" at bounding box center [784, 372] width 1568 height 743
click at [951, 135] on div "Price (Low to High)" at bounding box center [954, 144] width 124 height 21
click at [1536, 243] on icon "Close" at bounding box center [1534, 245] width 11 height 11
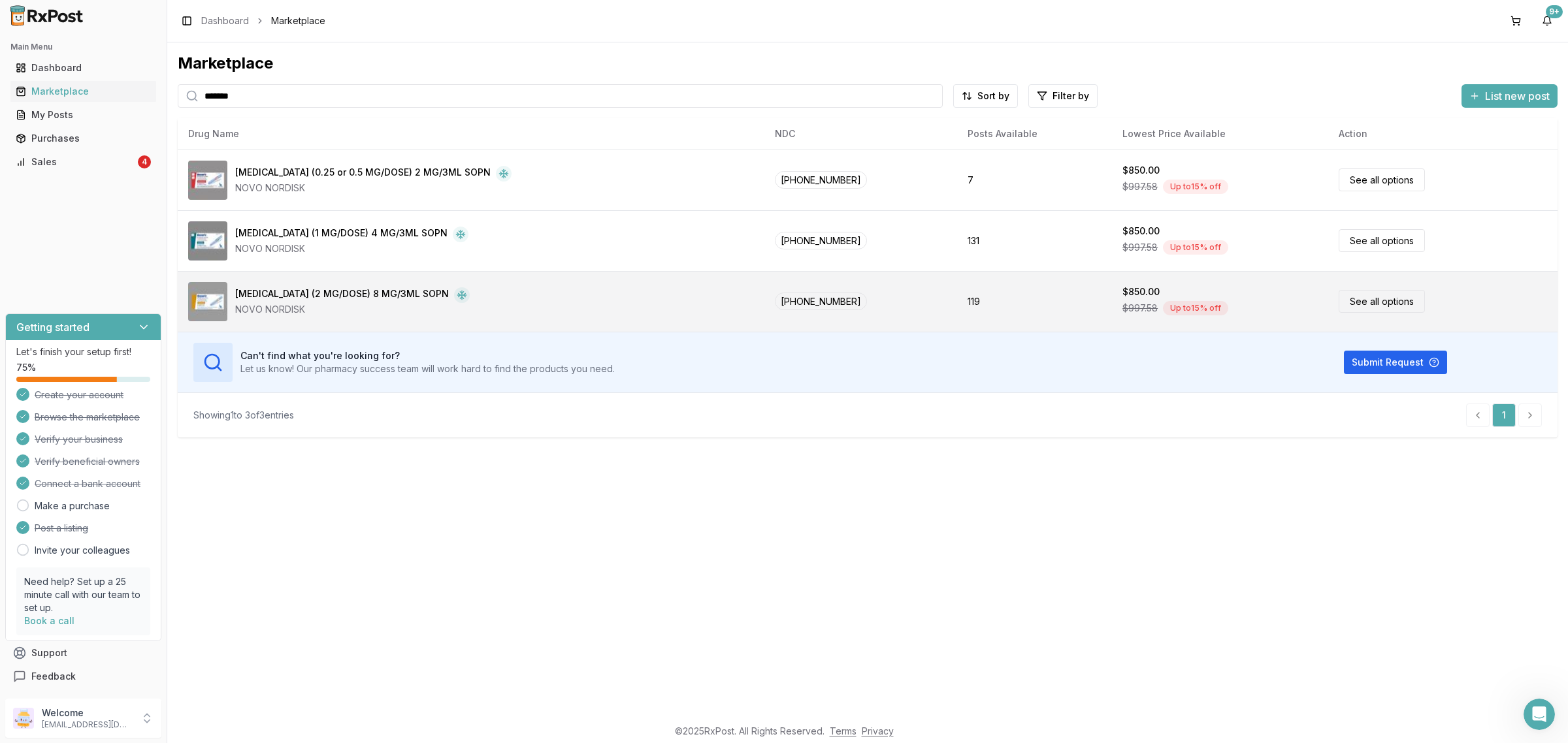
click at [571, 294] on div "[MEDICAL_DATA] (2 MG/DOSE) 8 MG/3ML SOPN NOVO NORDISK" at bounding box center [471, 301] width 566 height 39
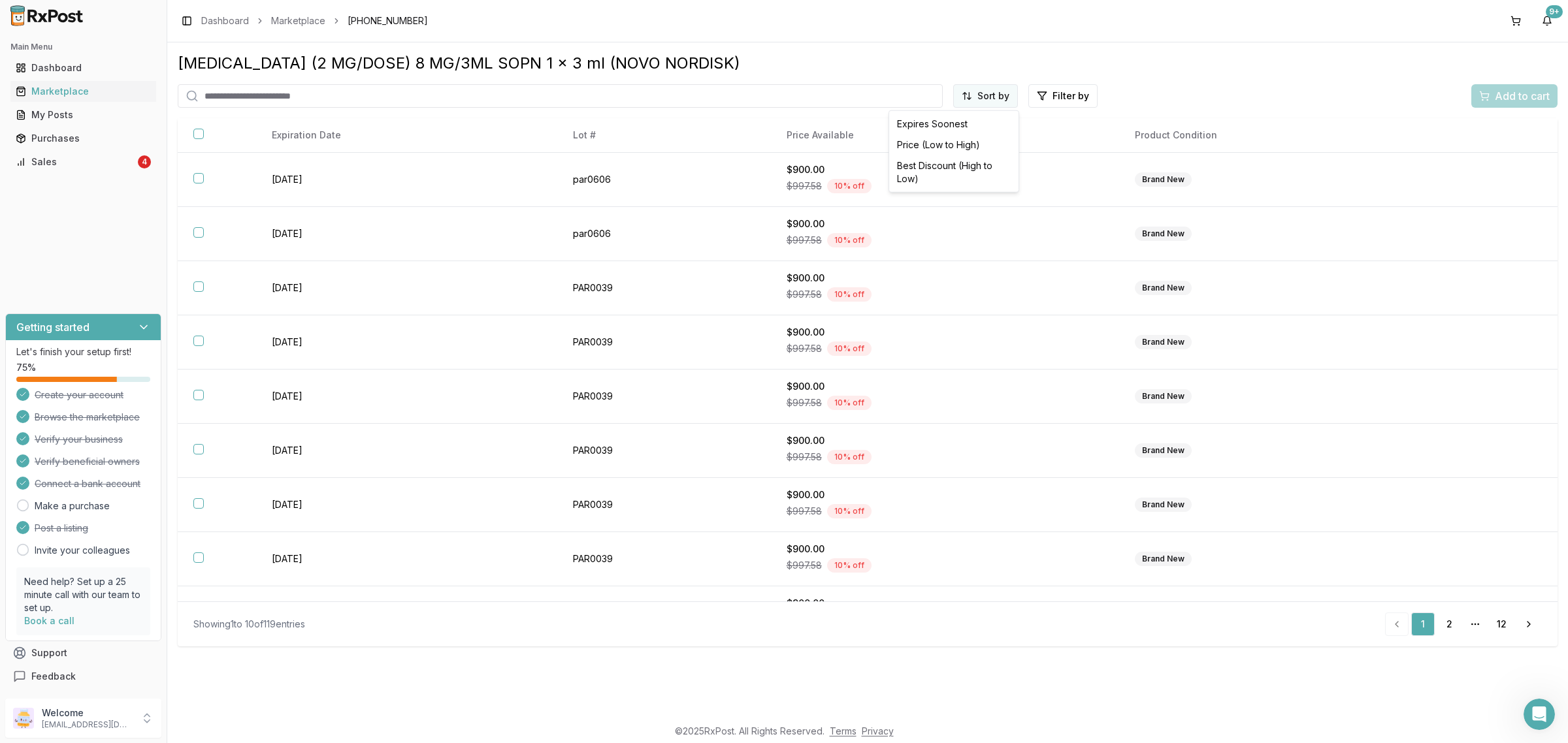
click at [971, 89] on html "Main Menu Dashboard Marketplace My Posts Purchases Sales 4 Getting started Let'…" at bounding box center [784, 372] width 1568 height 743
click at [947, 148] on div "Price (Low to High)" at bounding box center [954, 144] width 124 height 21
